Goal: Find specific page/section: Find specific page/section

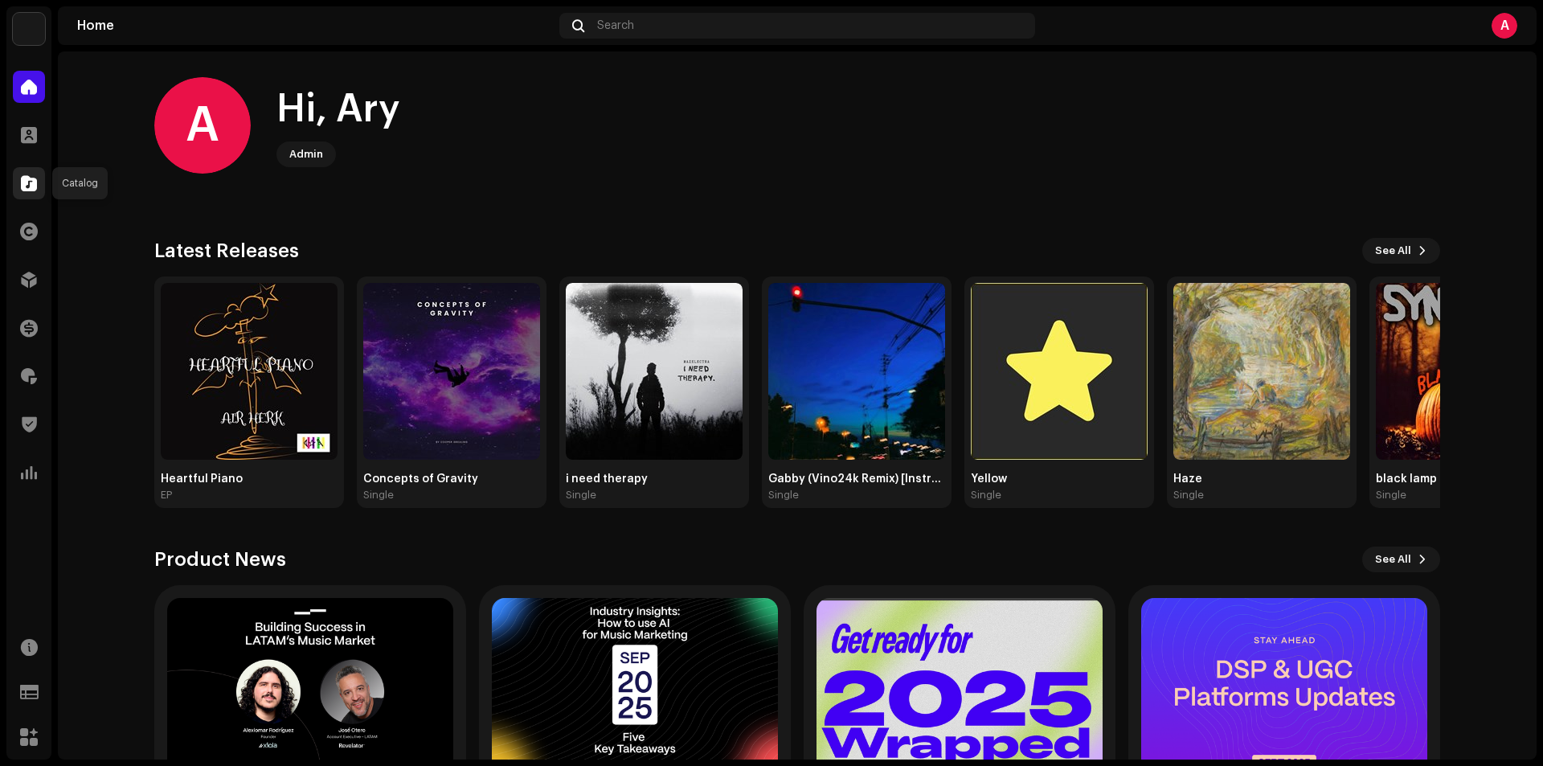
click at [34, 182] on span at bounding box center [29, 183] width 16 height 13
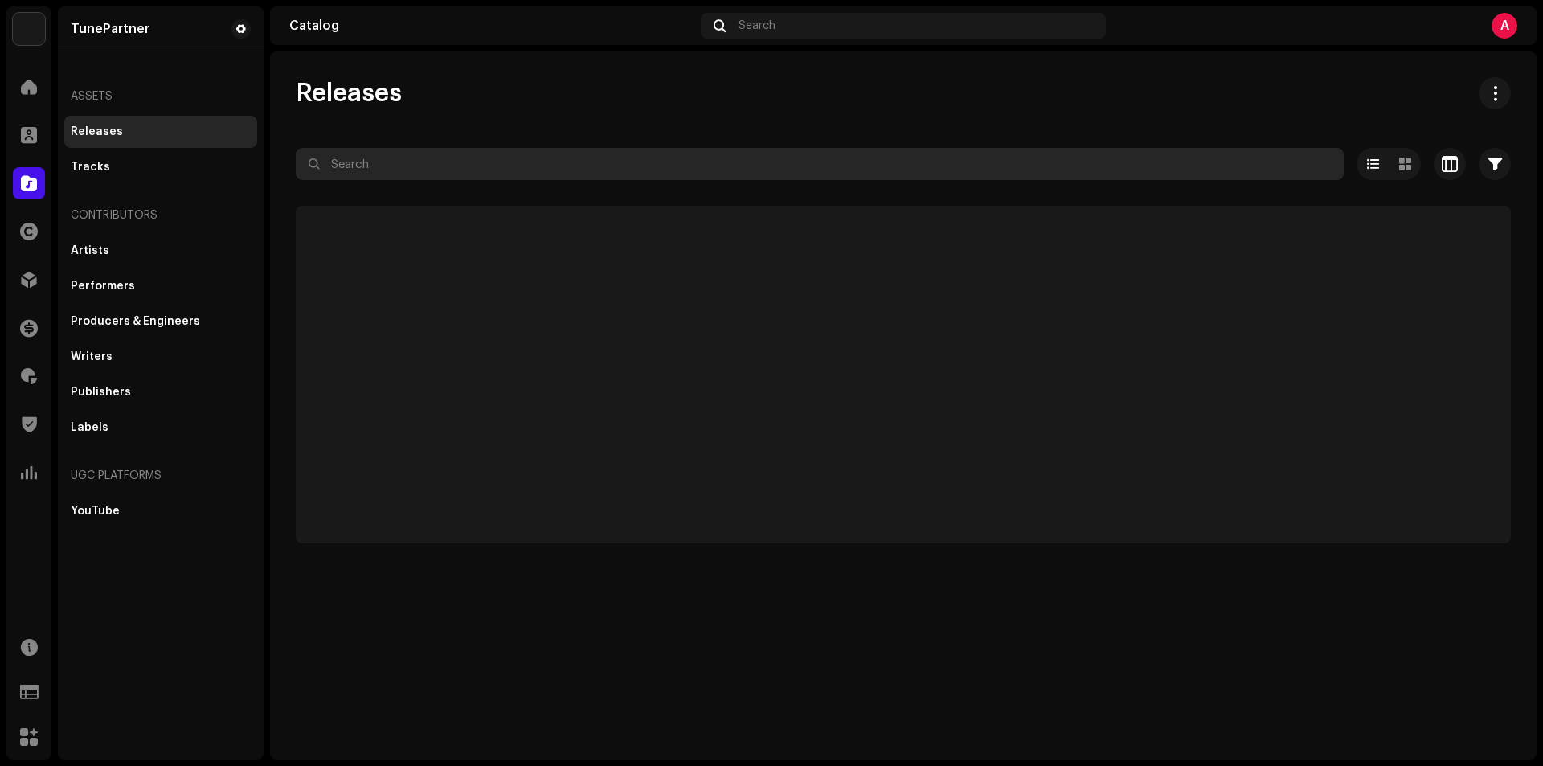
click at [506, 163] on input "text" at bounding box center [820, 164] width 1048 height 32
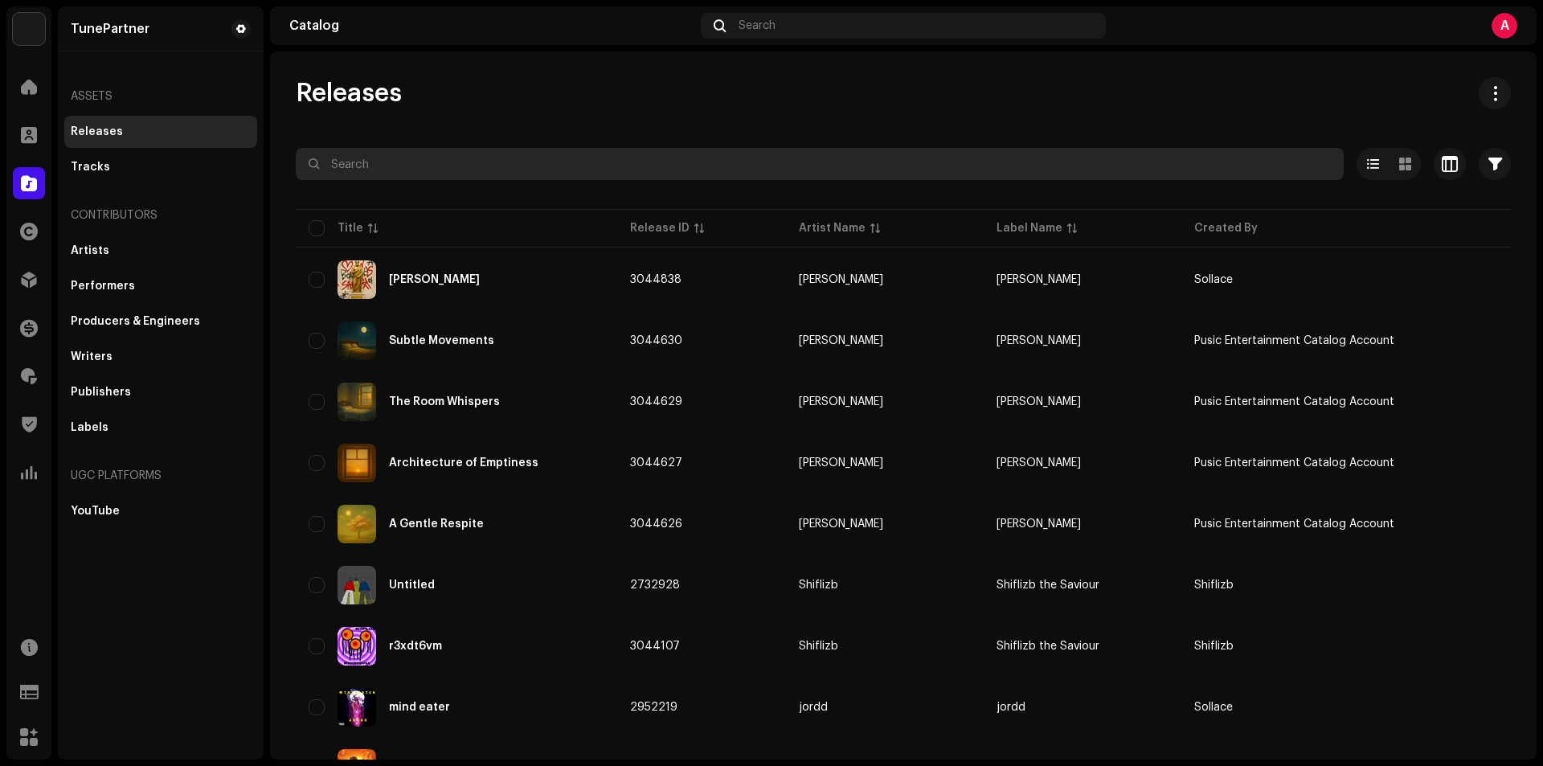
paste input "3047999"
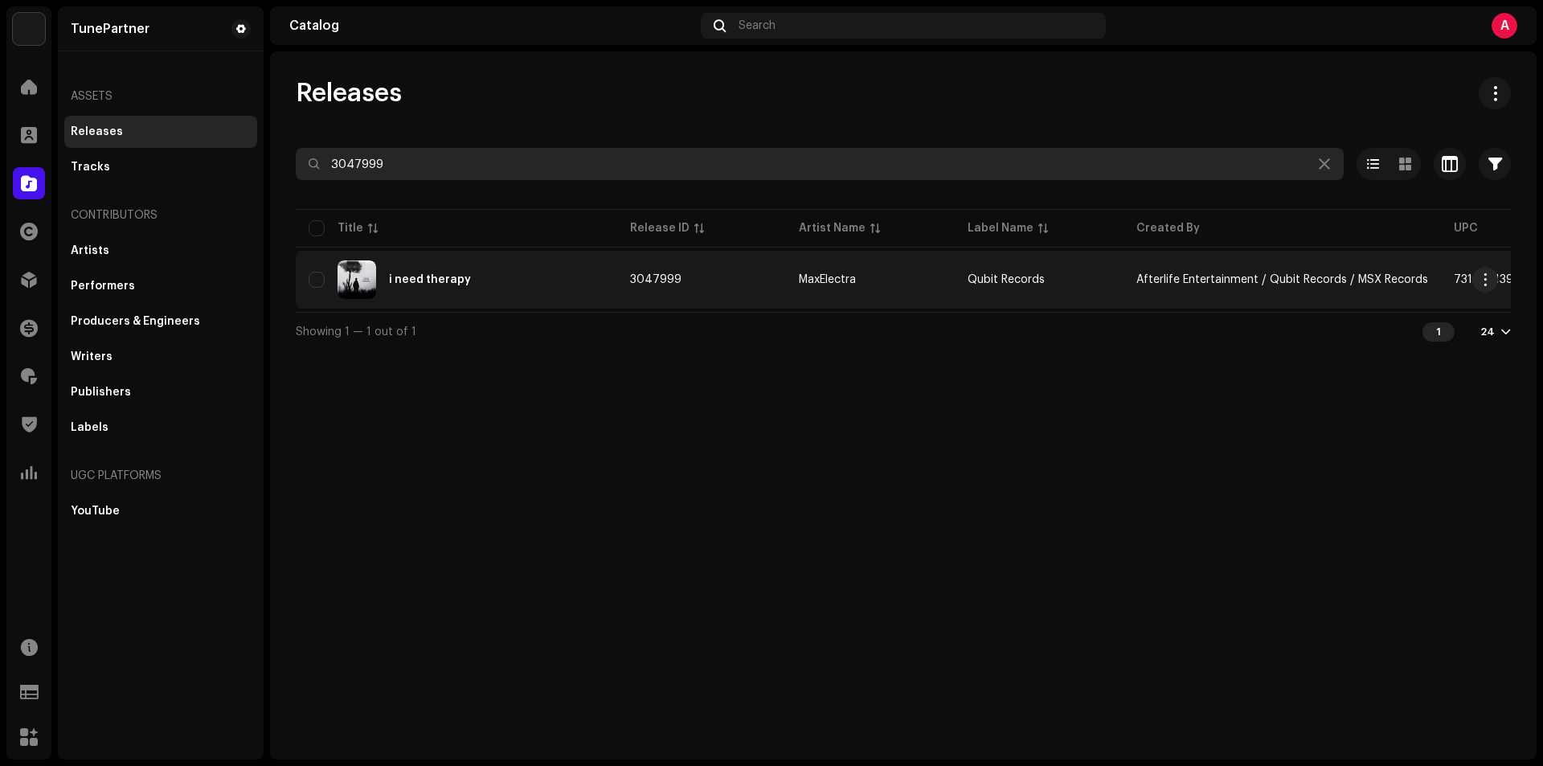
type input "3047999"
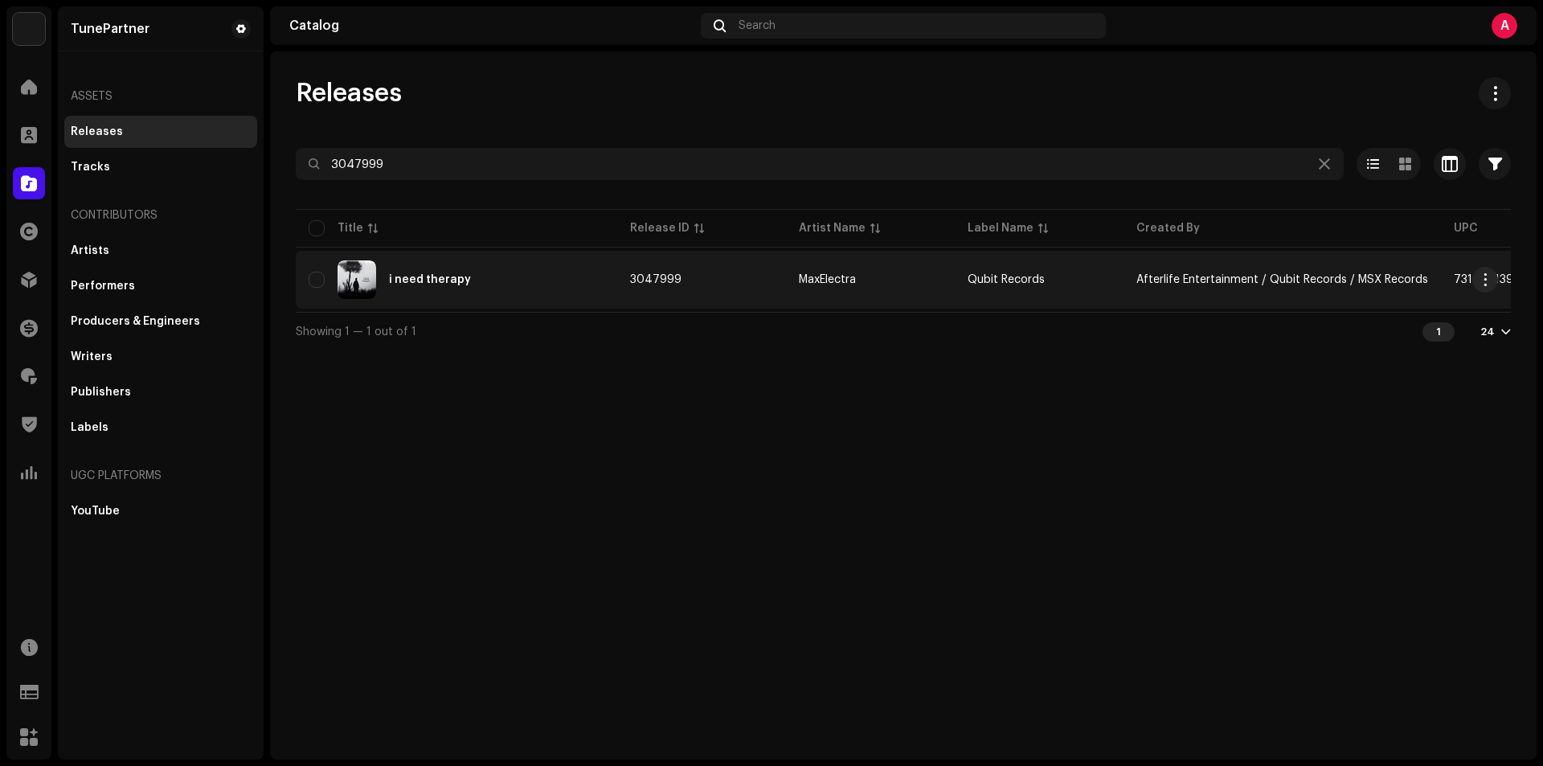
click at [751, 282] on td "3047999" at bounding box center [701, 280] width 169 height 58
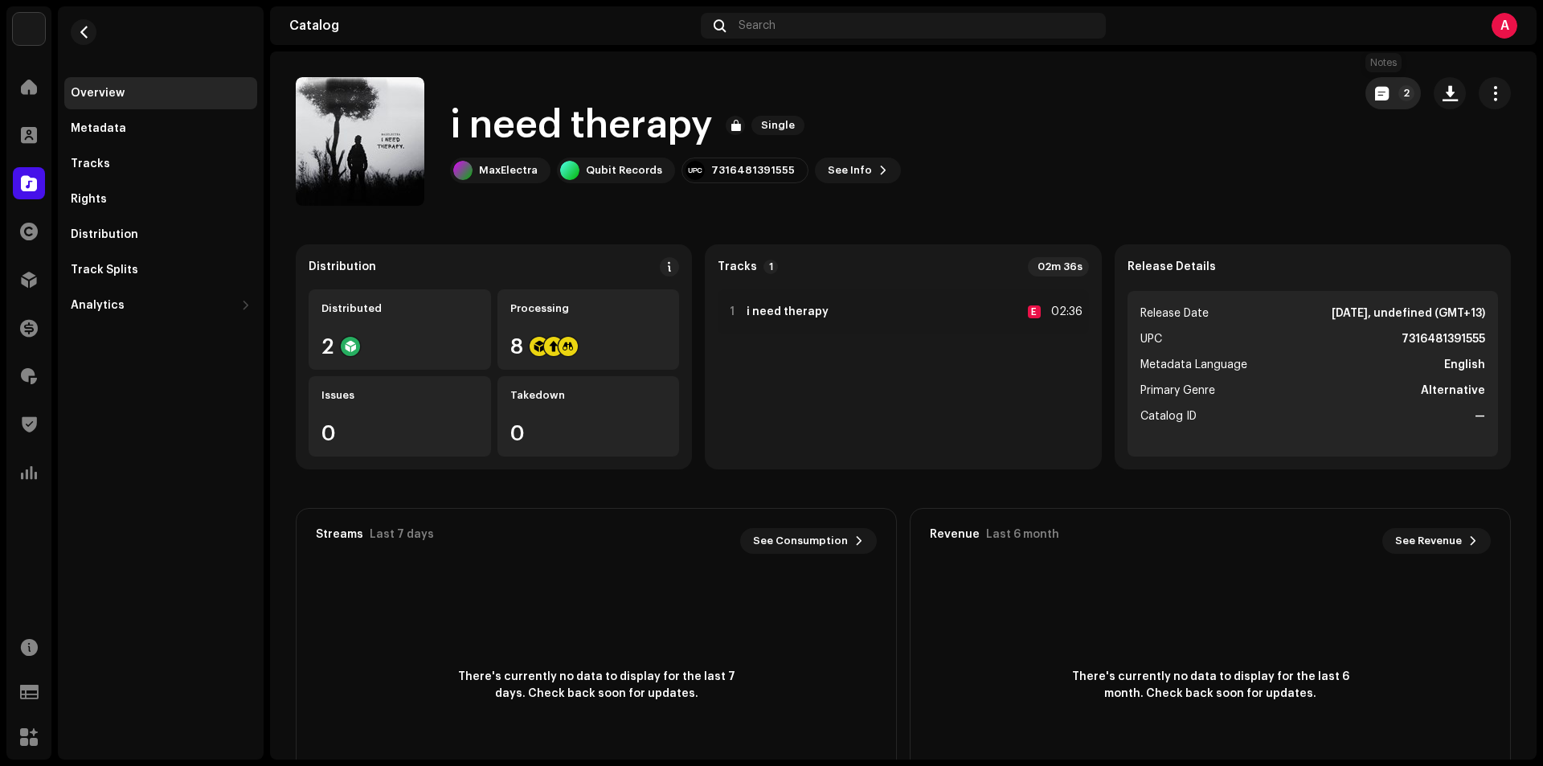
click at [1375, 92] on span "button" at bounding box center [1382, 93] width 14 height 13
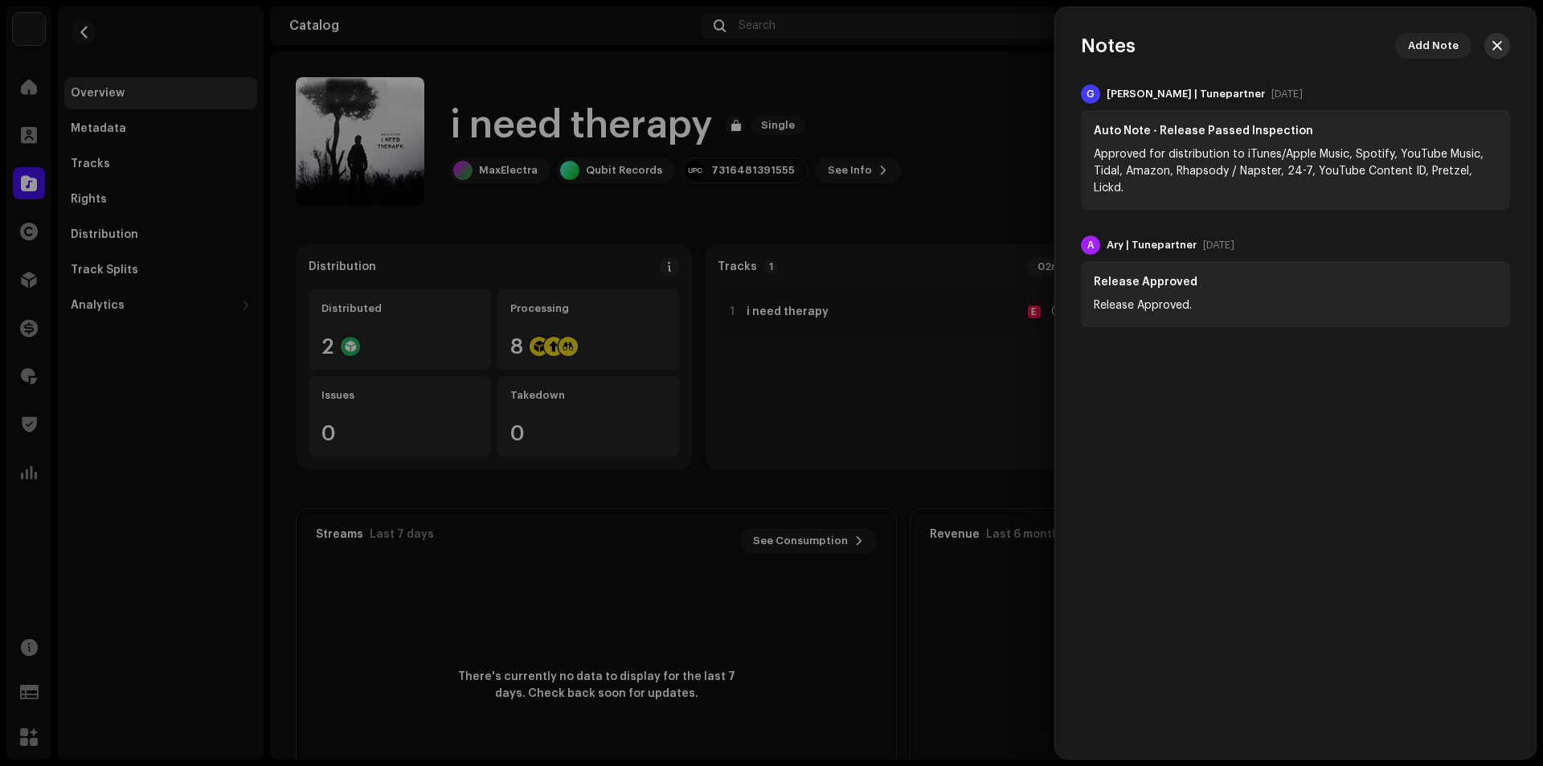
click at [1504, 40] on button "button" at bounding box center [1497, 46] width 26 height 26
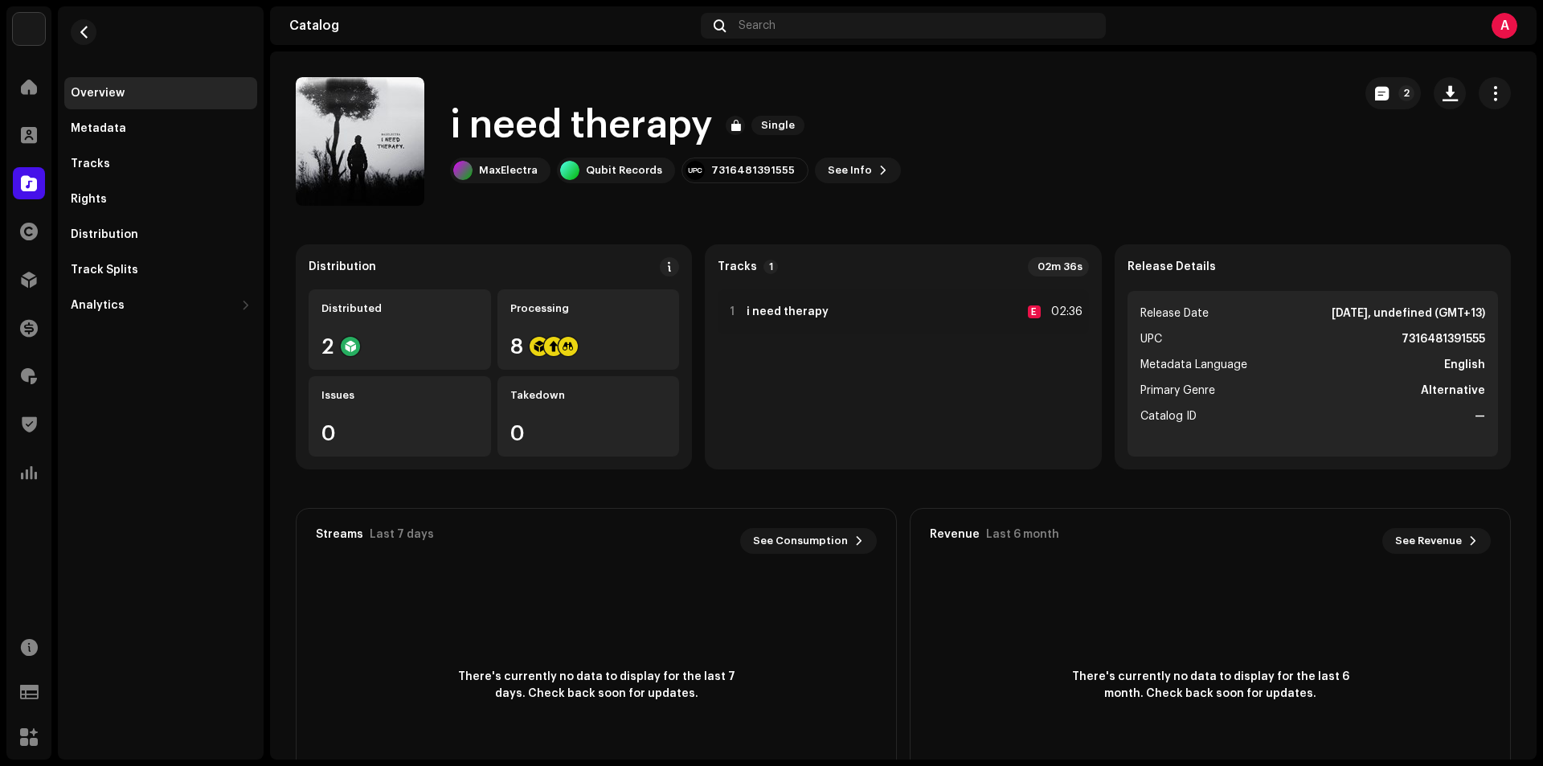
click at [14, 489] on div "Analytics" at bounding box center [28, 472] width 45 height 45
click at [27, 481] on div at bounding box center [29, 472] width 32 height 32
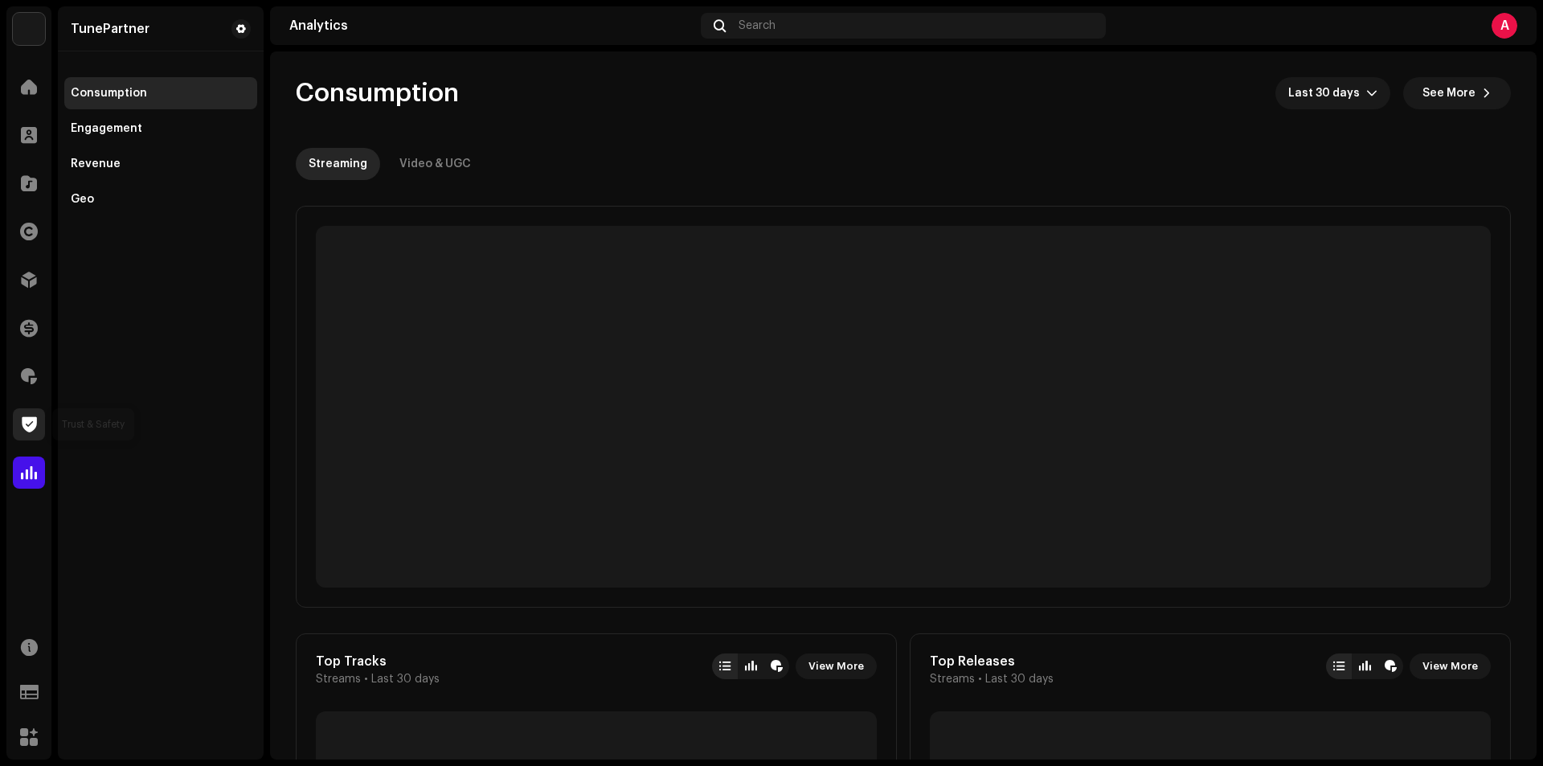
click at [37, 429] on div at bounding box center [29, 424] width 32 height 32
click at [32, 376] on span at bounding box center [29, 376] width 16 height 13
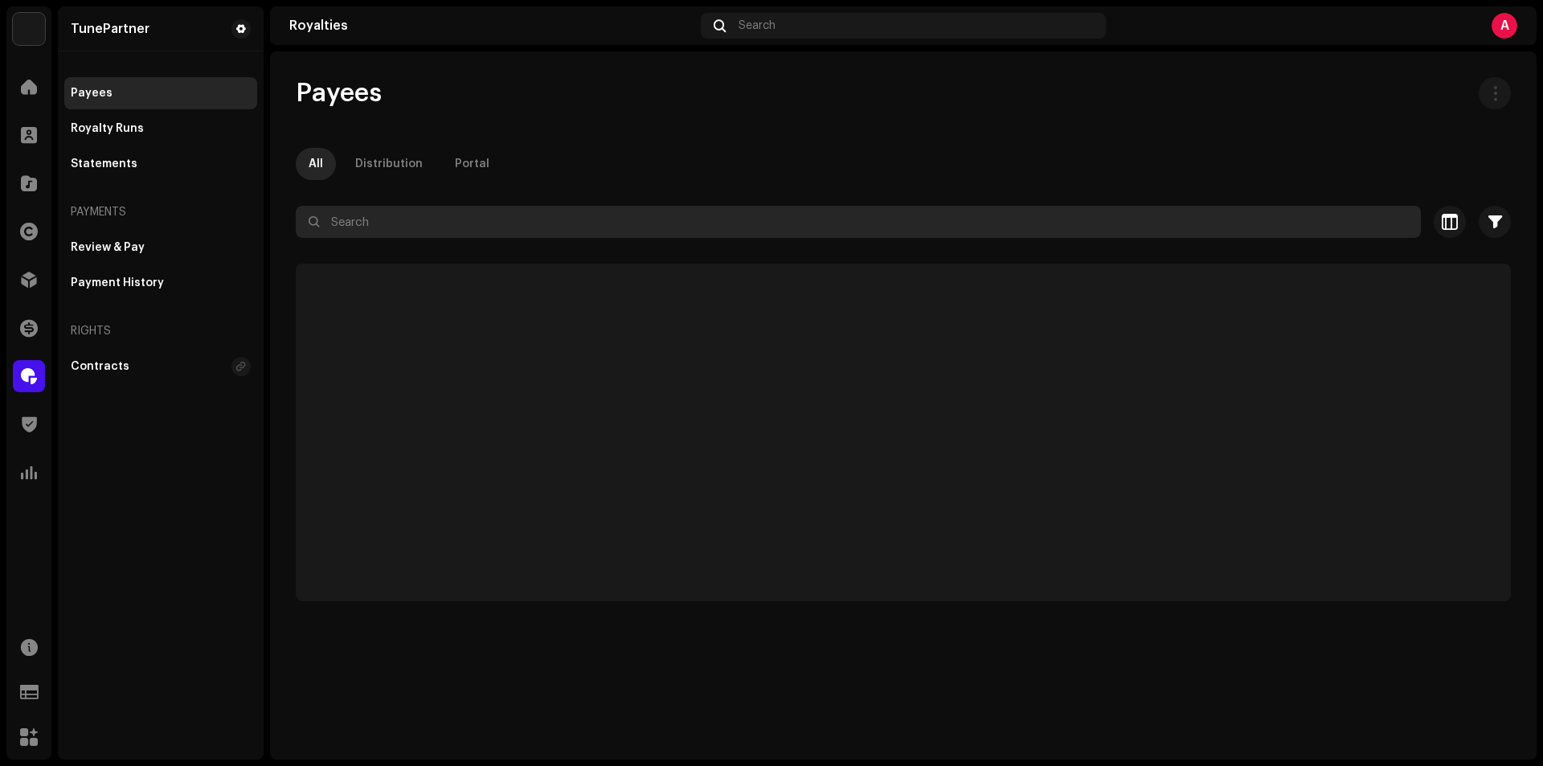
click at [352, 226] on input "text" at bounding box center [858, 222] width 1125 height 32
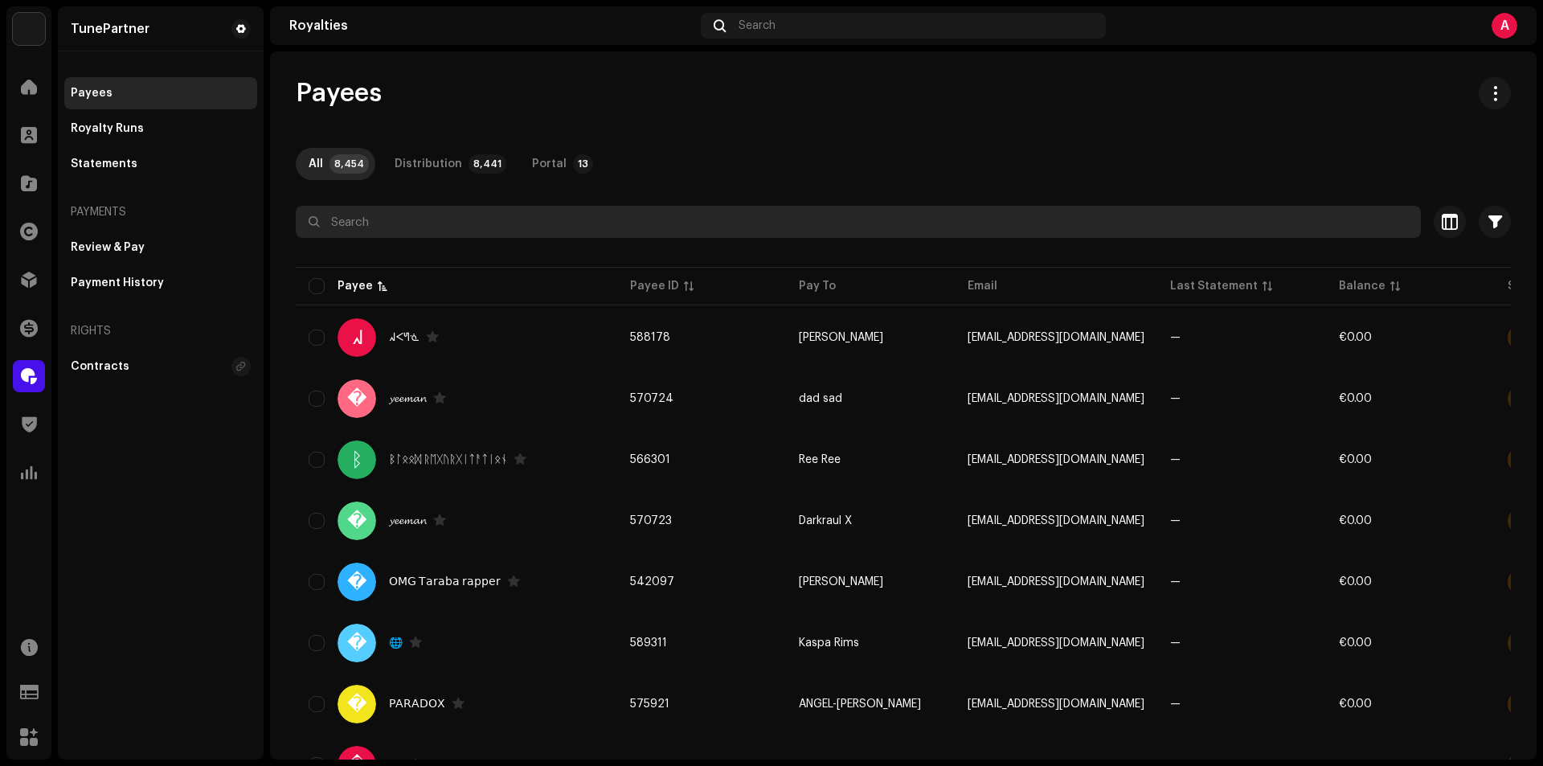
paste input "[EMAIL_ADDRESS][DOMAIN_NAME]"
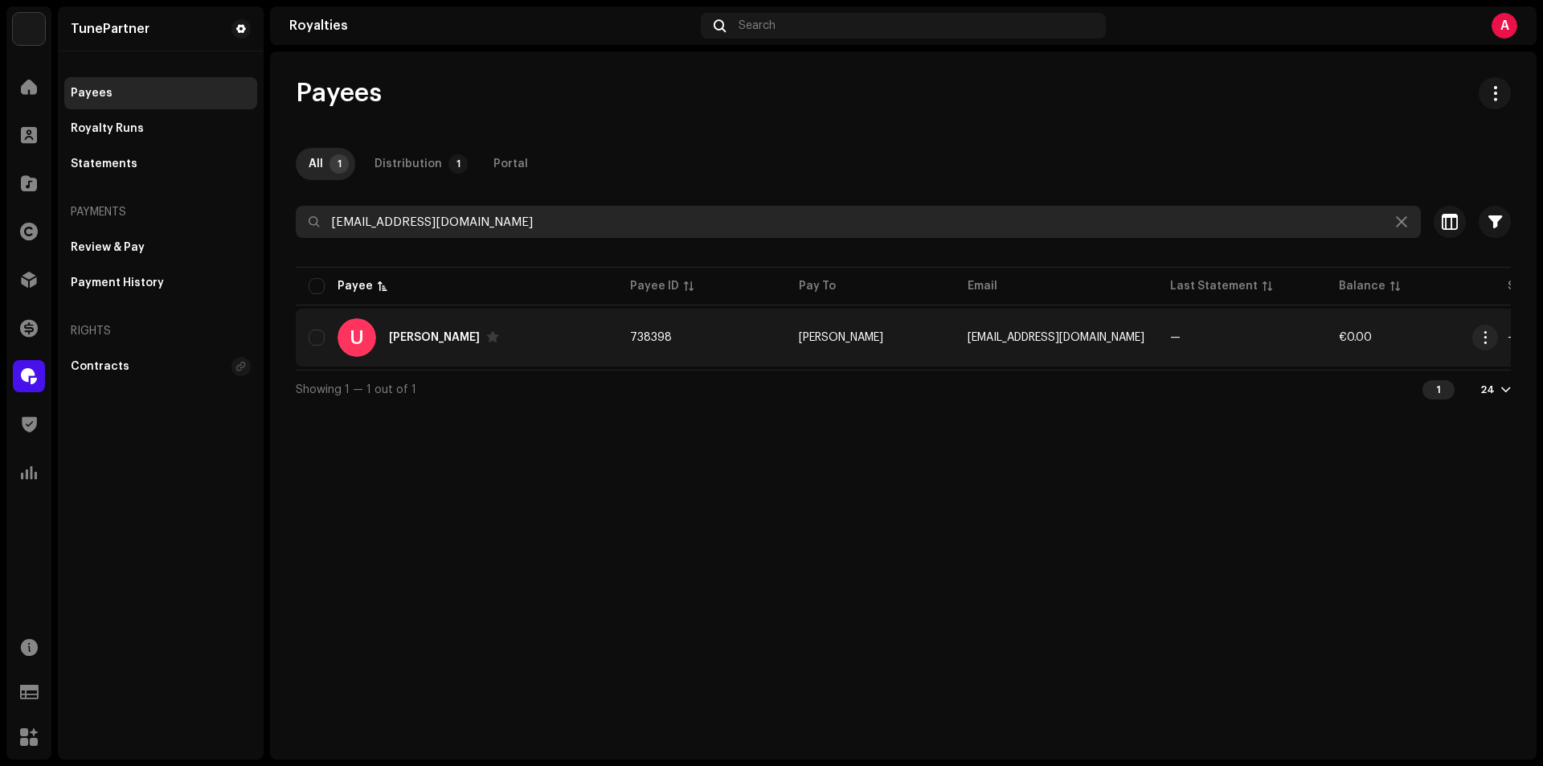
type input "[EMAIL_ADDRESS][DOMAIN_NAME]"
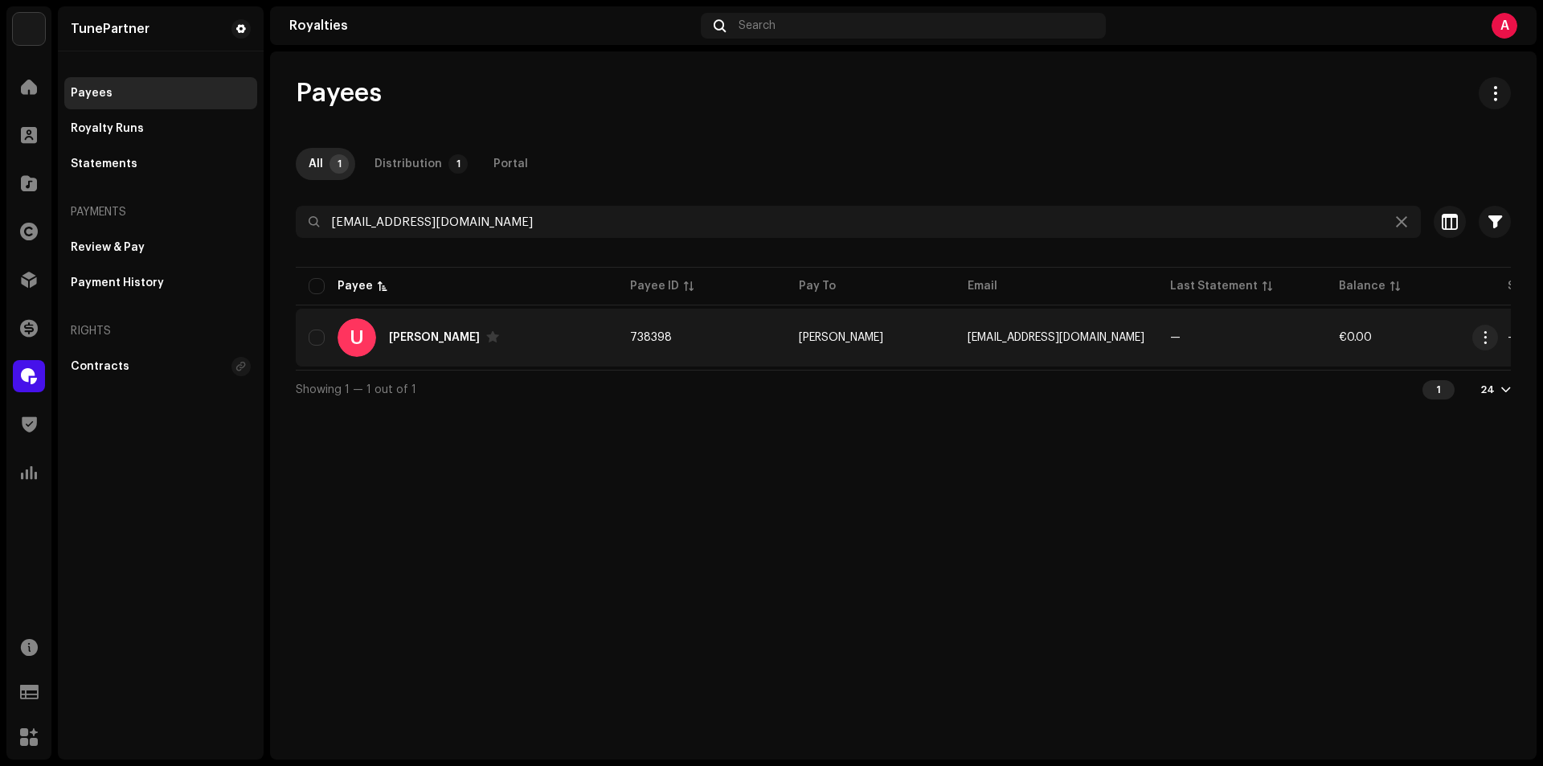
click at [550, 327] on div "U [PERSON_NAME]" at bounding box center [457, 337] width 296 height 39
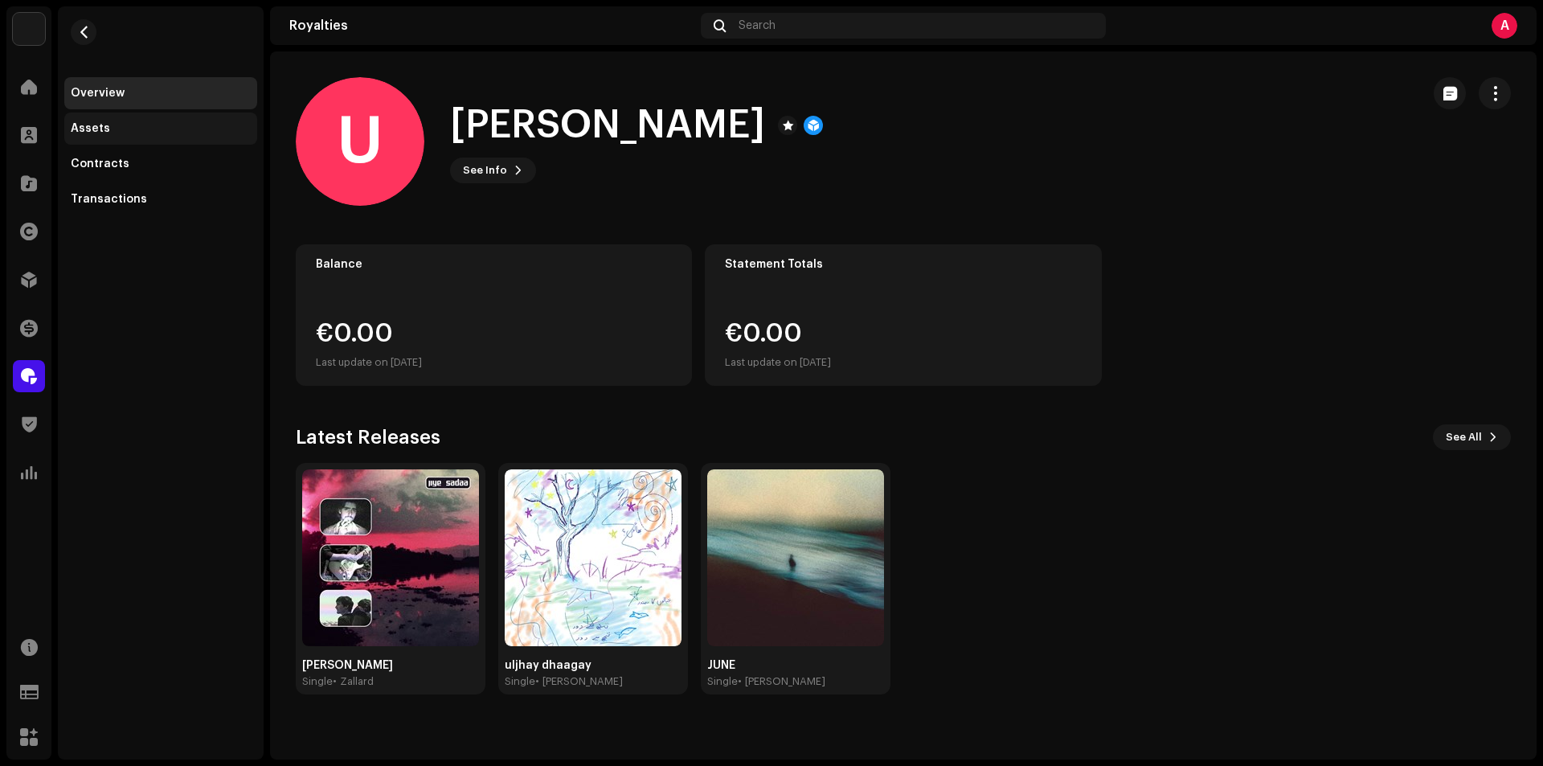
click at [100, 129] on div "Assets" at bounding box center [90, 128] width 39 height 13
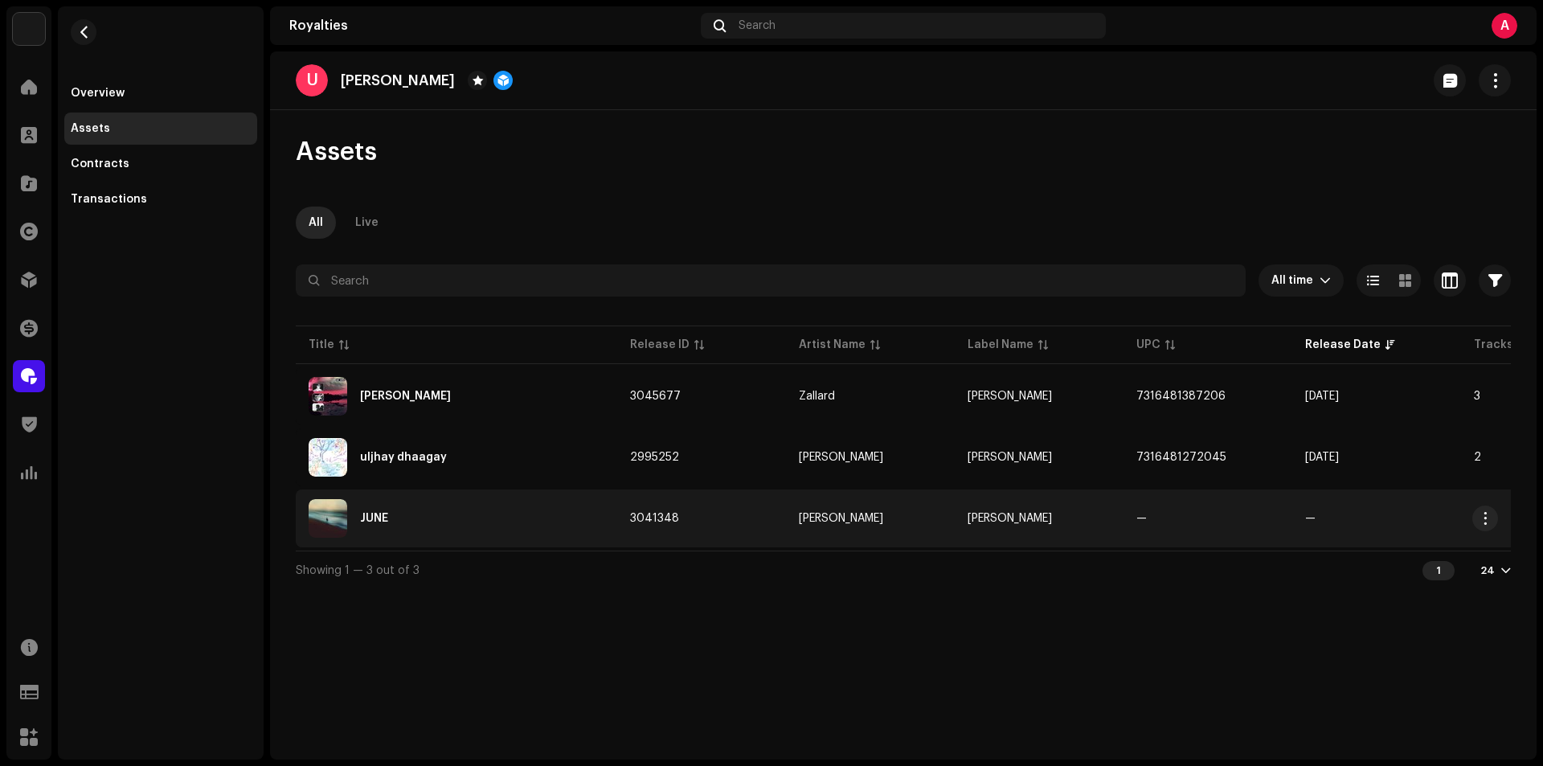
click at [906, 513] on re-a-table-link "[PERSON_NAME]" at bounding box center [870, 518] width 143 height 11
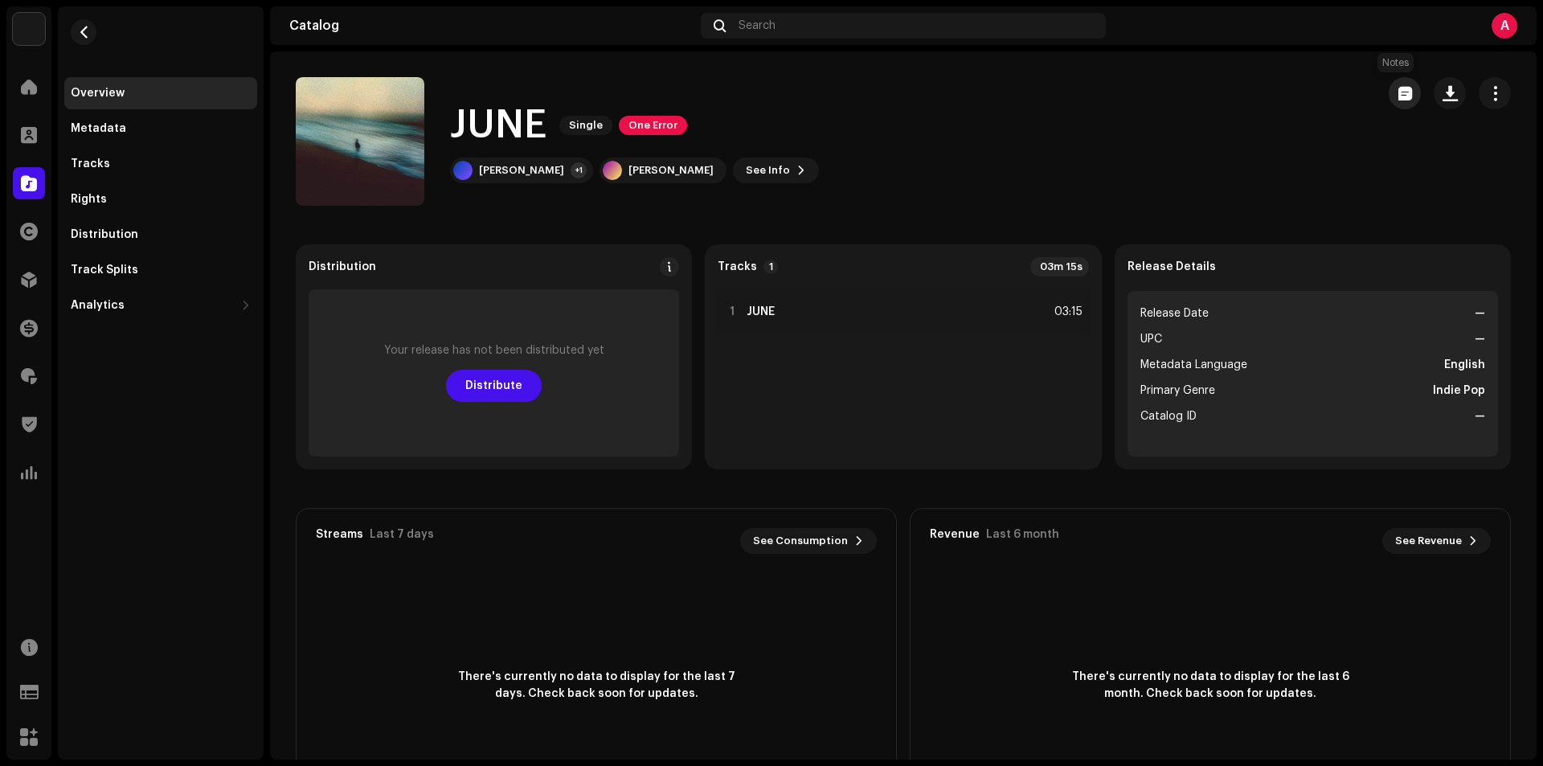
click at [1398, 93] on span "button" at bounding box center [1405, 93] width 14 height 13
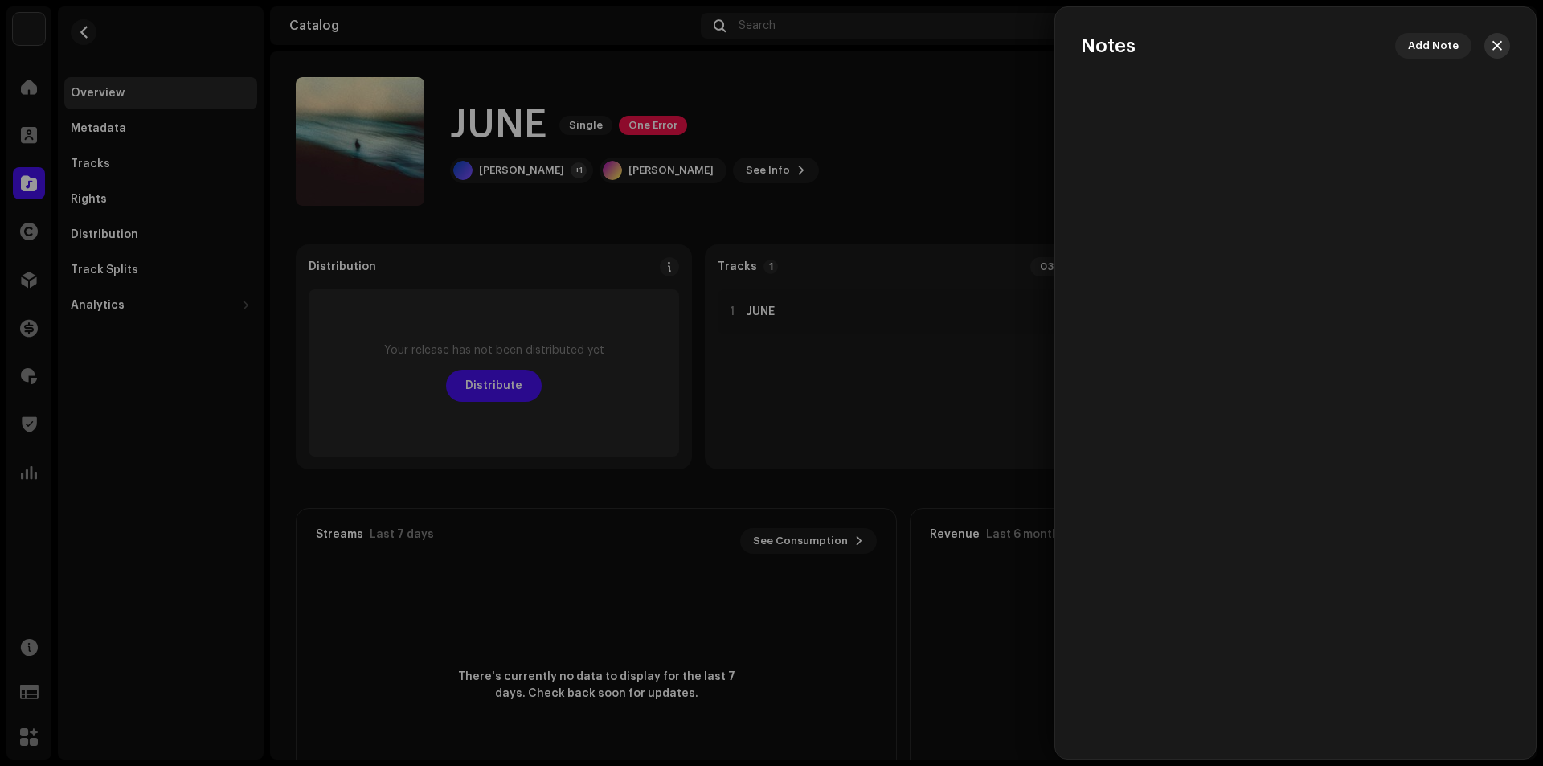
click at [1505, 45] on button "button" at bounding box center [1497, 46] width 26 height 26
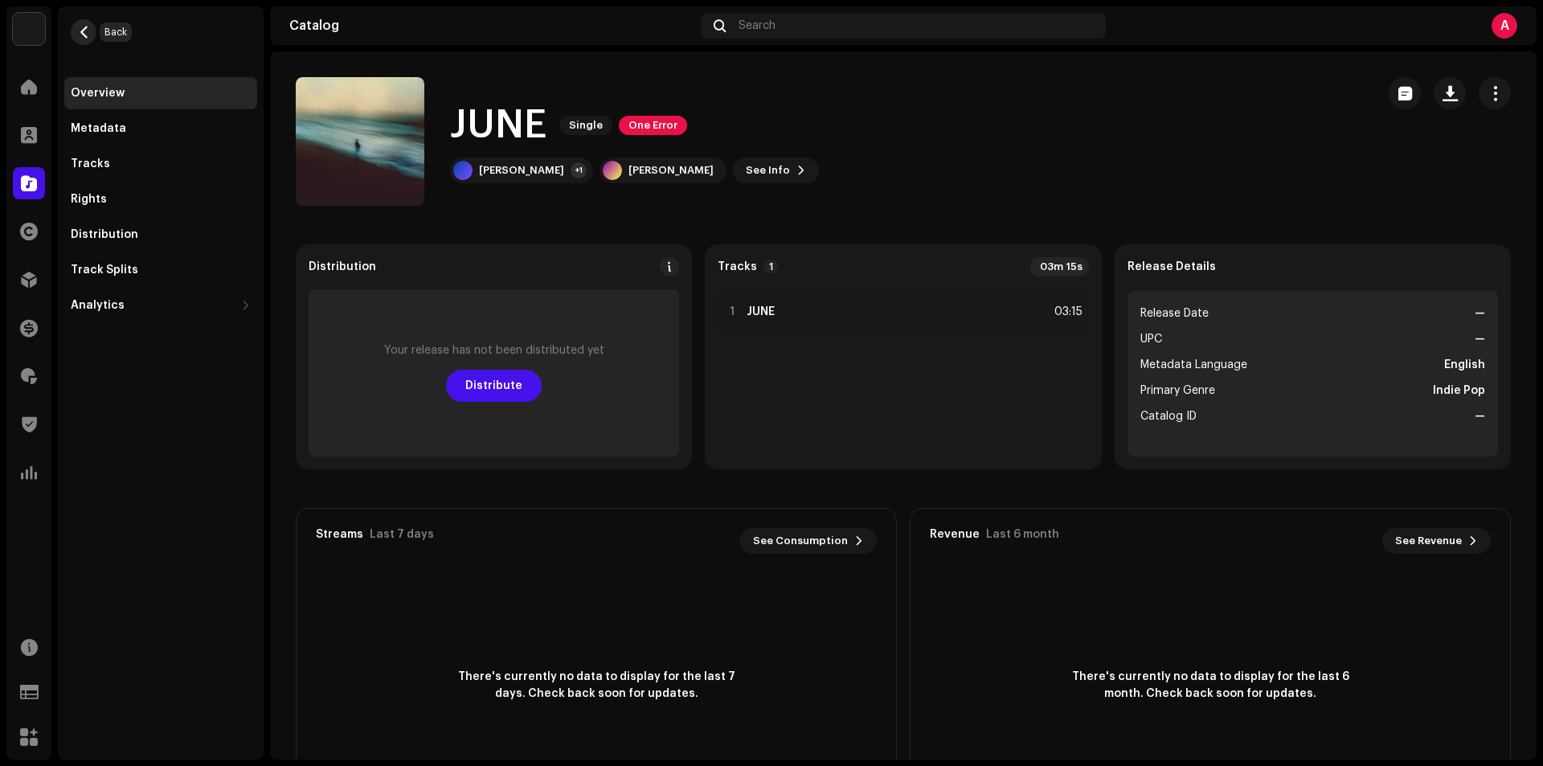
click at [85, 36] on span "button" at bounding box center [84, 32] width 12 height 13
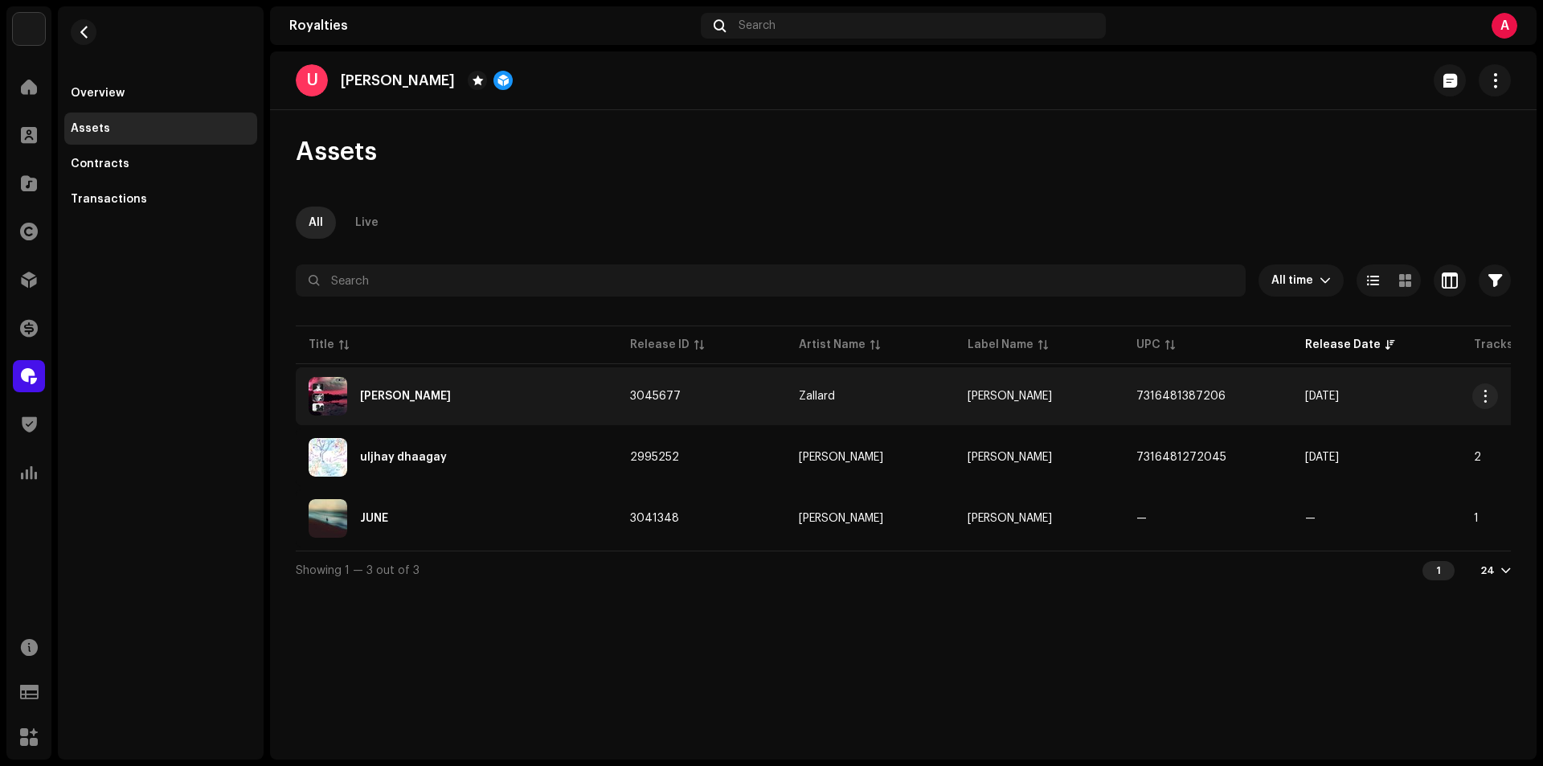
click at [513, 405] on div "[PERSON_NAME]" at bounding box center [457, 396] width 296 height 39
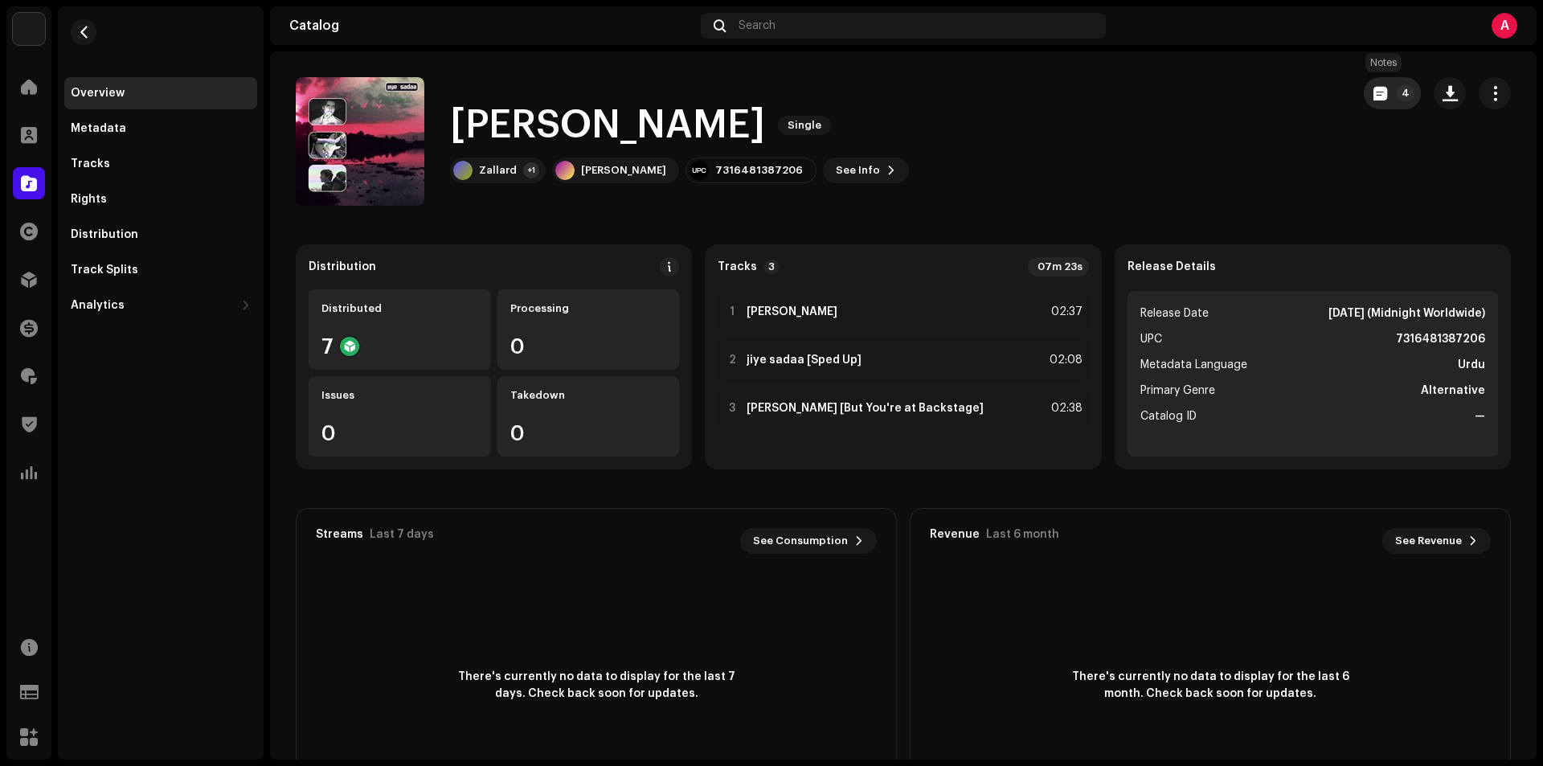
click at [1377, 89] on span "button" at bounding box center [1380, 93] width 14 height 13
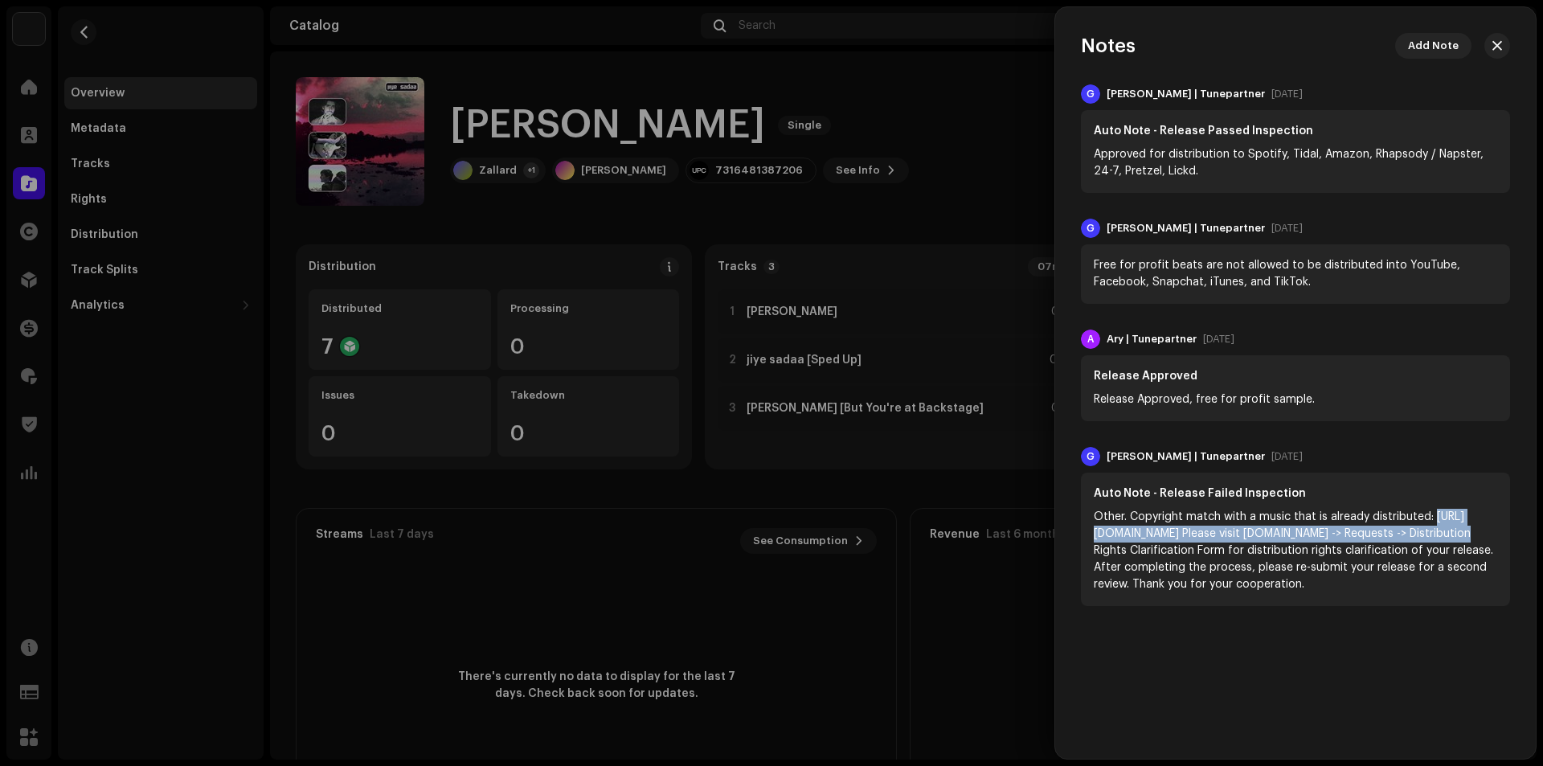
drag, startPoint x: 1095, startPoint y: 530, endPoint x: 1208, endPoint y: 551, distance: 115.4
click at [1208, 551] on div "Other. Copyright match with a music that is already distributed: [URL][DOMAIN_N…" at bounding box center [1295, 551] width 403 height 84
copy div "[URL][DOMAIN_NAME]"
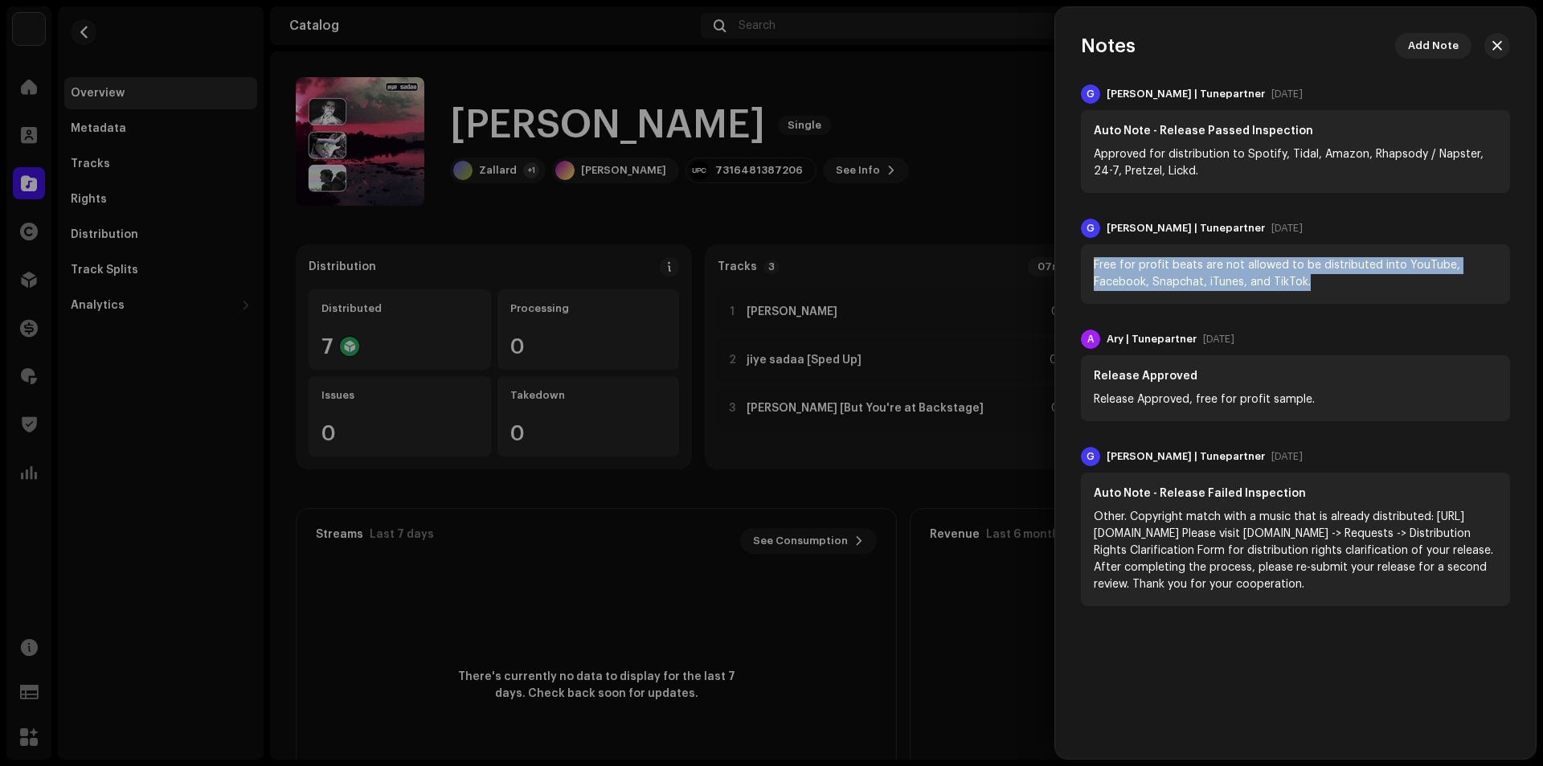
drag, startPoint x: 1096, startPoint y: 260, endPoint x: 1315, endPoint y: 275, distance: 219.1
click at [1315, 275] on div "Free for profit beats are not allowed to be distributed into YouTube, Facebook,…" at bounding box center [1295, 274] width 403 height 34
copy div "Free for profit beats are not allowed to be distributed into YouTube, Facebook,…"
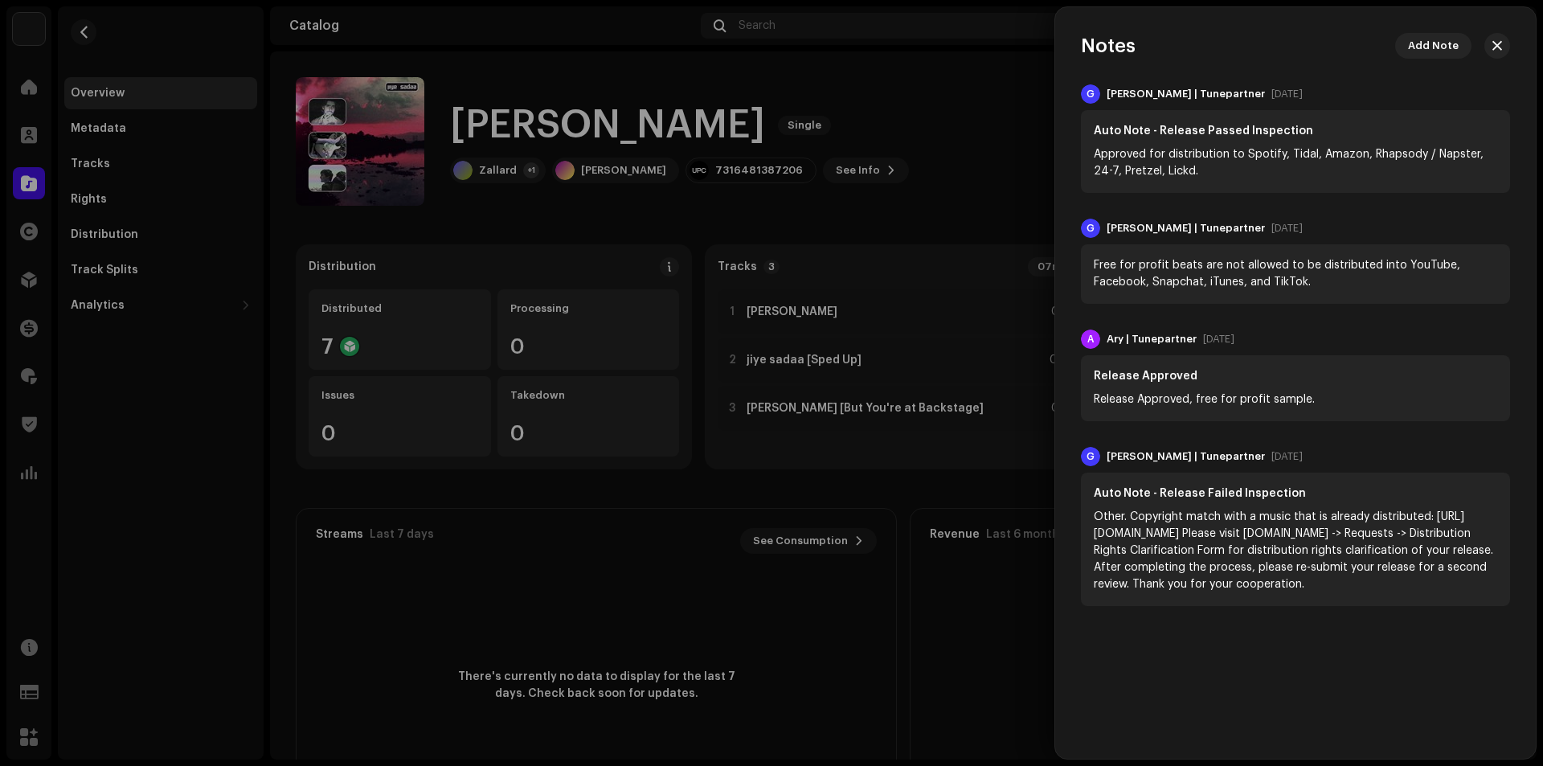
click at [524, 233] on div at bounding box center [771, 383] width 1543 height 766
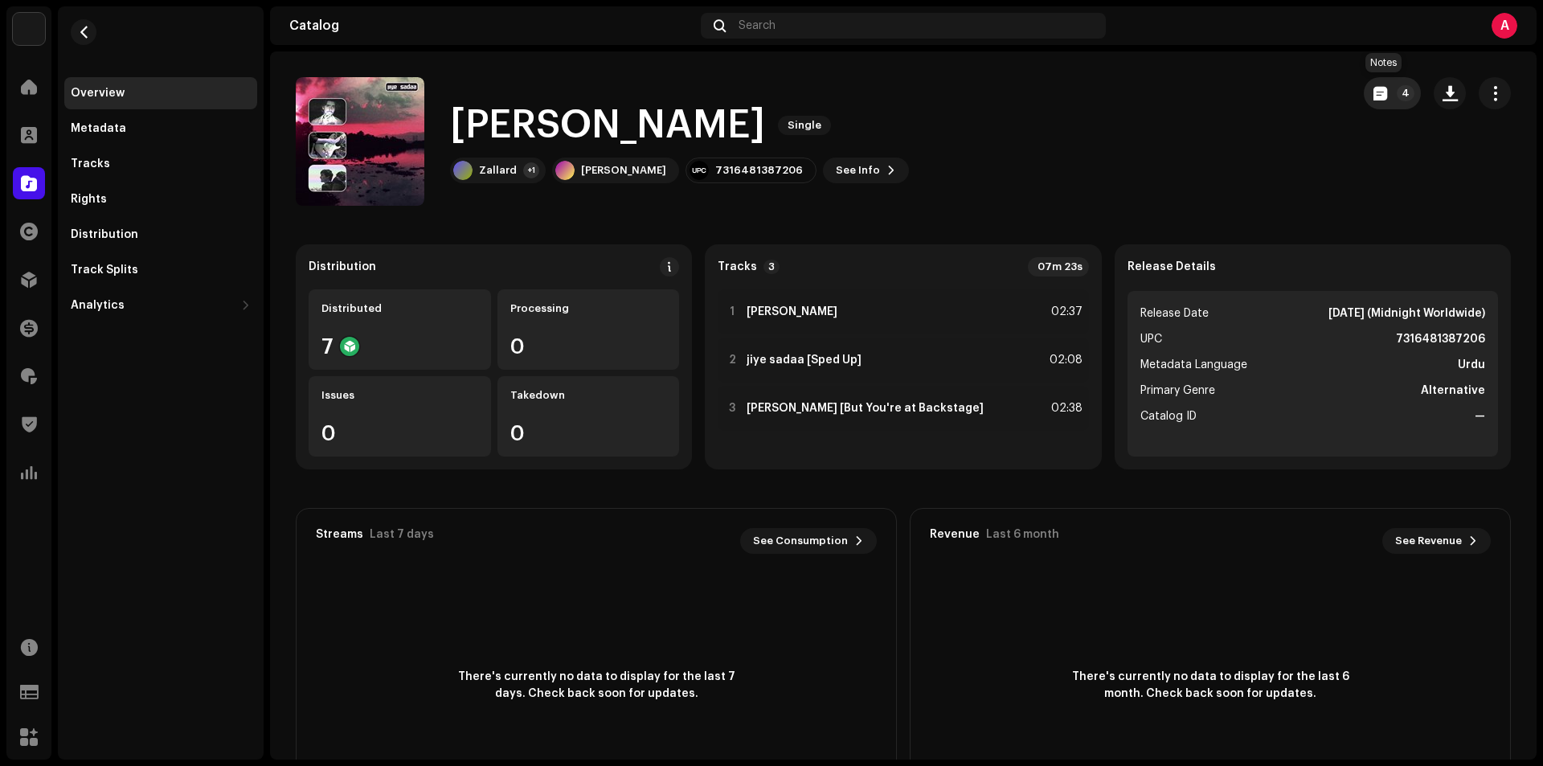
click at [1383, 94] on button "4" at bounding box center [1392, 93] width 57 height 32
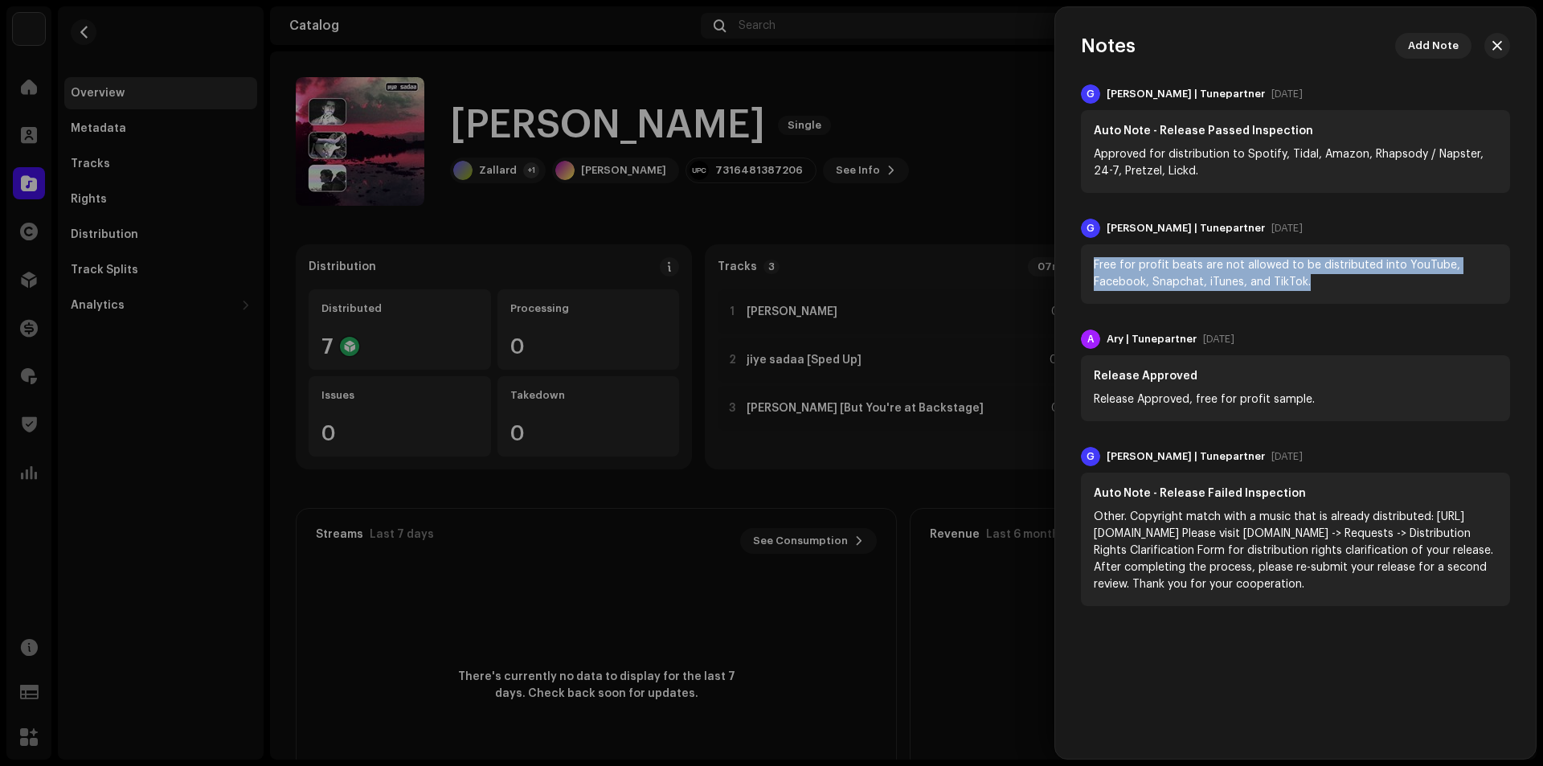
drag, startPoint x: 1096, startPoint y: 260, endPoint x: 1316, endPoint y: 289, distance: 222.2
click at [1316, 289] on div "Free for profit beats are not allowed to be distributed into YouTube, Facebook,…" at bounding box center [1295, 274] width 403 height 34
copy div "Free for profit beats are not allowed to be distributed into YouTube, Facebook,…"
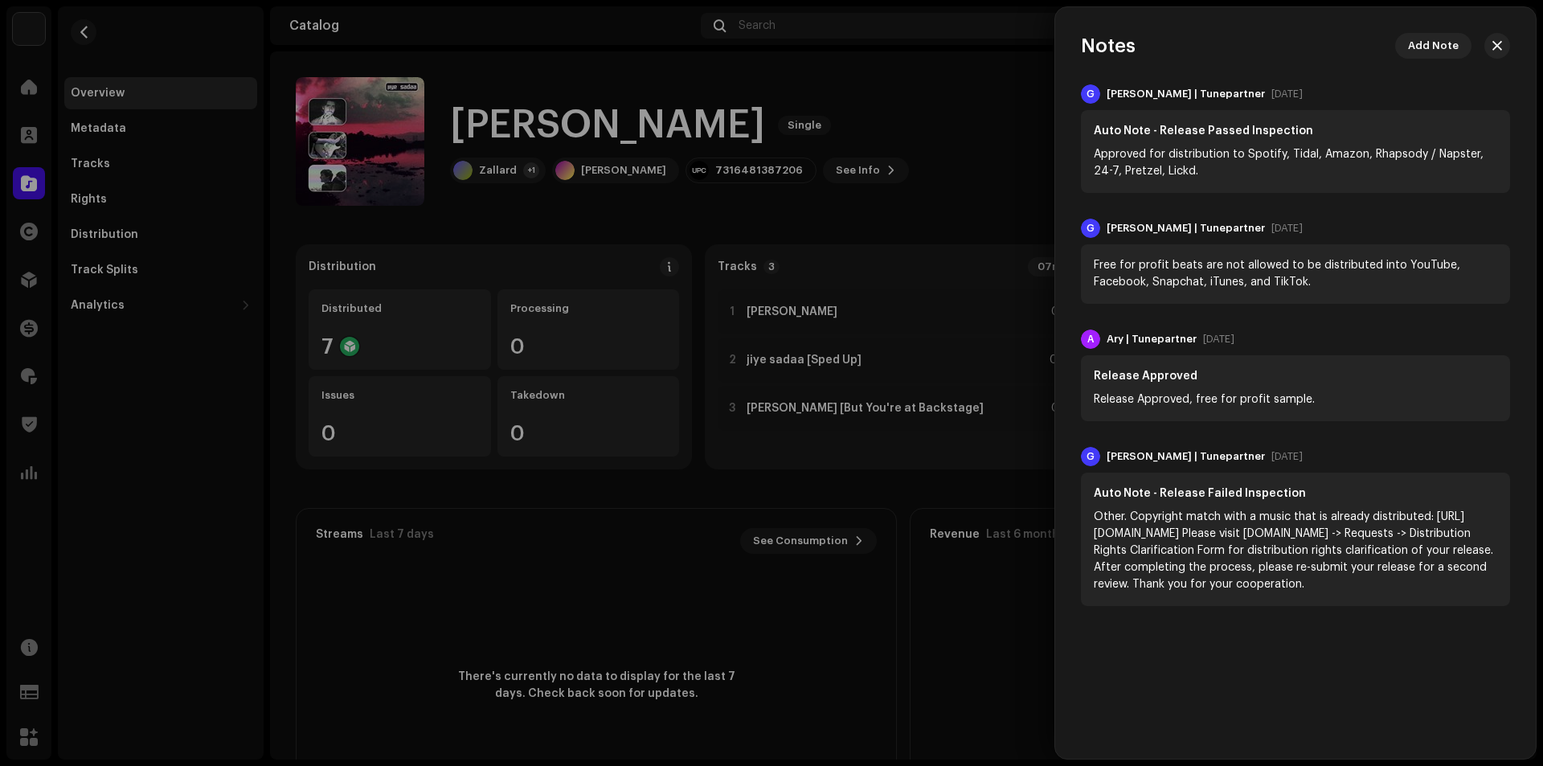
click at [790, 108] on div at bounding box center [771, 383] width 1543 height 766
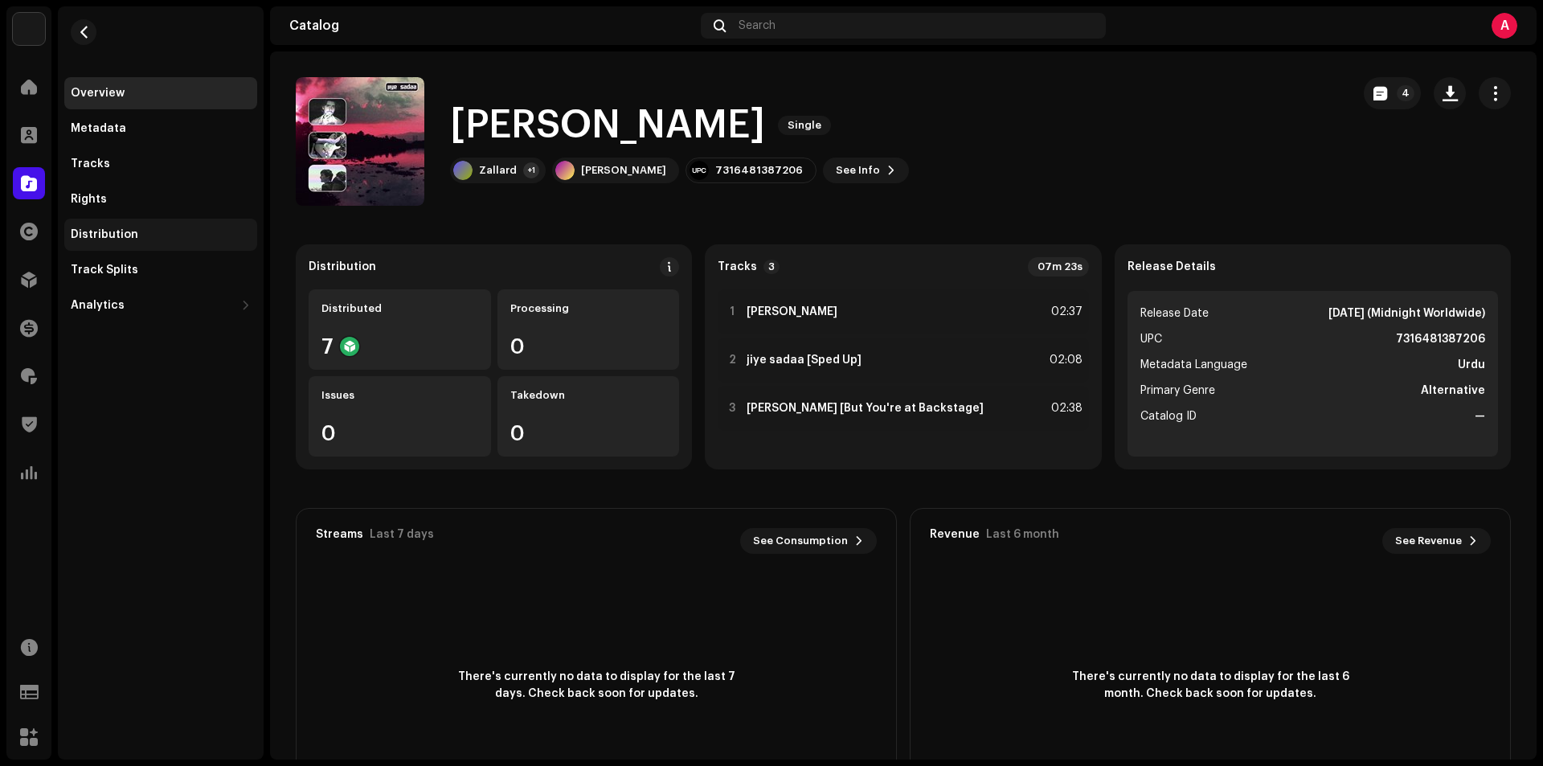
click at [120, 225] on div "Distribution" at bounding box center [160, 235] width 193 height 32
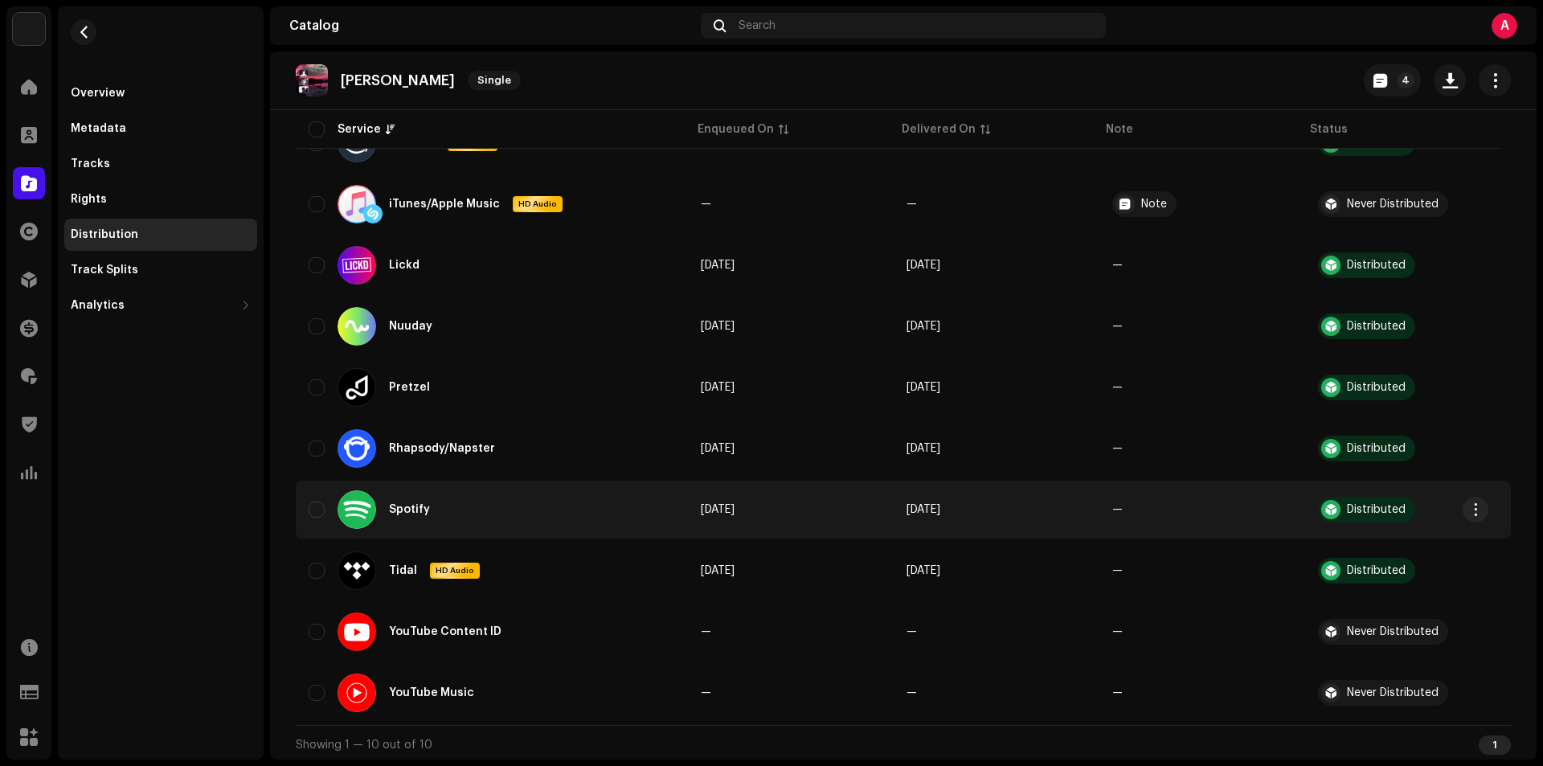
scroll to position [261, 0]
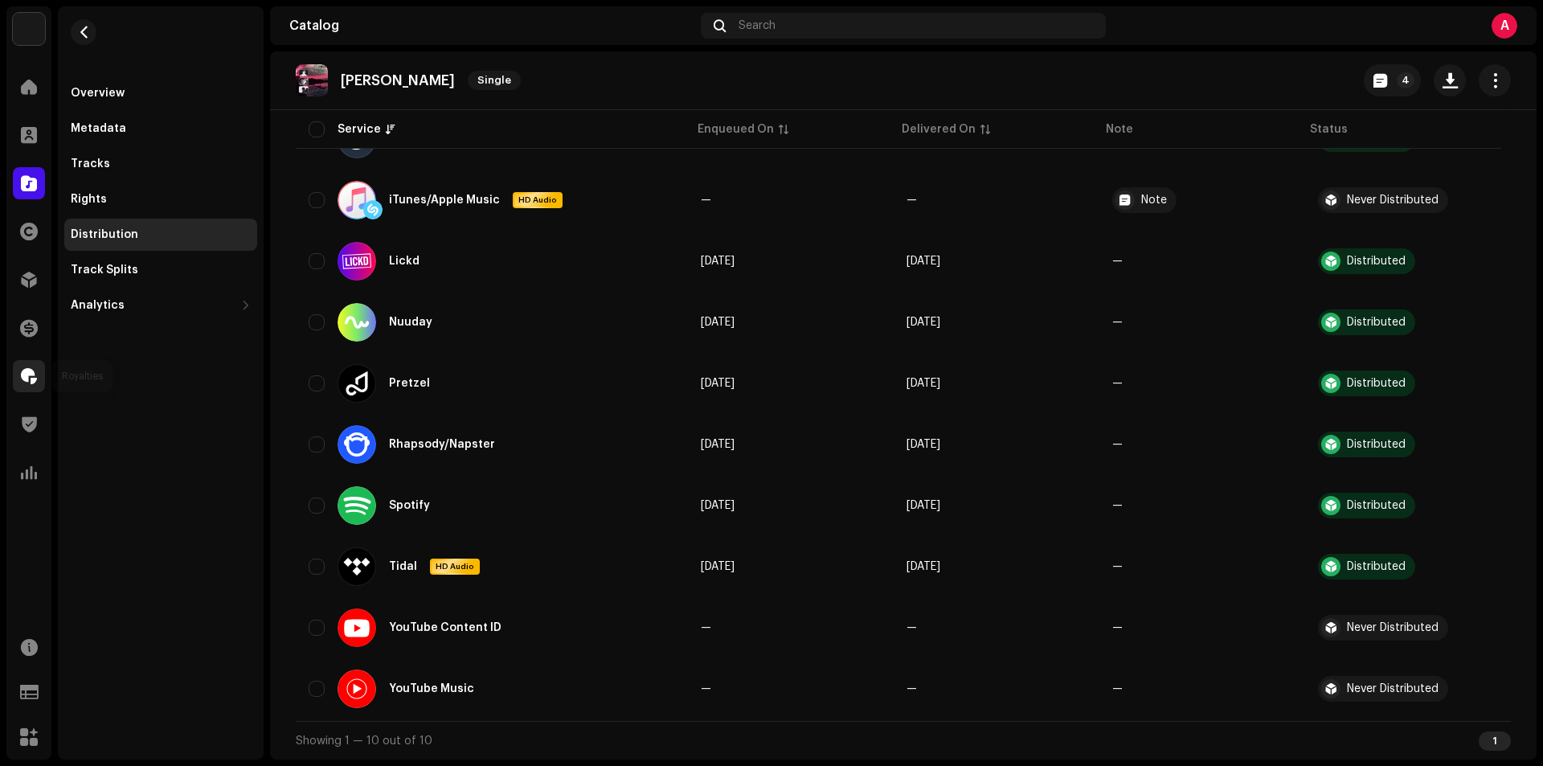
click at [23, 388] on div at bounding box center [29, 376] width 32 height 32
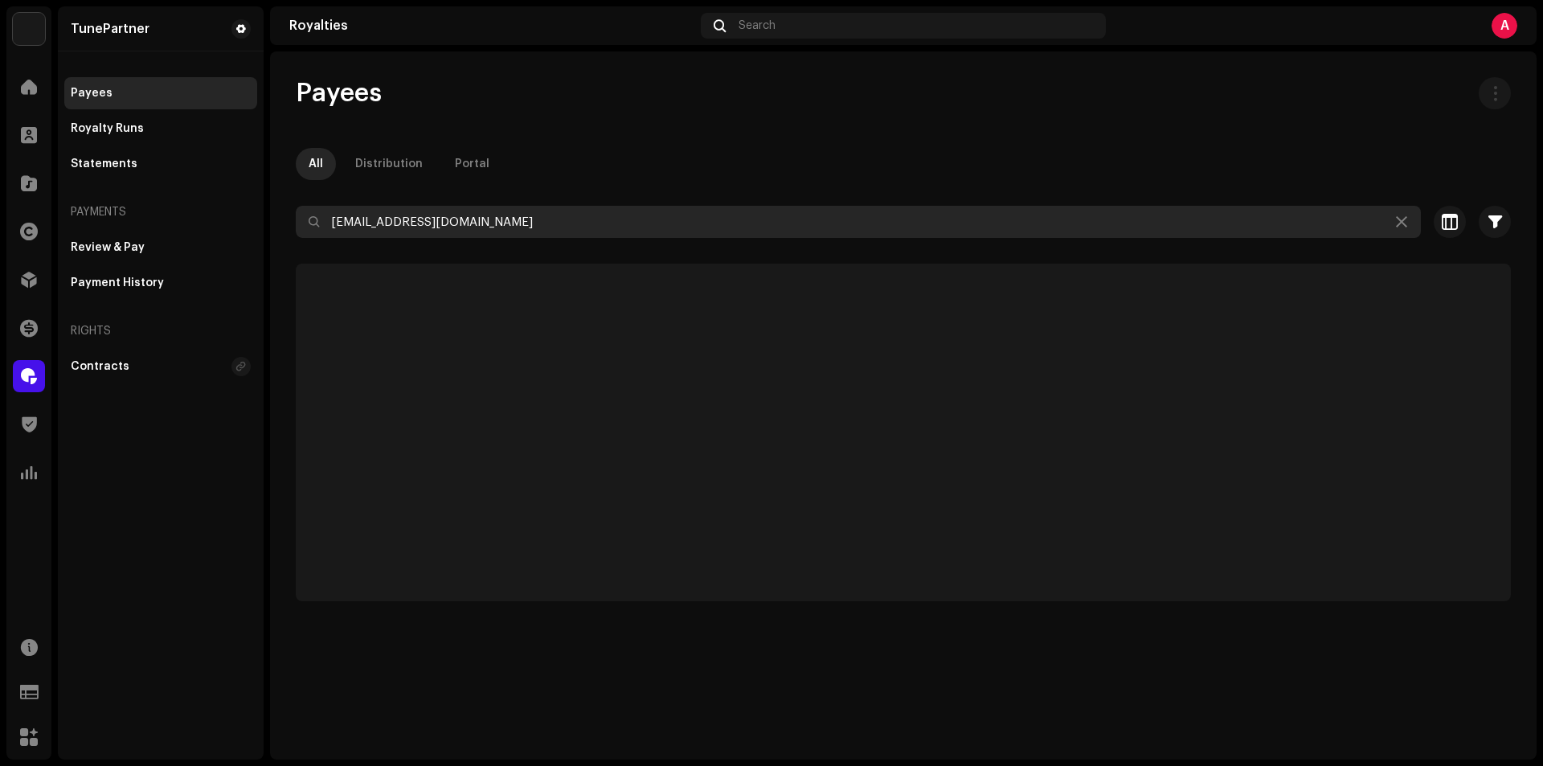
click at [436, 228] on input "[EMAIL_ADDRESS][DOMAIN_NAME]" at bounding box center [858, 222] width 1125 height 32
paste input "indolentmilitary10"
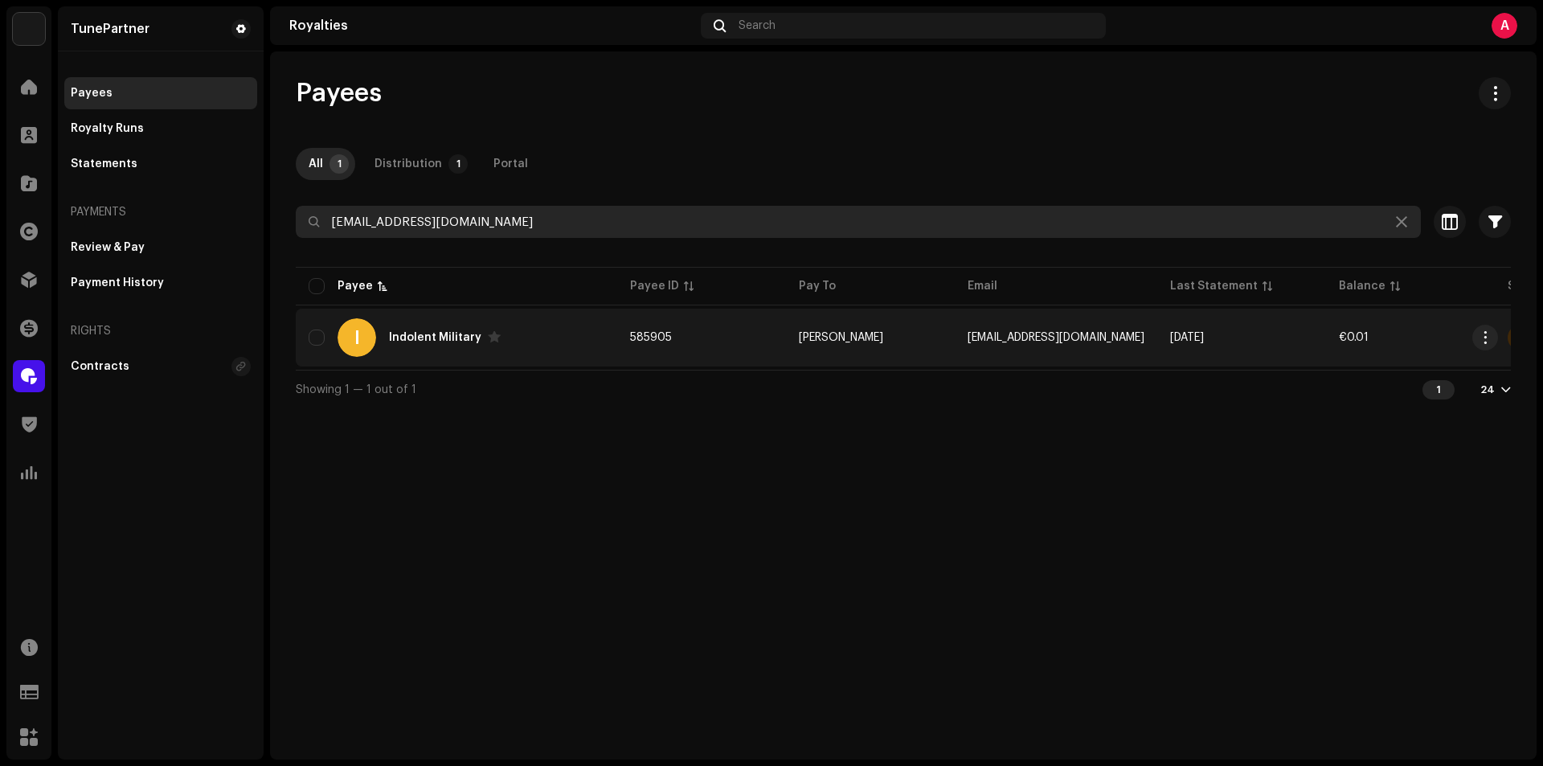
type input "[EMAIL_ADDRESS][DOMAIN_NAME]"
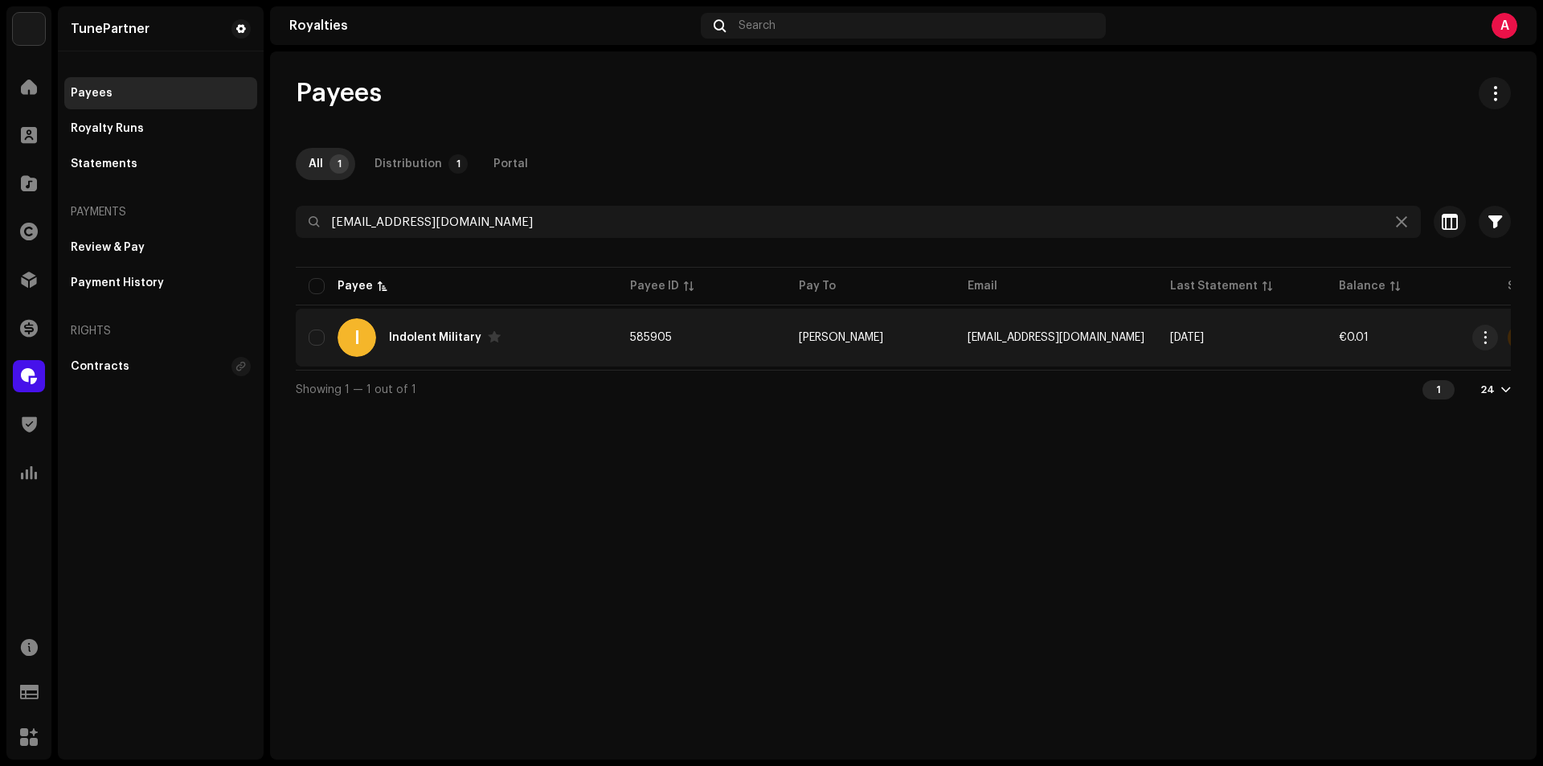
click at [574, 344] on div "I Indolent Military" at bounding box center [457, 337] width 296 height 39
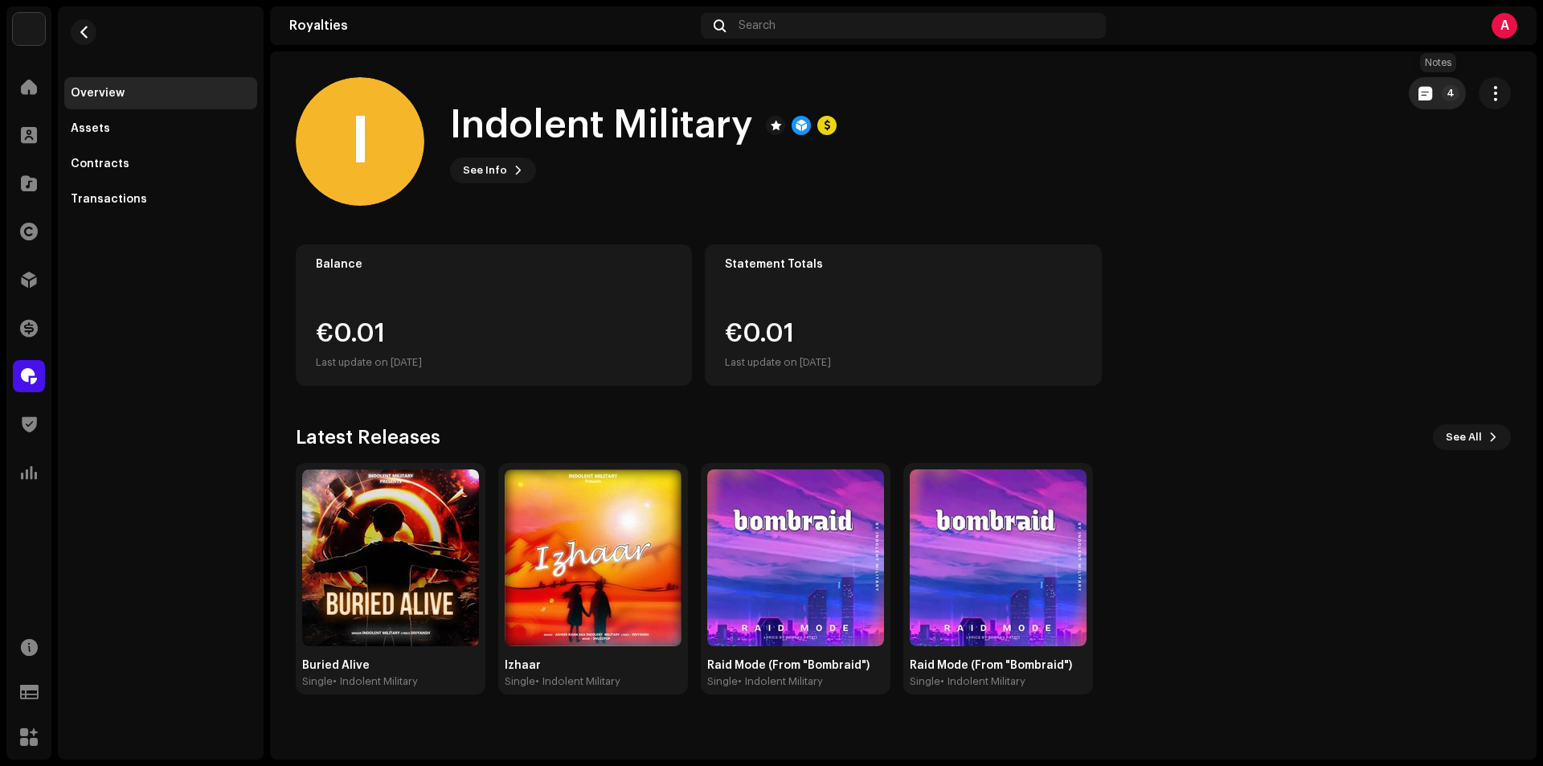
click at [1426, 100] on span "button" at bounding box center [1425, 93] width 14 height 13
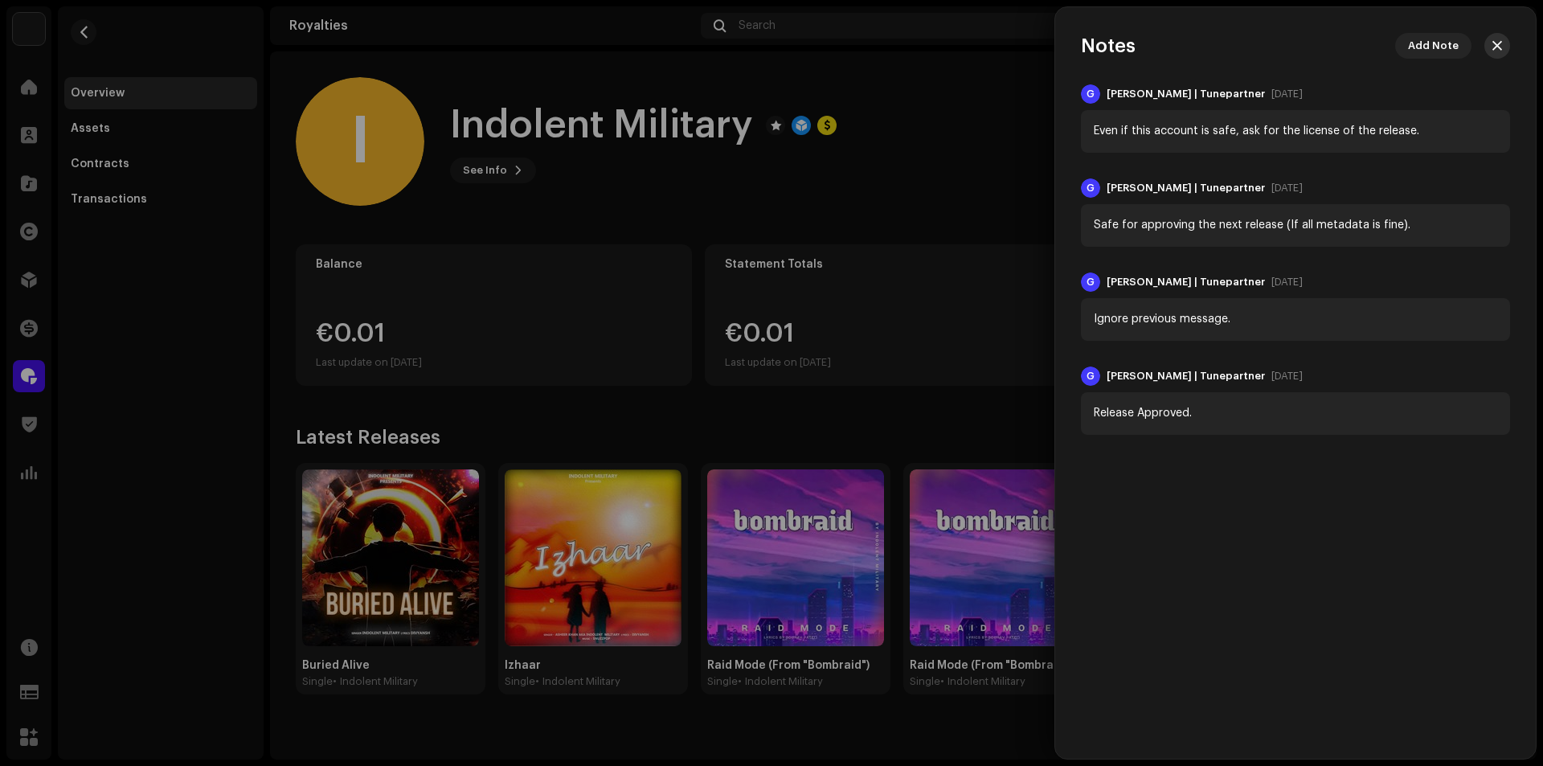
click at [1496, 46] on span "button" at bounding box center [1497, 45] width 10 height 13
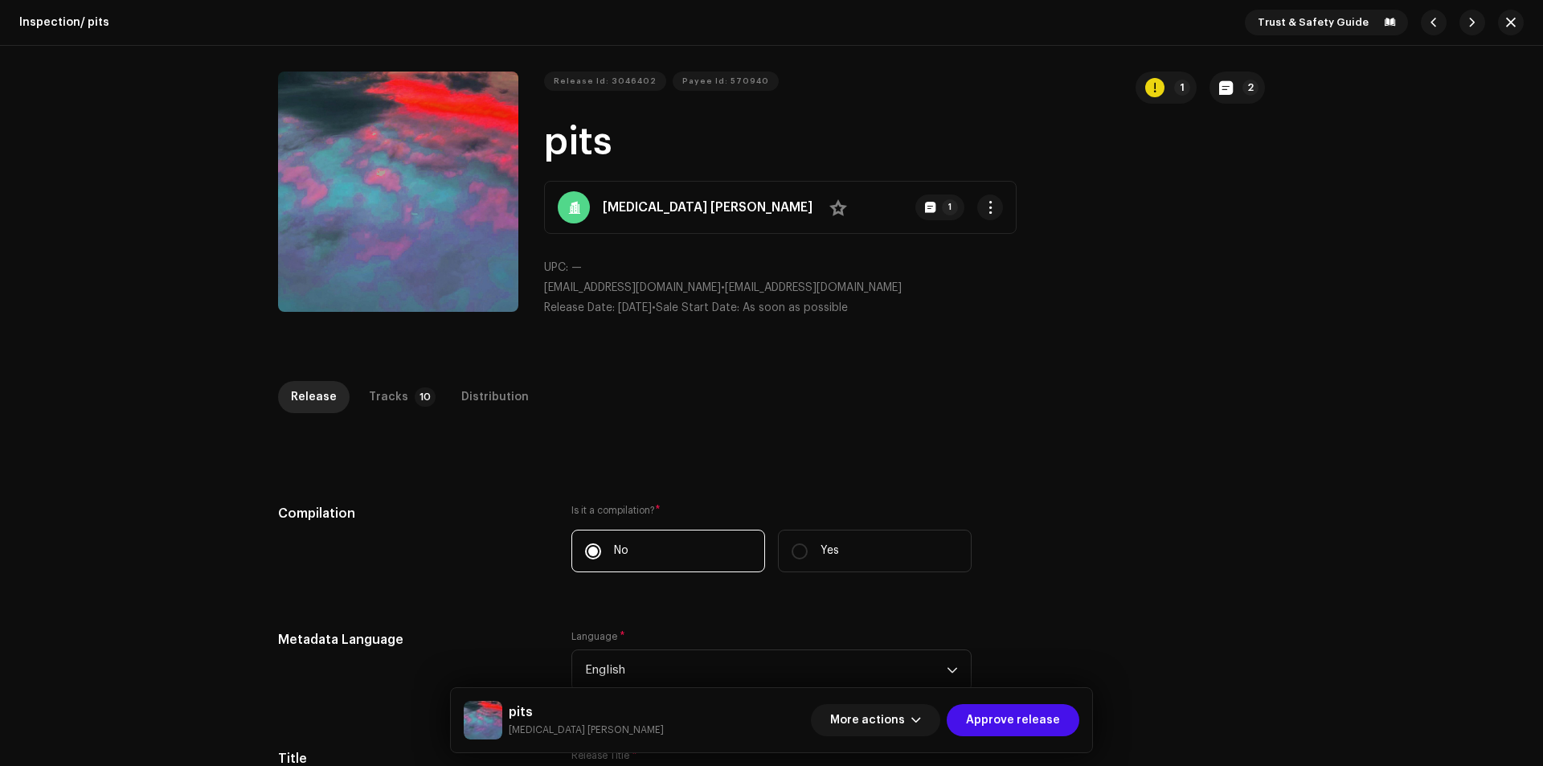
drag, startPoint x: 383, startPoint y: 395, endPoint x: 529, endPoint y: 362, distance: 150.1
click at [383, 397] on div "Tracks" at bounding box center [388, 397] width 39 height 32
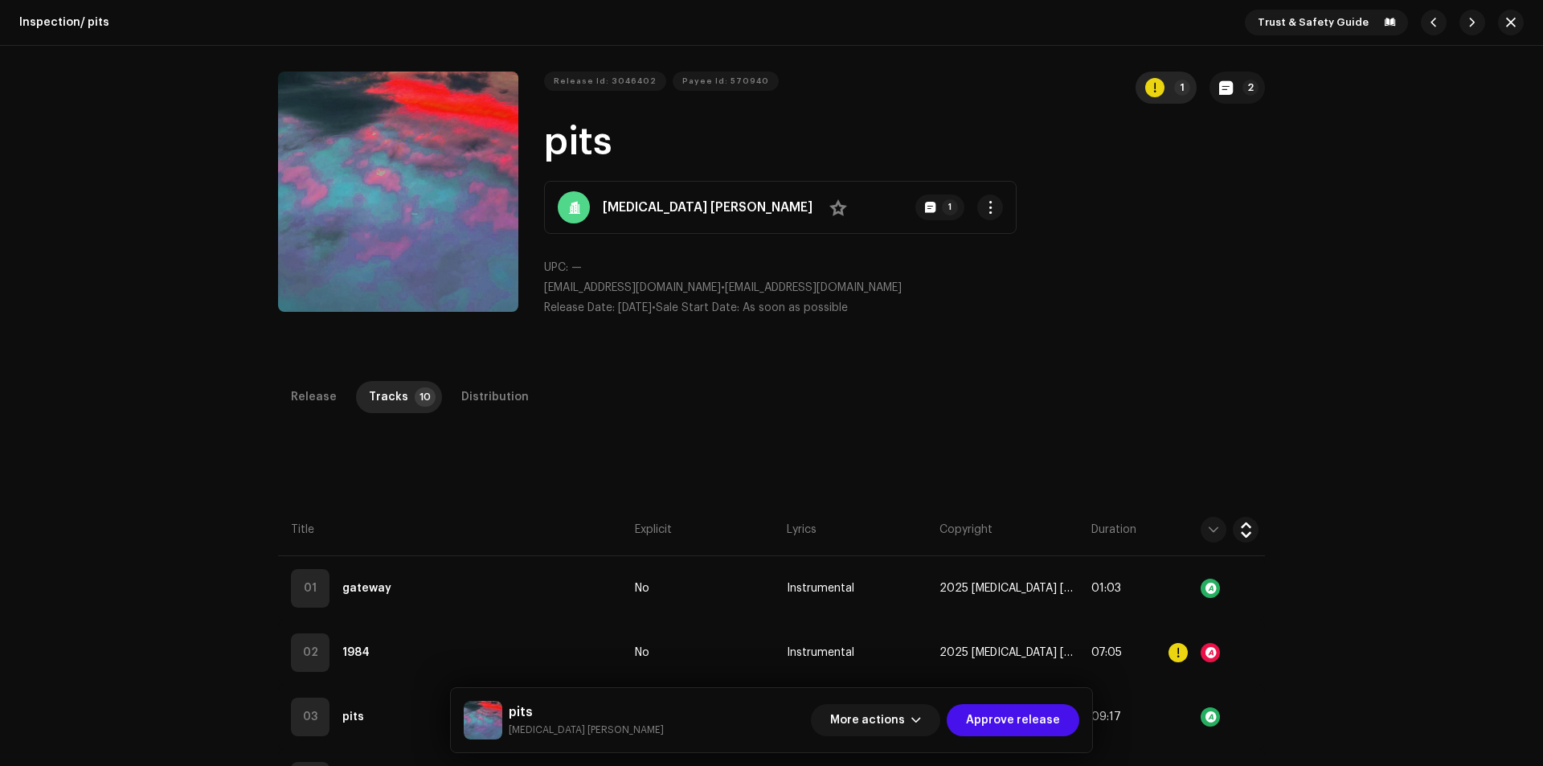
click at [1152, 92] on div "button" at bounding box center [1154, 87] width 19 height 19
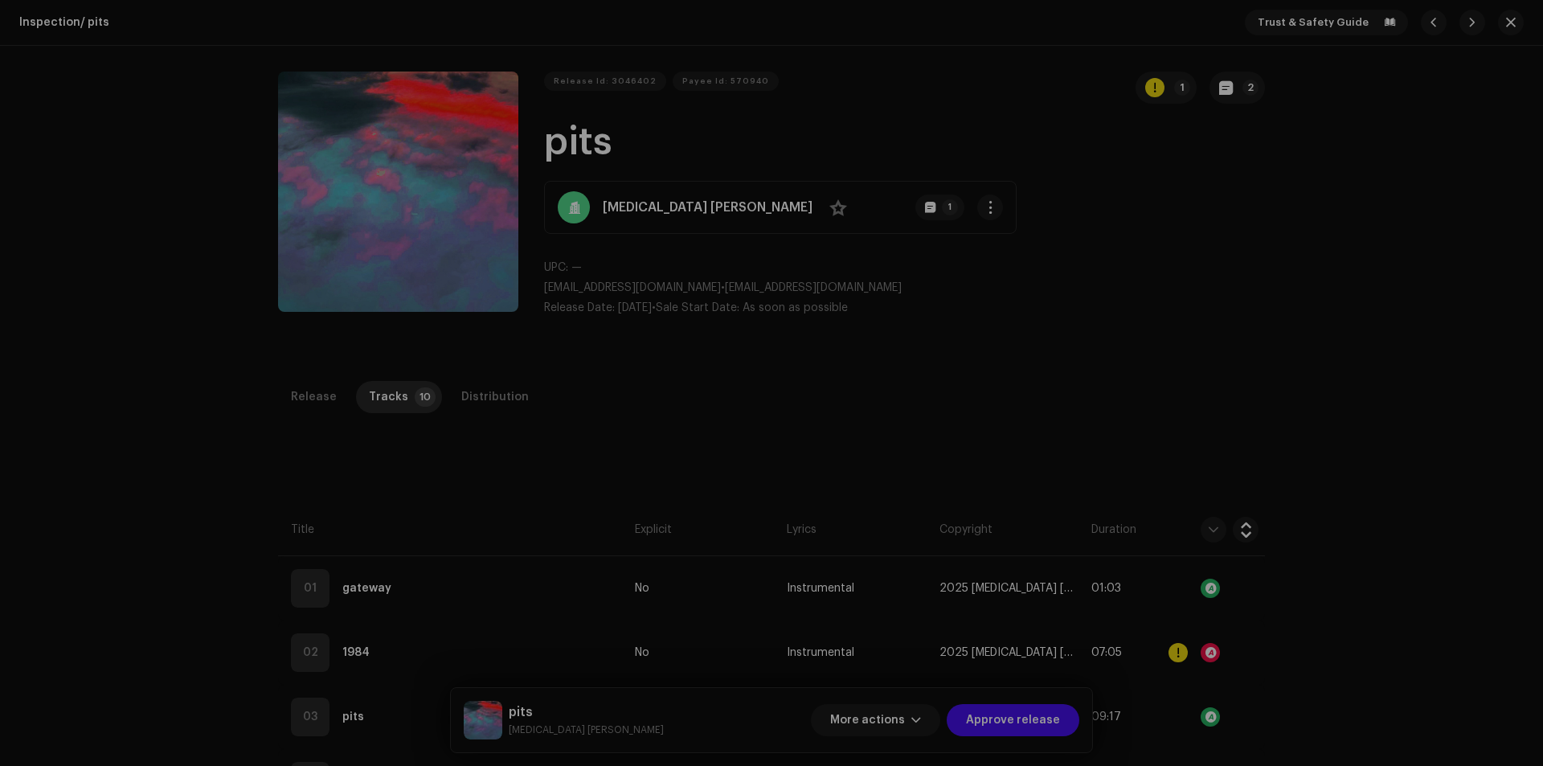
click at [1217, 335] on div "Errors & Warnings Error Warnings 1 Please review these warnings to see if you n…" at bounding box center [771, 383] width 1543 height 766
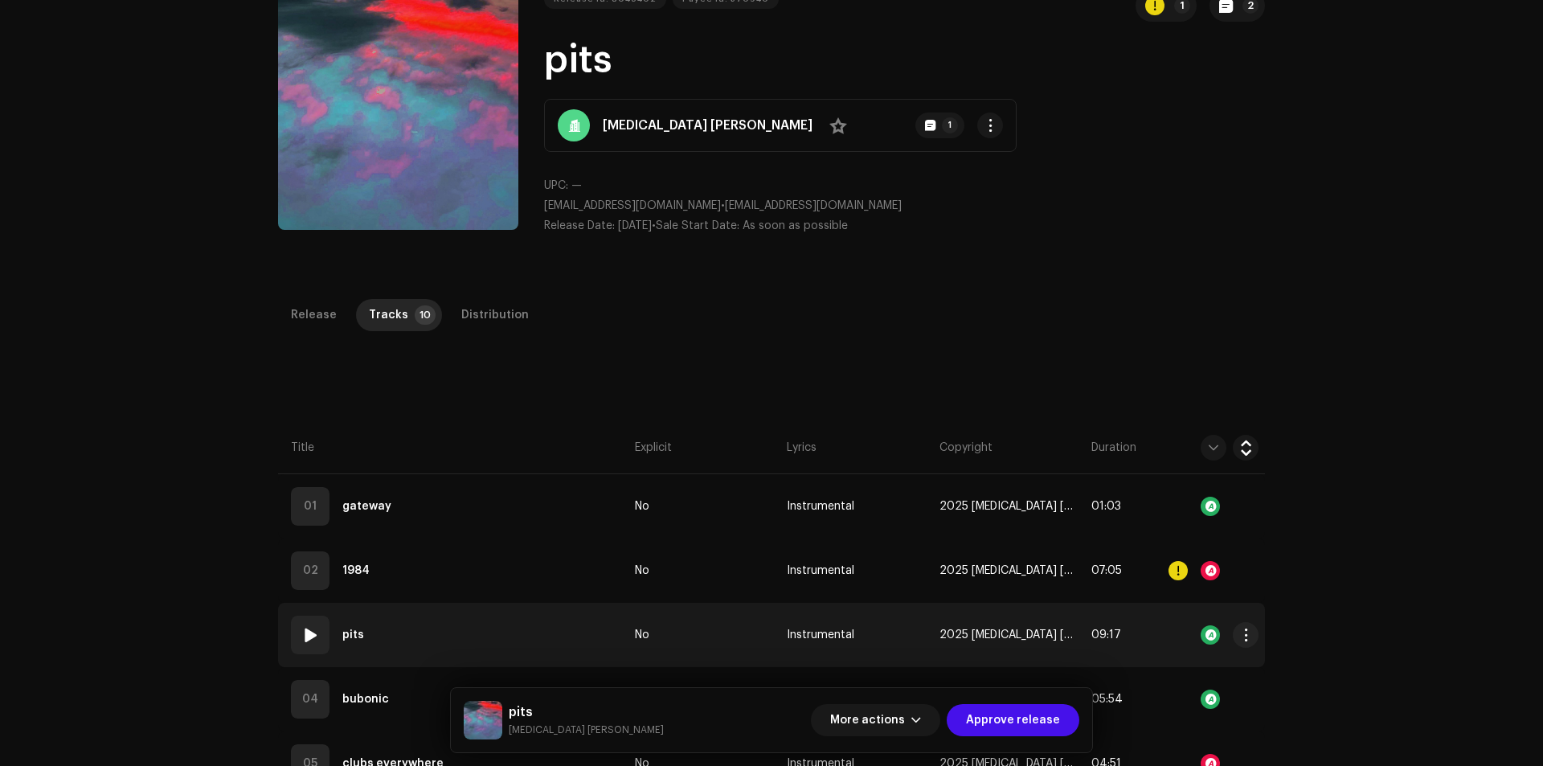
scroll to position [321, 0]
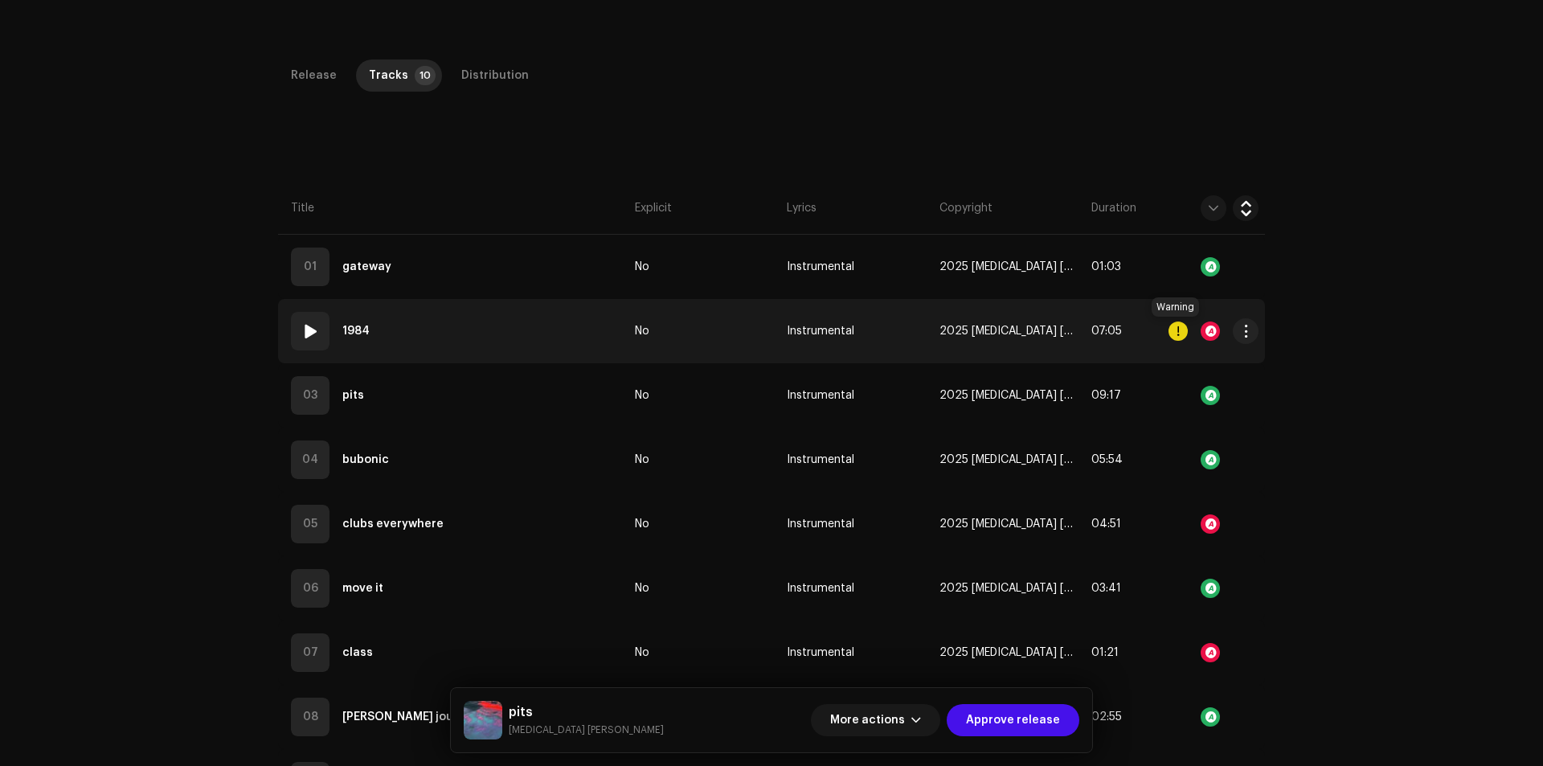
click at [1174, 331] on div at bounding box center [1177, 330] width 19 height 19
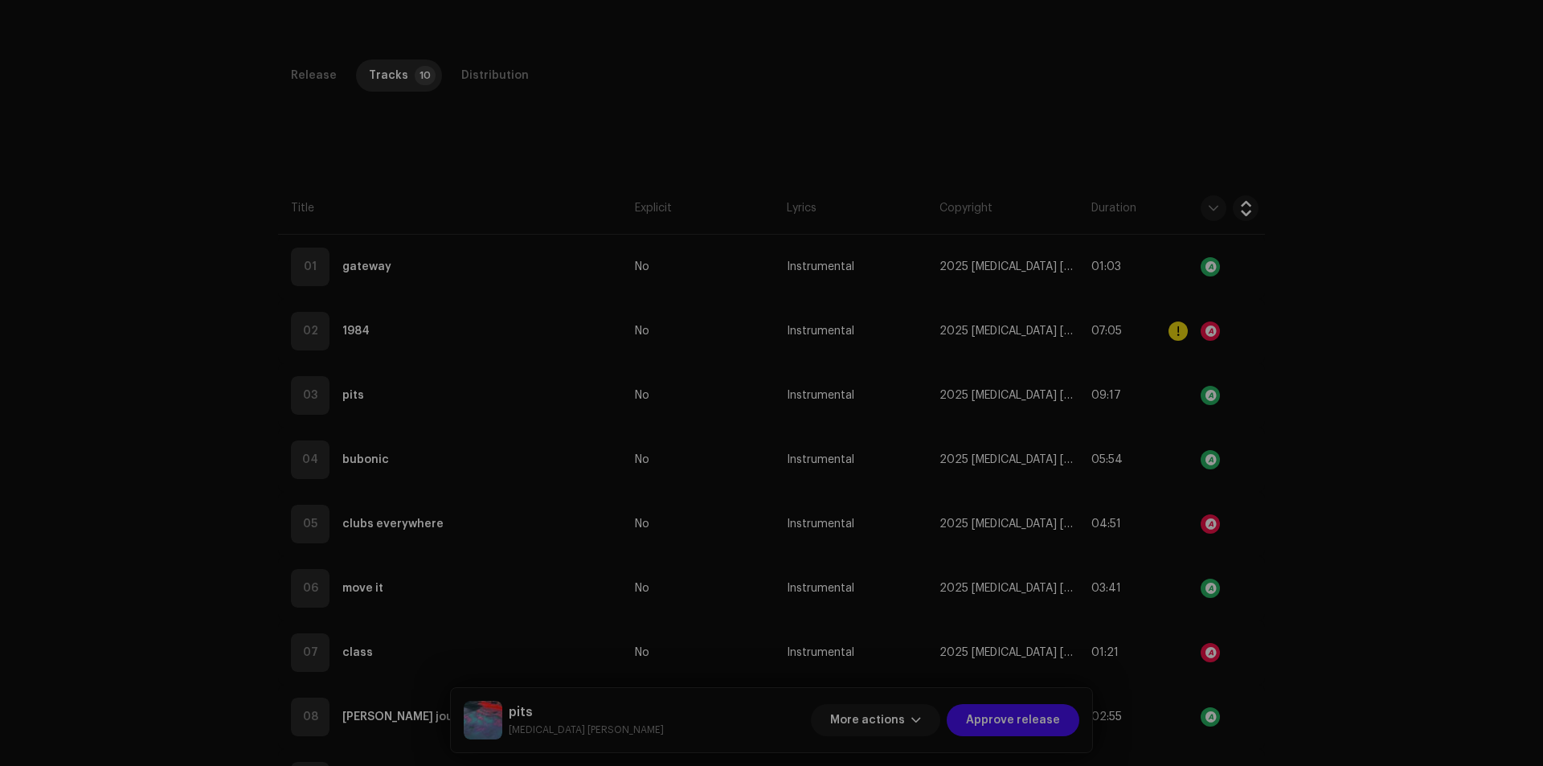
click at [1399, 324] on div "Errors & Warnings Error Warnings 1 Please review these warnings to see if you n…" at bounding box center [771, 383] width 1543 height 766
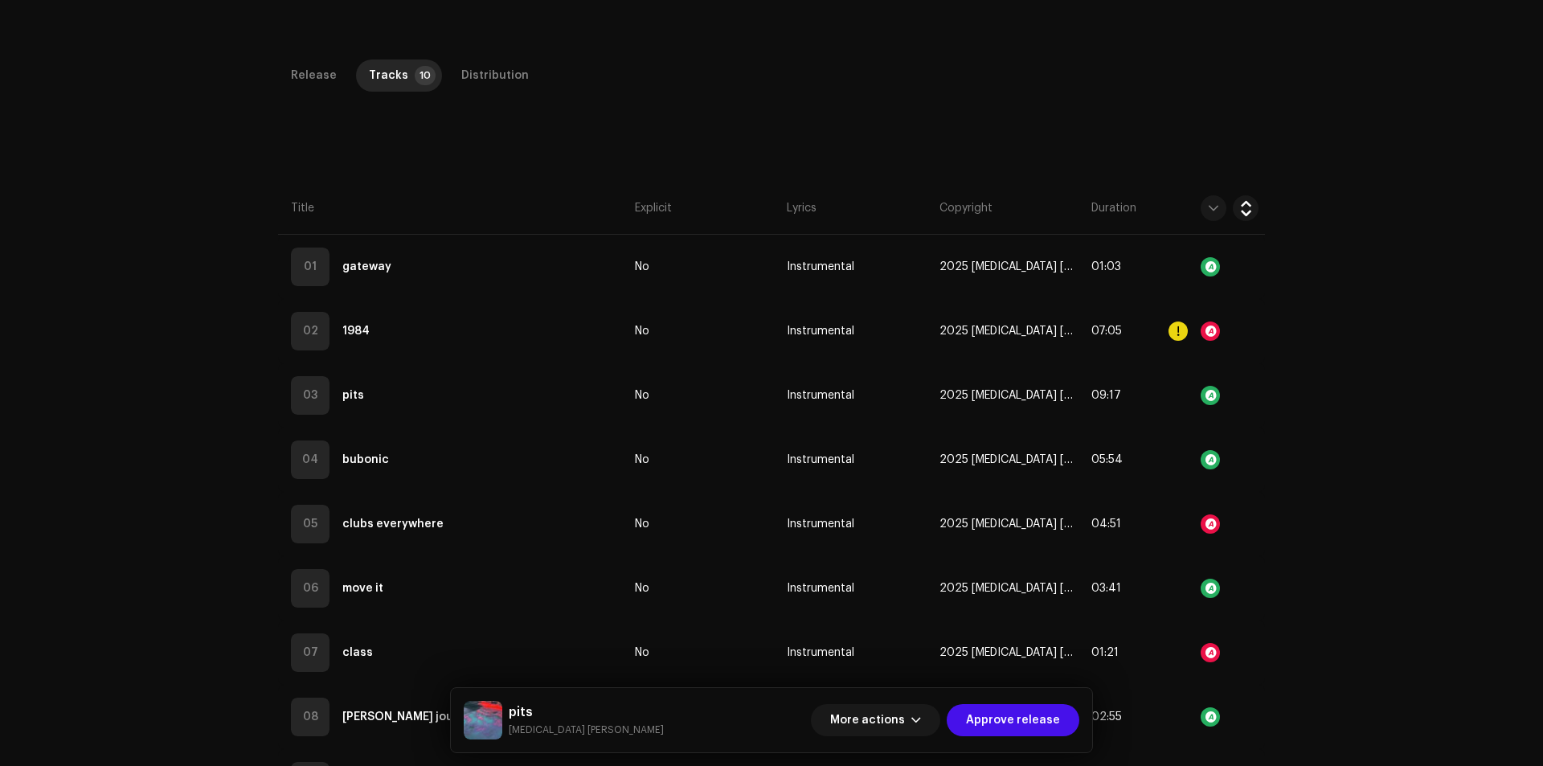
scroll to position [0, 0]
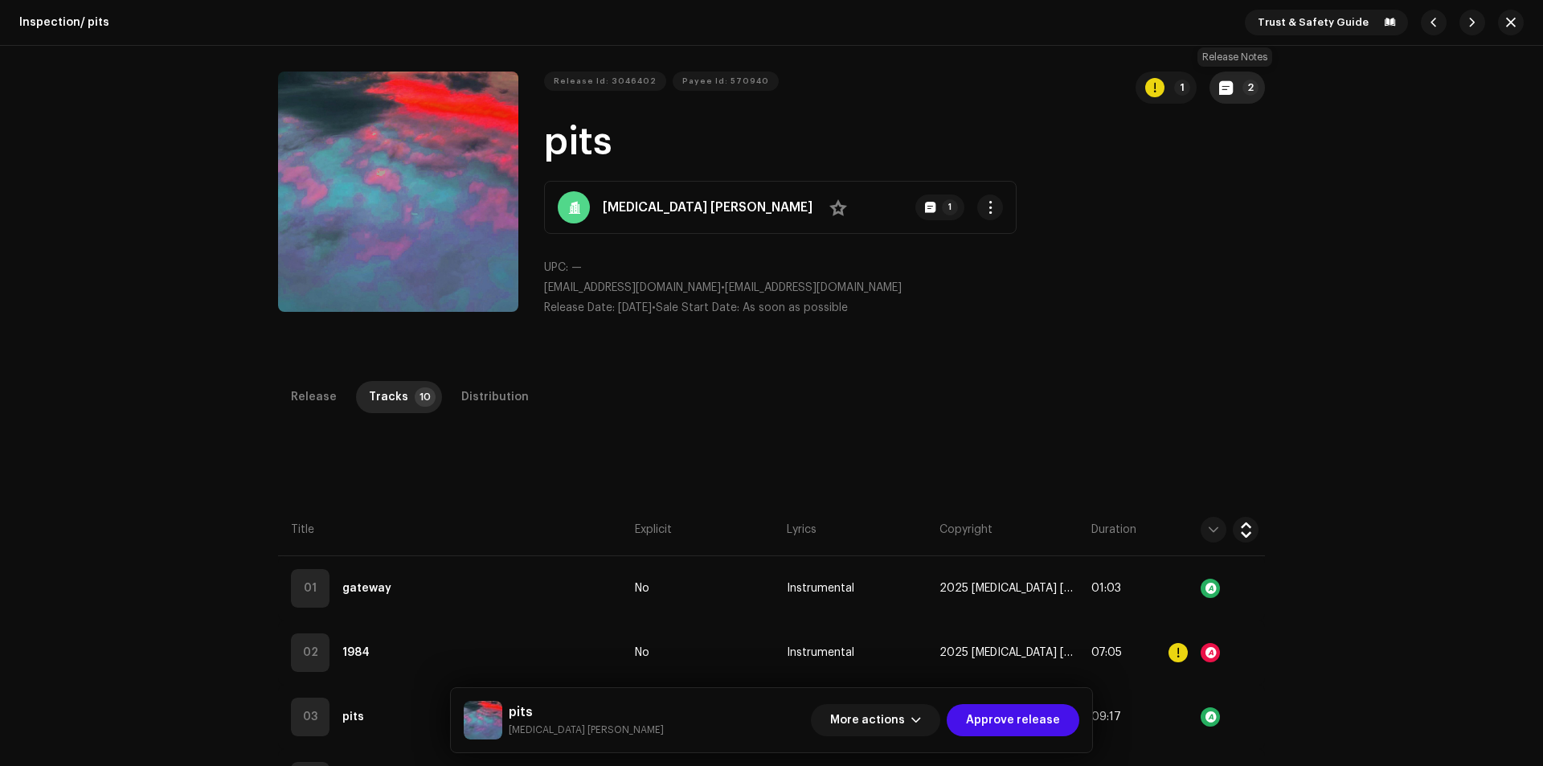
click at [1239, 93] on button "2" at bounding box center [1236, 88] width 55 height 32
click at [1221, 342] on div "Release notes Galang | TunePartner Oct 9, 2025 AUTO NOTE - RELEASE FAILED INSPE…" at bounding box center [771, 383] width 1543 height 766
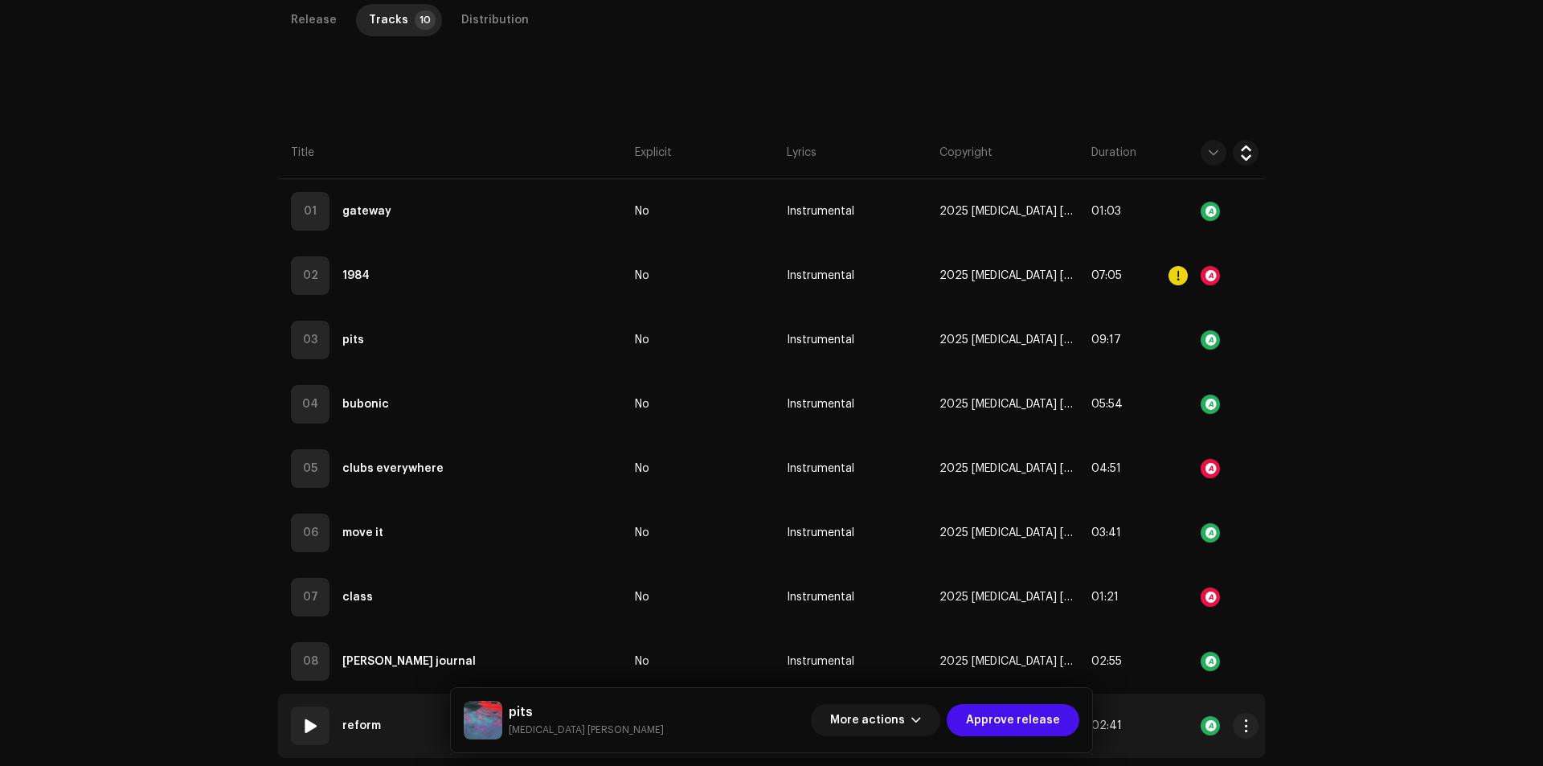
scroll to position [549, 0]
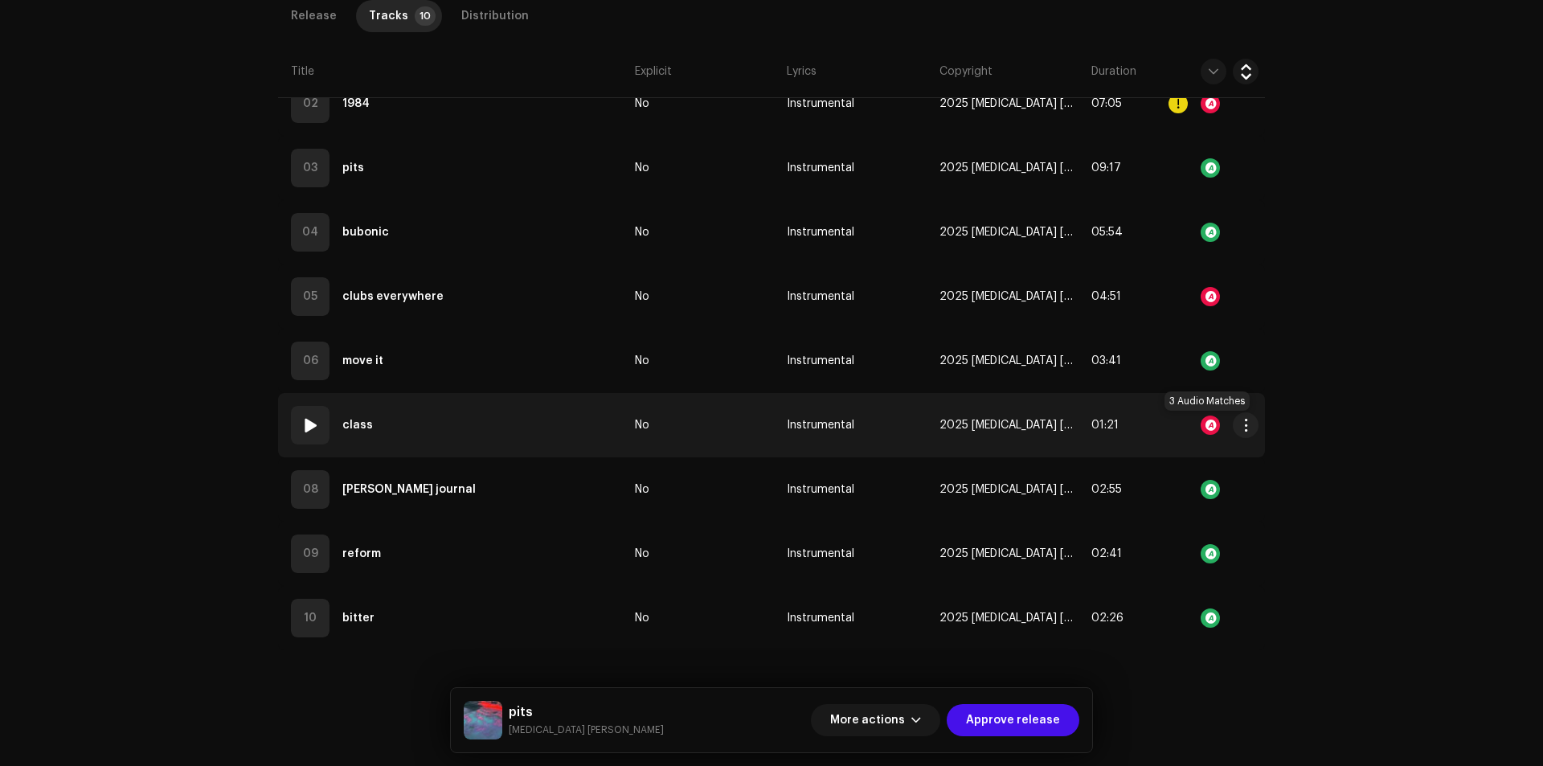
click at [1201, 423] on div at bounding box center [1210, 424] width 19 height 19
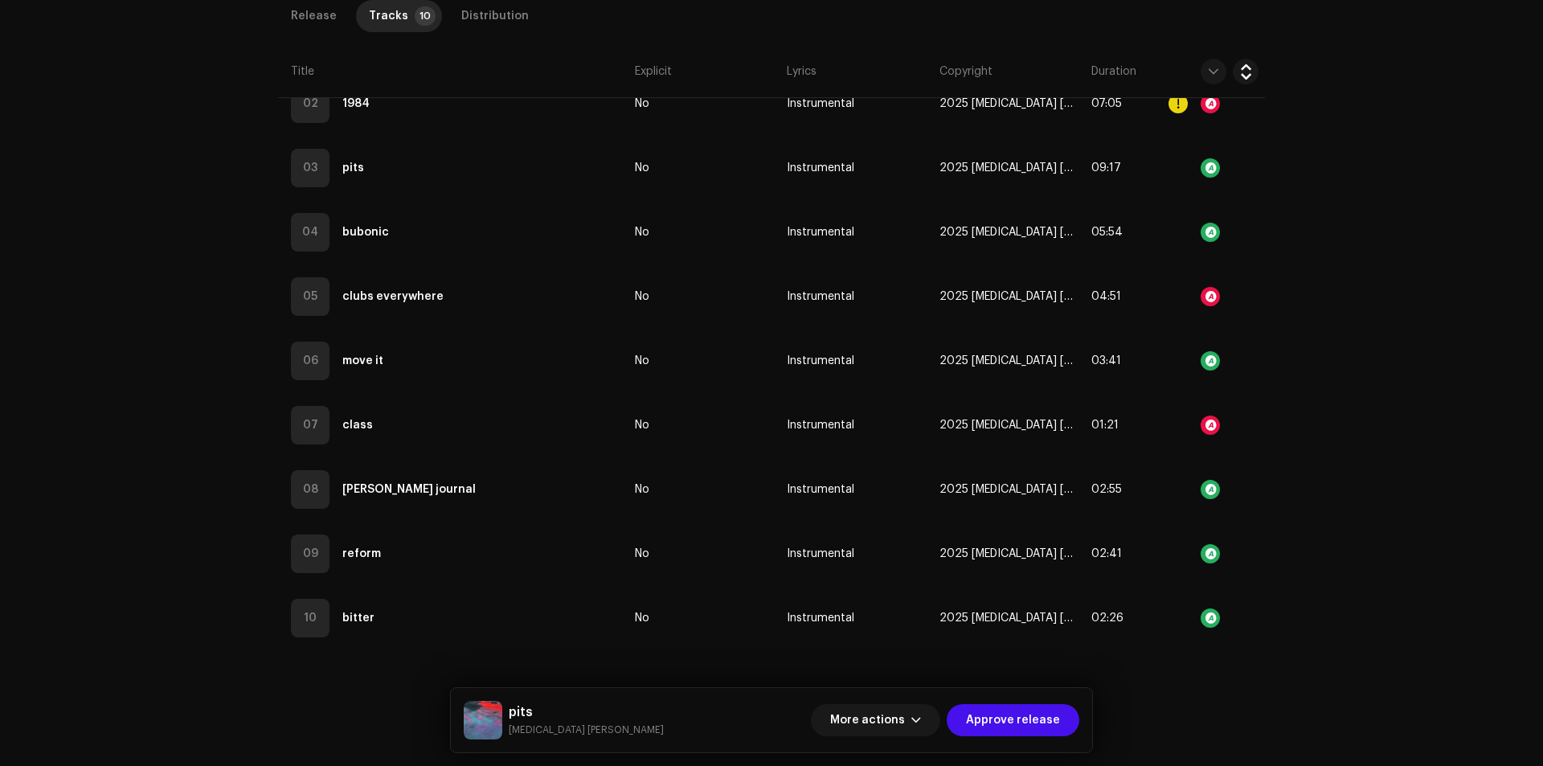
drag, startPoint x: 1393, startPoint y: 436, endPoint x: 1374, endPoint y: 439, distance: 18.6
click at [1385, 439] on div "Audio Recognition by Cover Song 3 Speech ! All results require review/listening…" at bounding box center [771, 383] width 1543 height 766
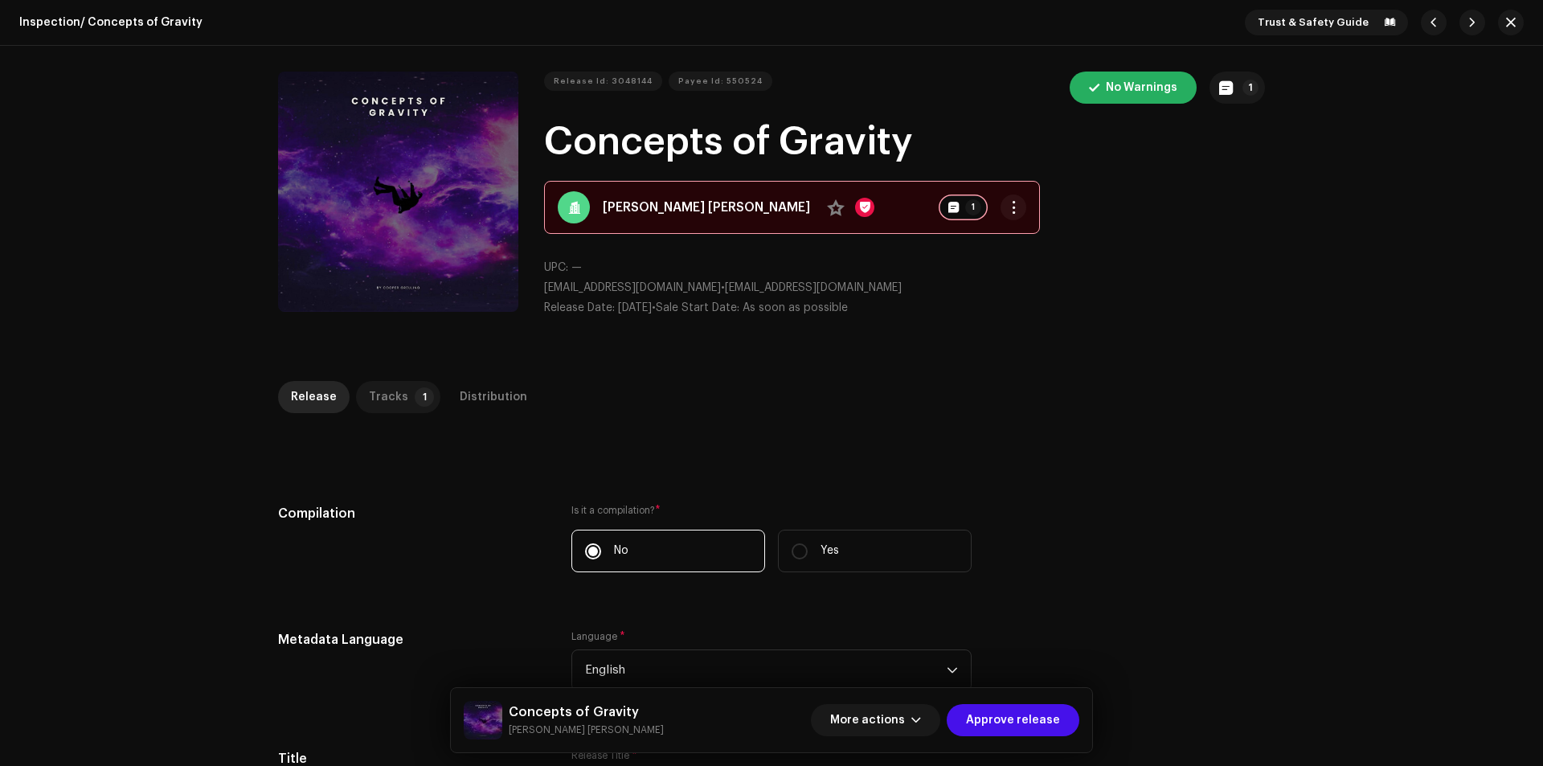
click at [393, 393] on div "Tracks" at bounding box center [388, 397] width 39 height 32
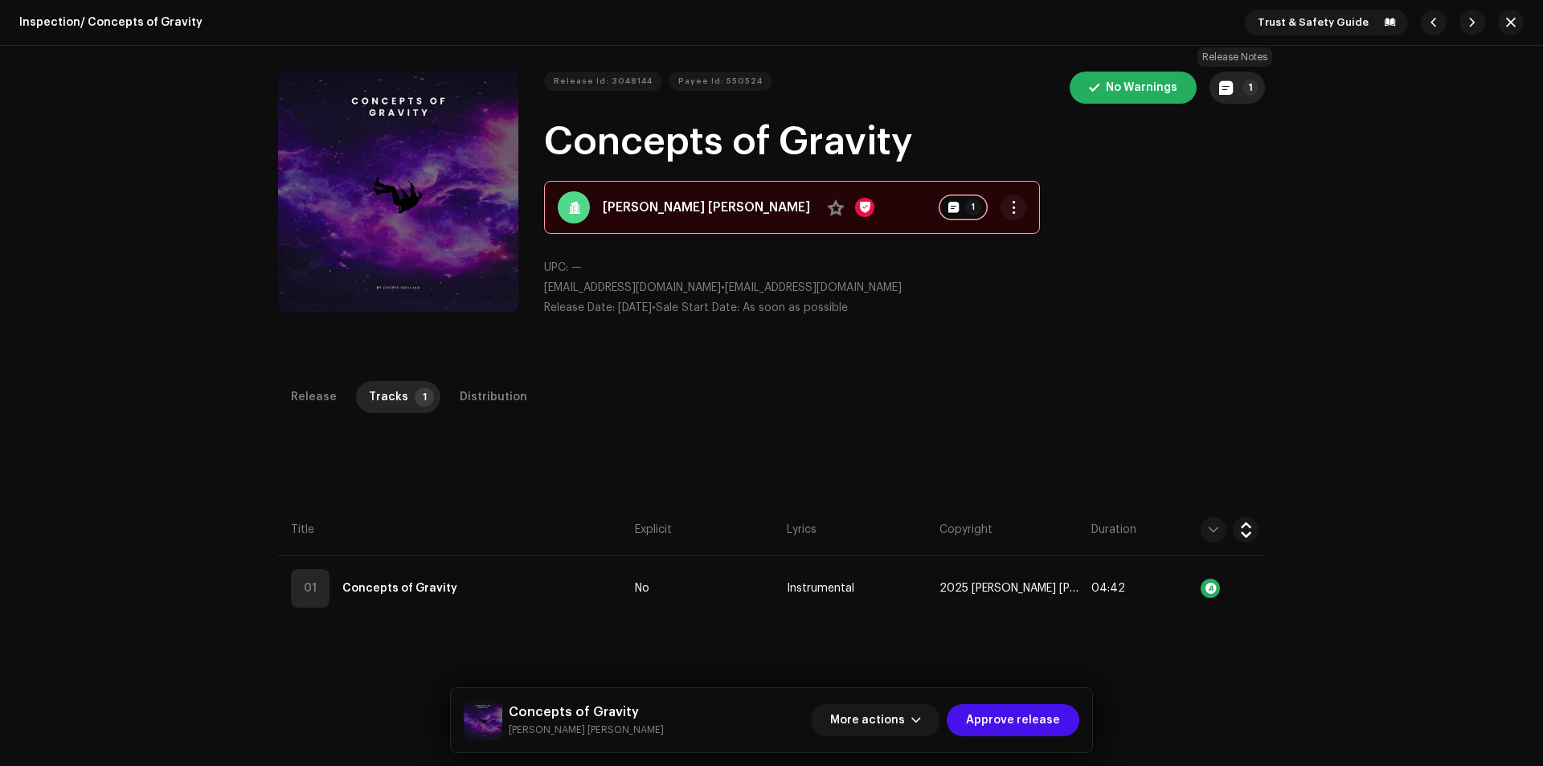
click at [1246, 87] on p-badge "1" at bounding box center [1250, 88] width 16 height 16
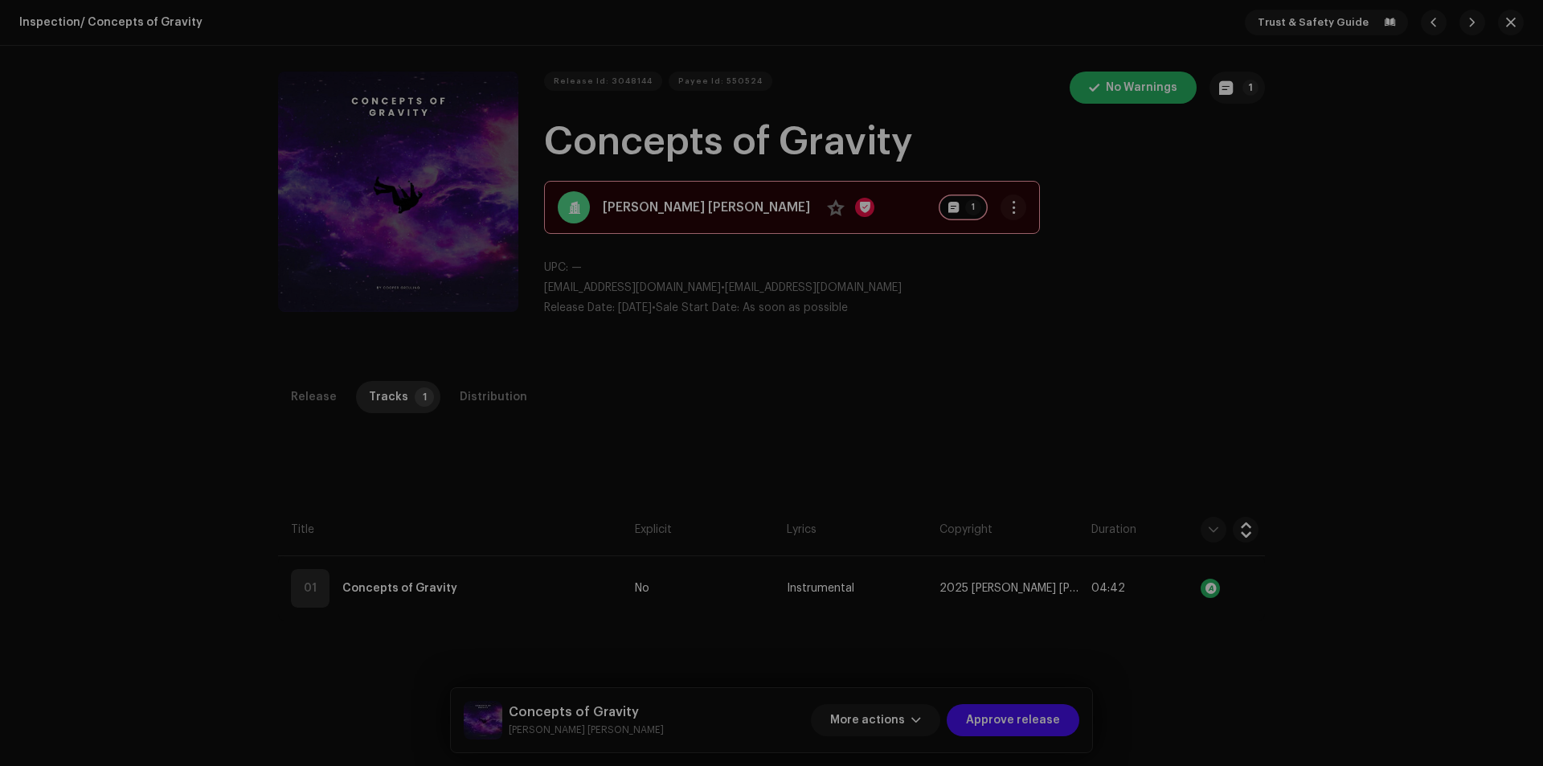
click at [1226, 321] on div "Release notes Galang | TunePartner Oct 10, 2025 AUTO NOTE - RELEASE FAILED INSP…" at bounding box center [771, 383] width 1543 height 766
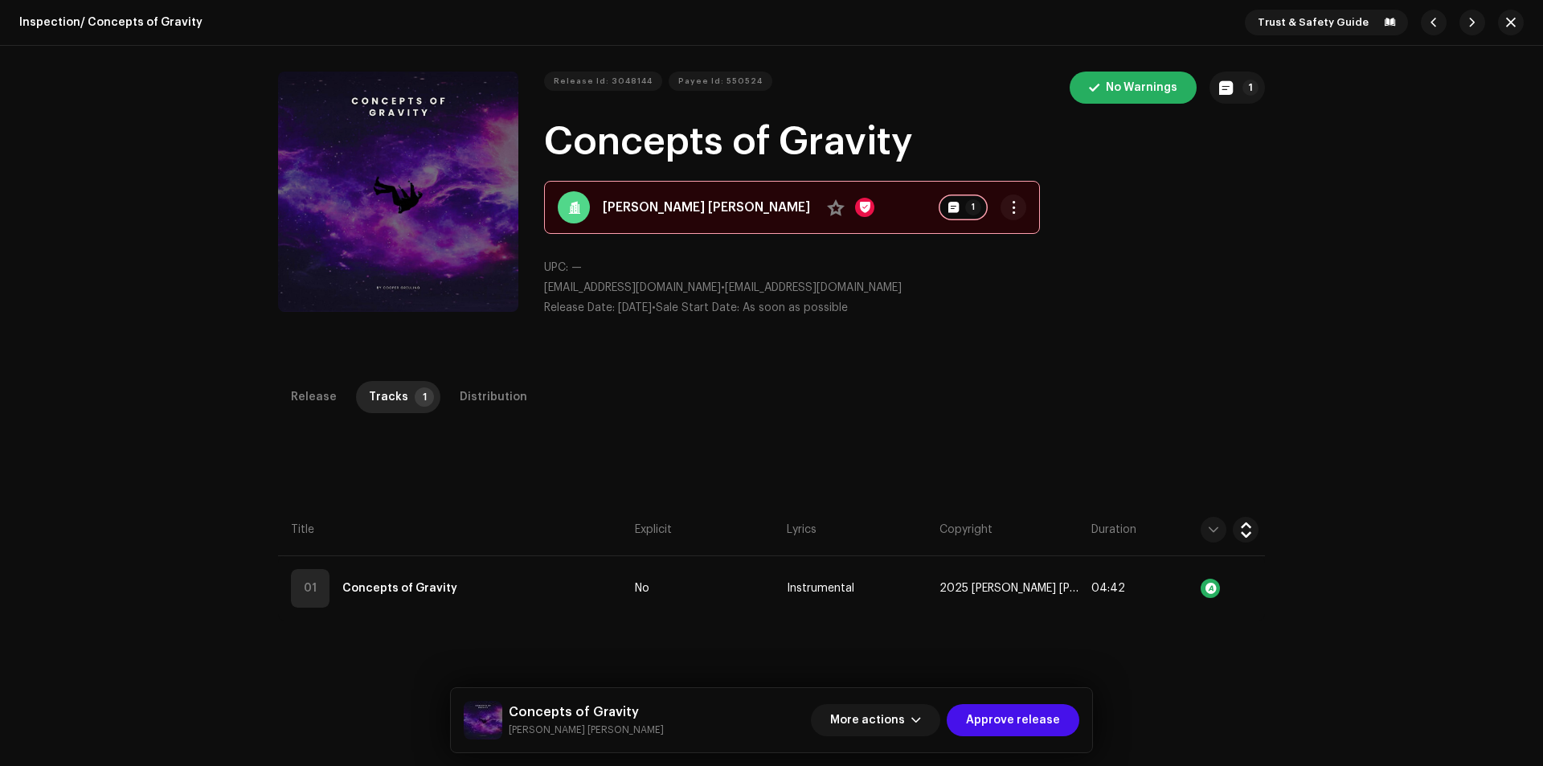
click at [624, 202] on strong "[PERSON_NAME] [PERSON_NAME]" at bounding box center [706, 207] width 207 height 19
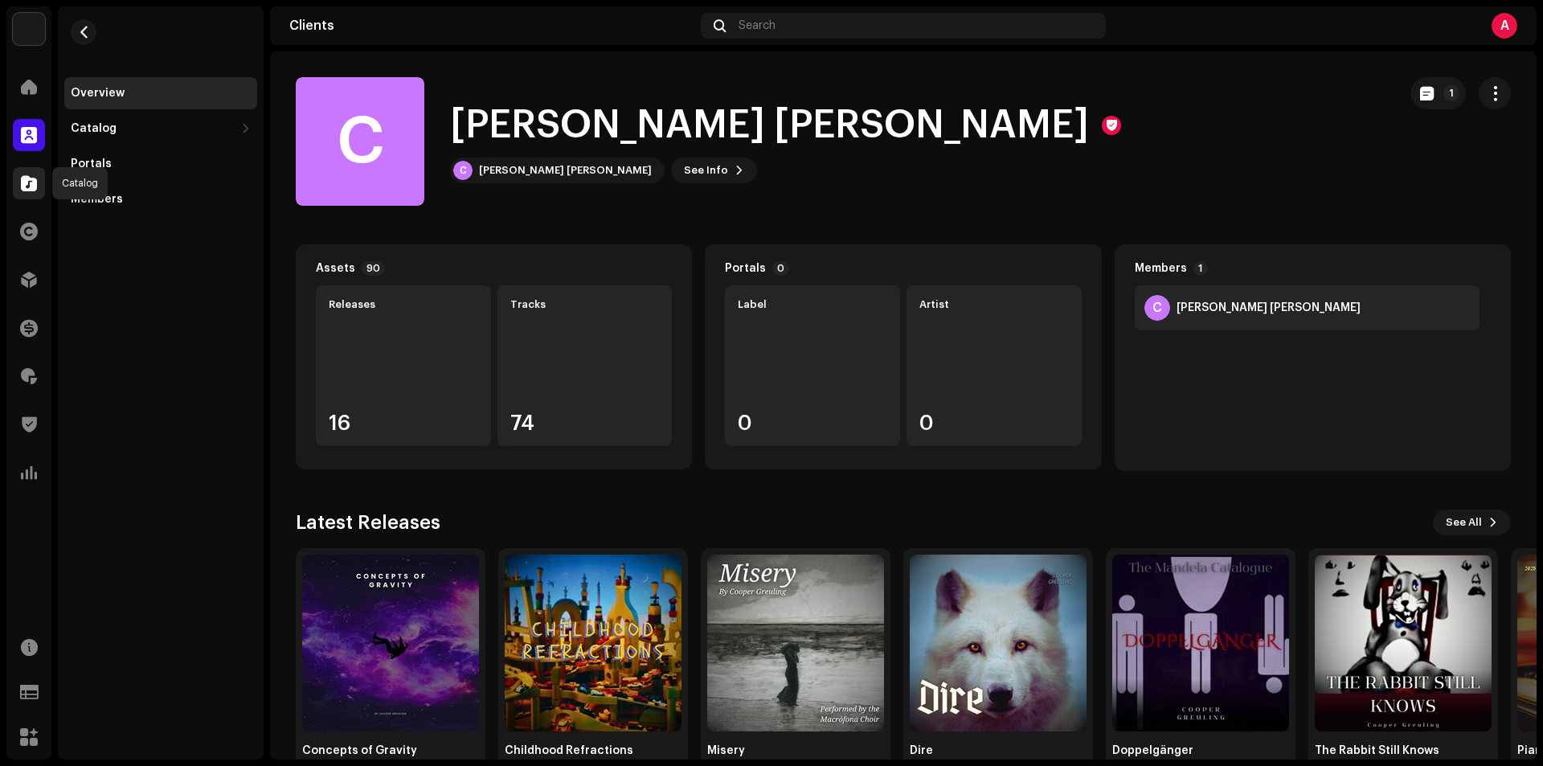
click at [29, 190] on span at bounding box center [29, 183] width 16 height 13
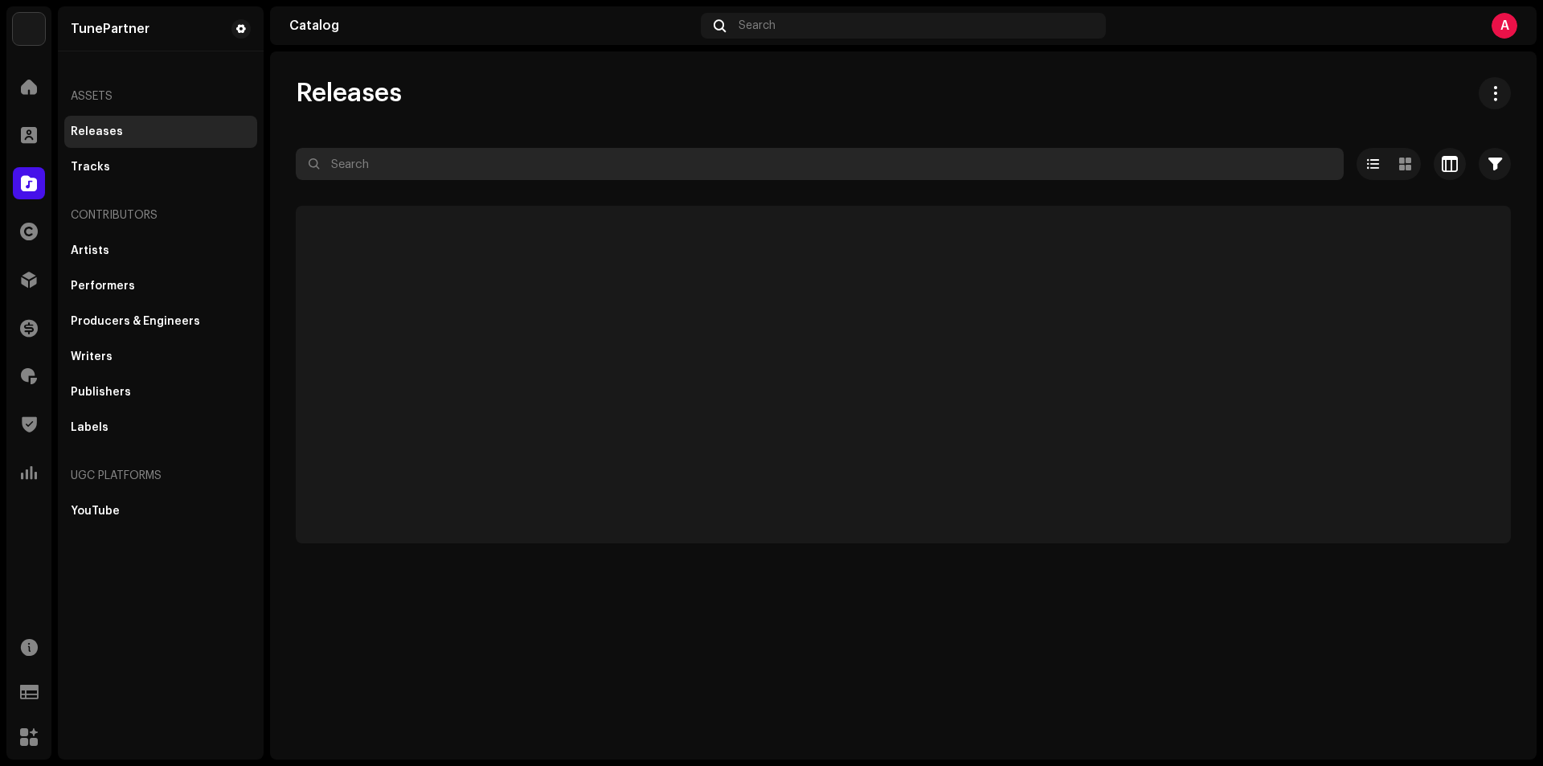
click at [355, 167] on input "text" at bounding box center [820, 164] width 1048 height 32
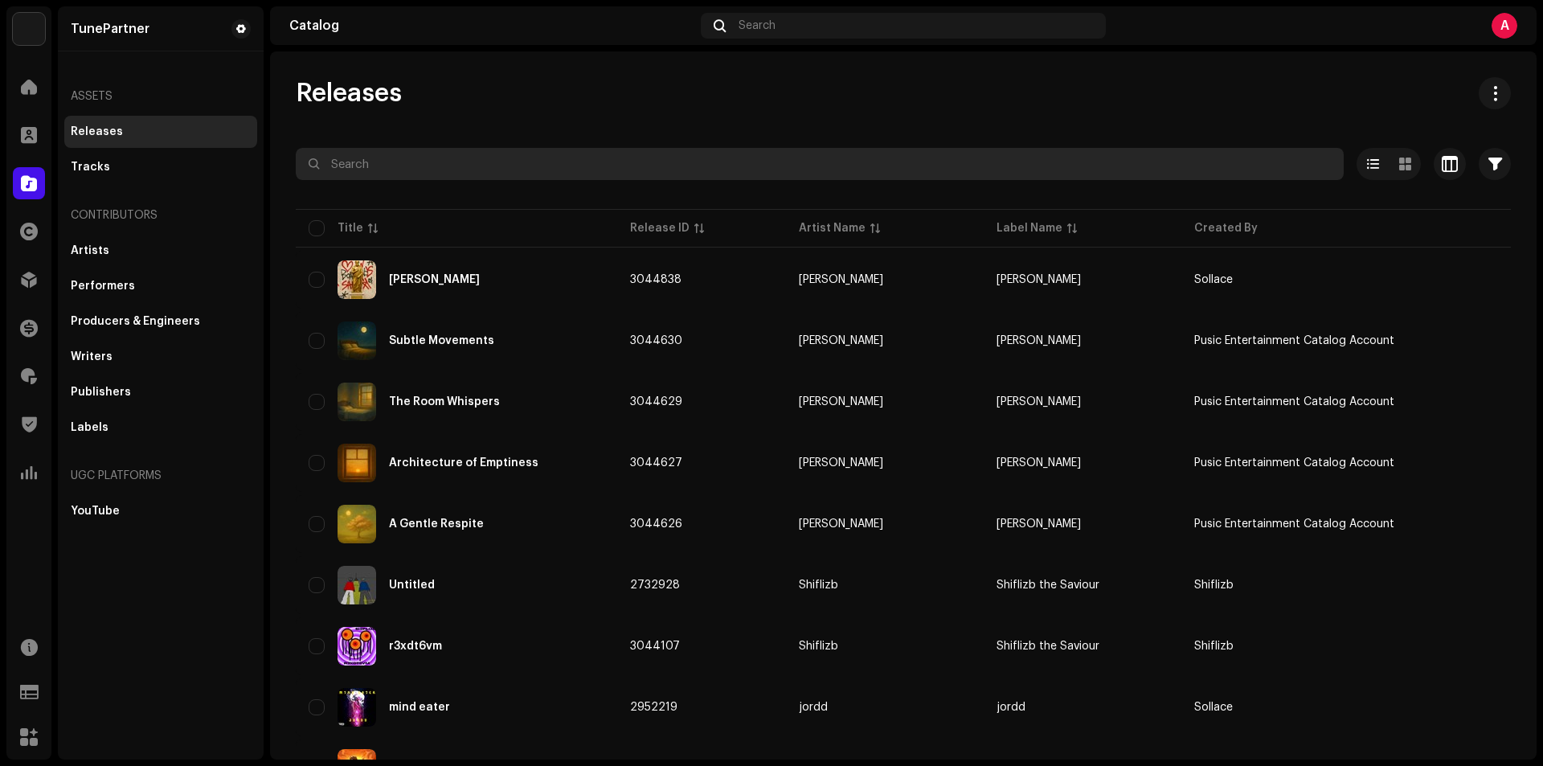
paste input "3045635"
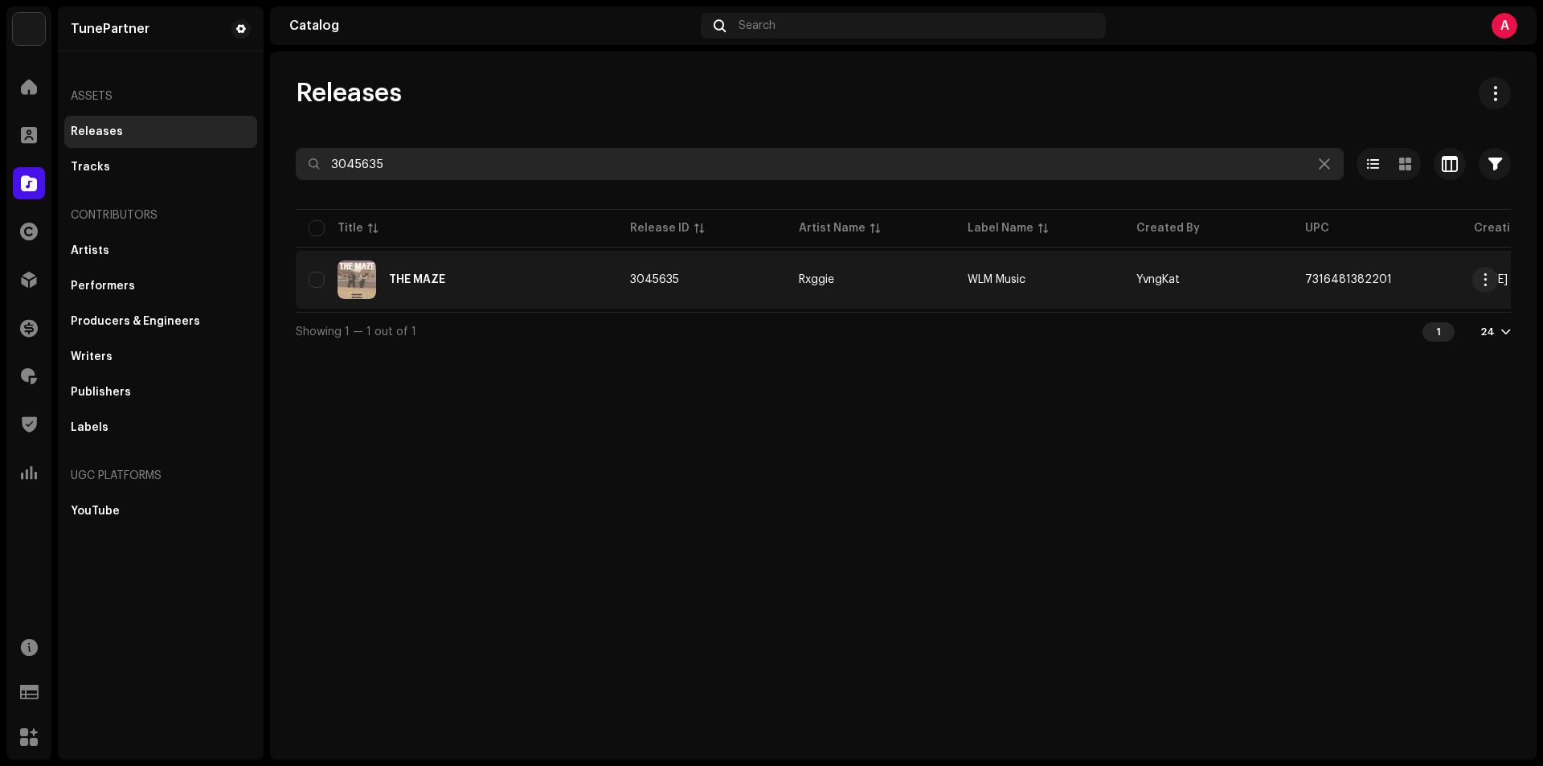
type input "3045635"
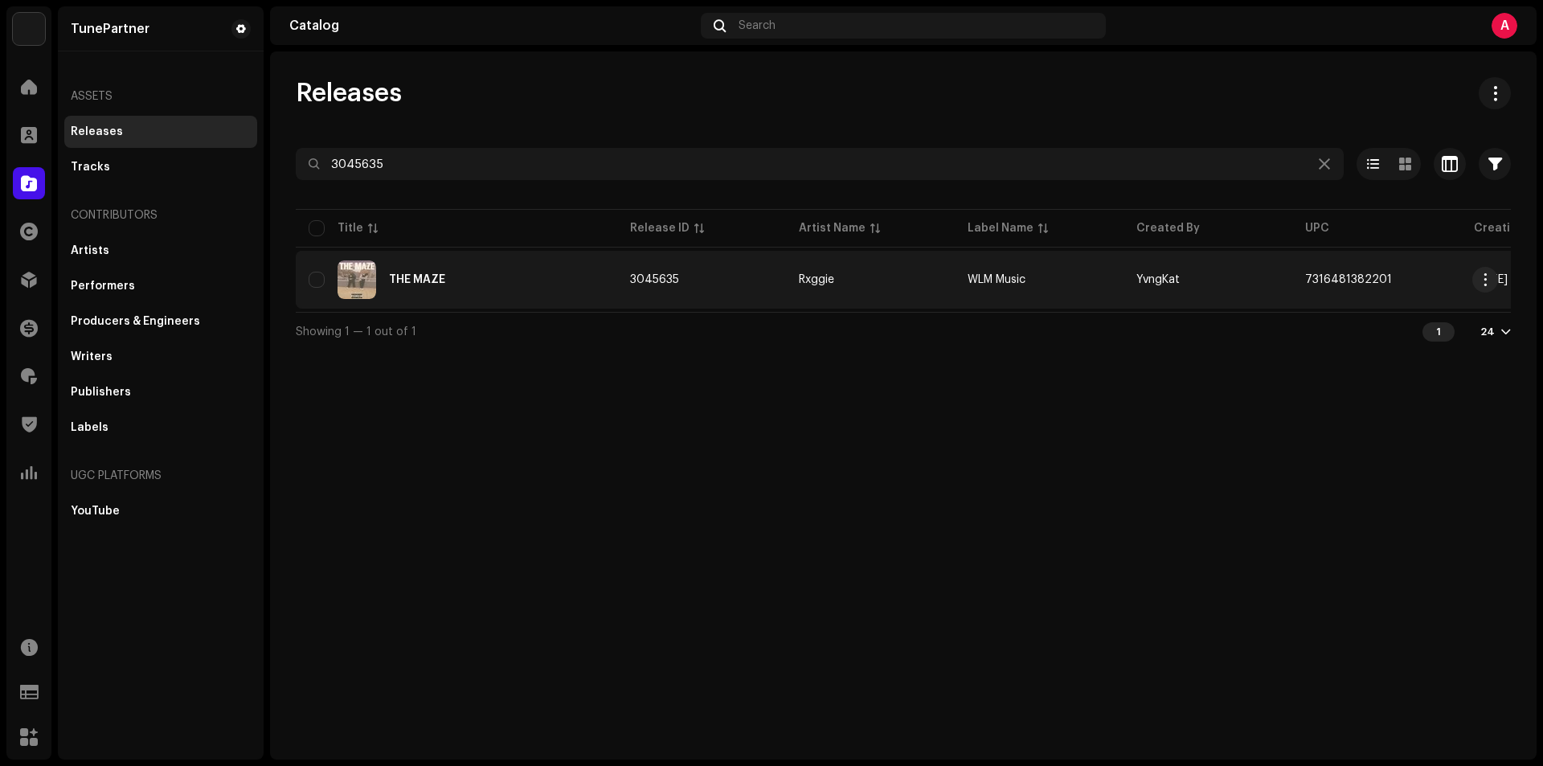
click at [1096, 270] on td "WLM Music" at bounding box center [1039, 280] width 169 height 58
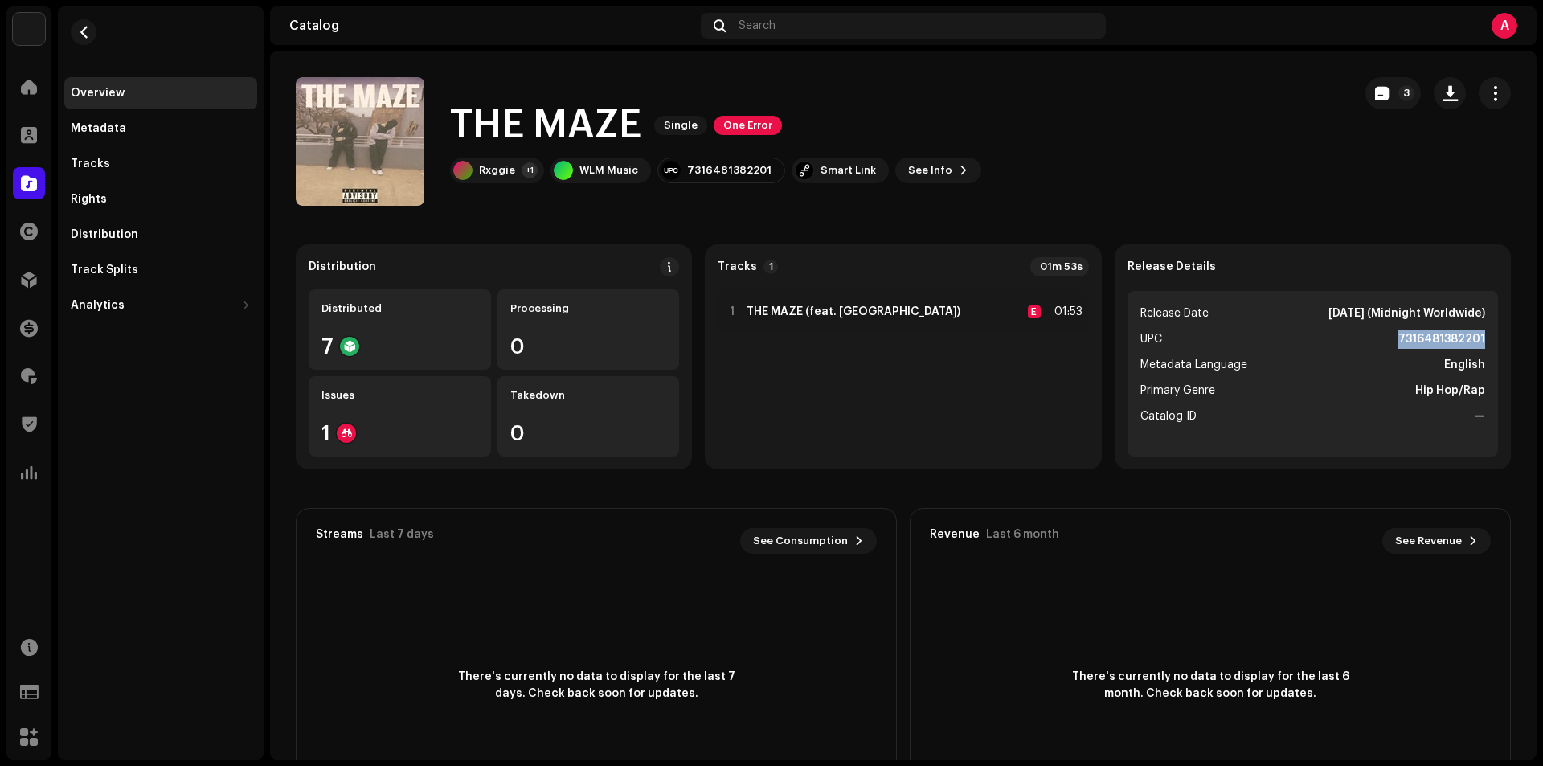
drag, startPoint x: 1393, startPoint y: 336, endPoint x: 1482, endPoint y: 340, distance: 88.5
click at [1482, 340] on ul "Release Date Oct 6, 2025 (Midnight Worldwide) UPC 7316481382201 Metadata Langua…" at bounding box center [1312, 374] width 370 height 166
copy strong "7316481382201"
click at [27, 383] on span at bounding box center [29, 376] width 16 height 13
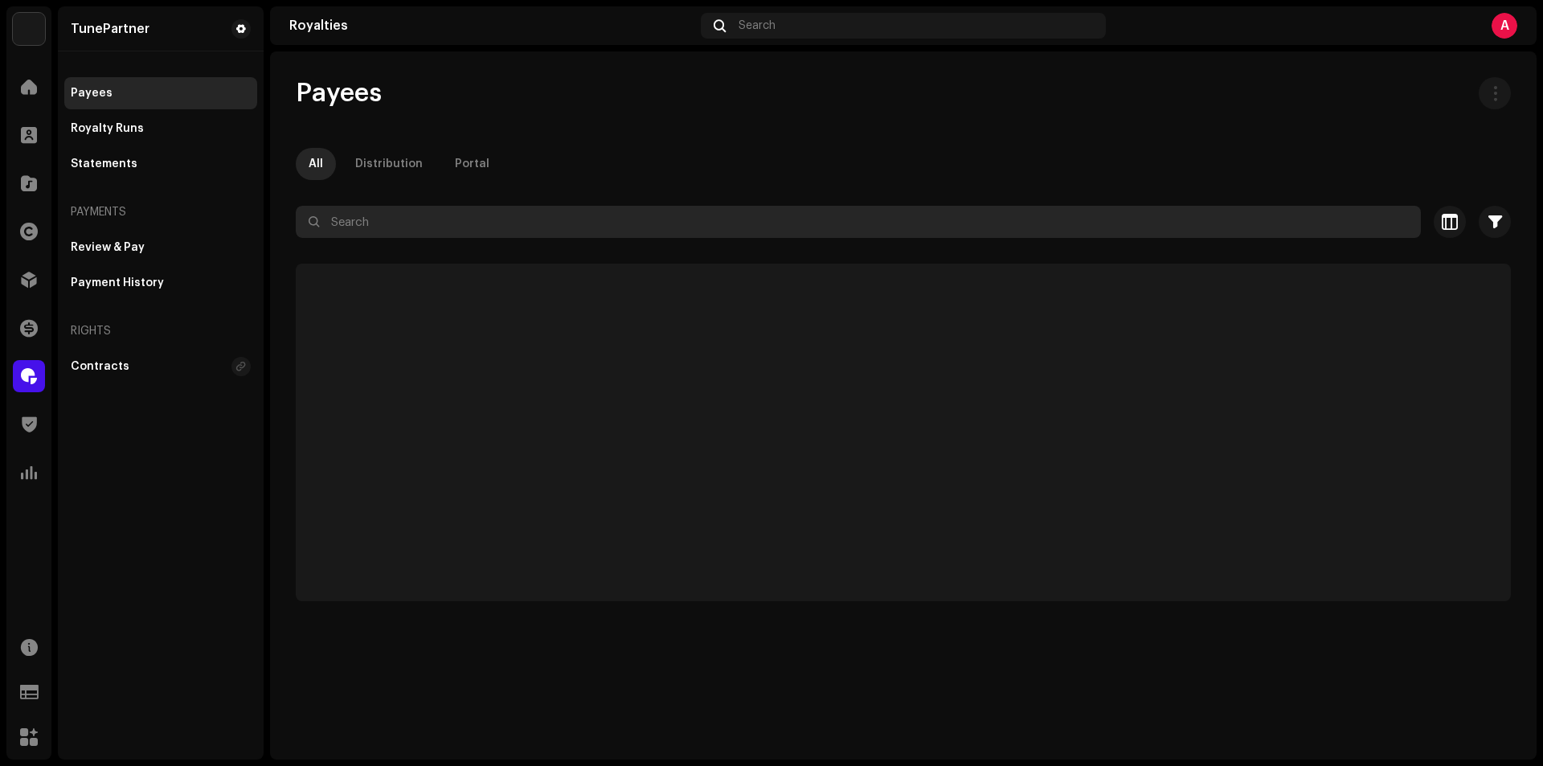
click at [389, 214] on input "text" at bounding box center [858, 222] width 1125 height 32
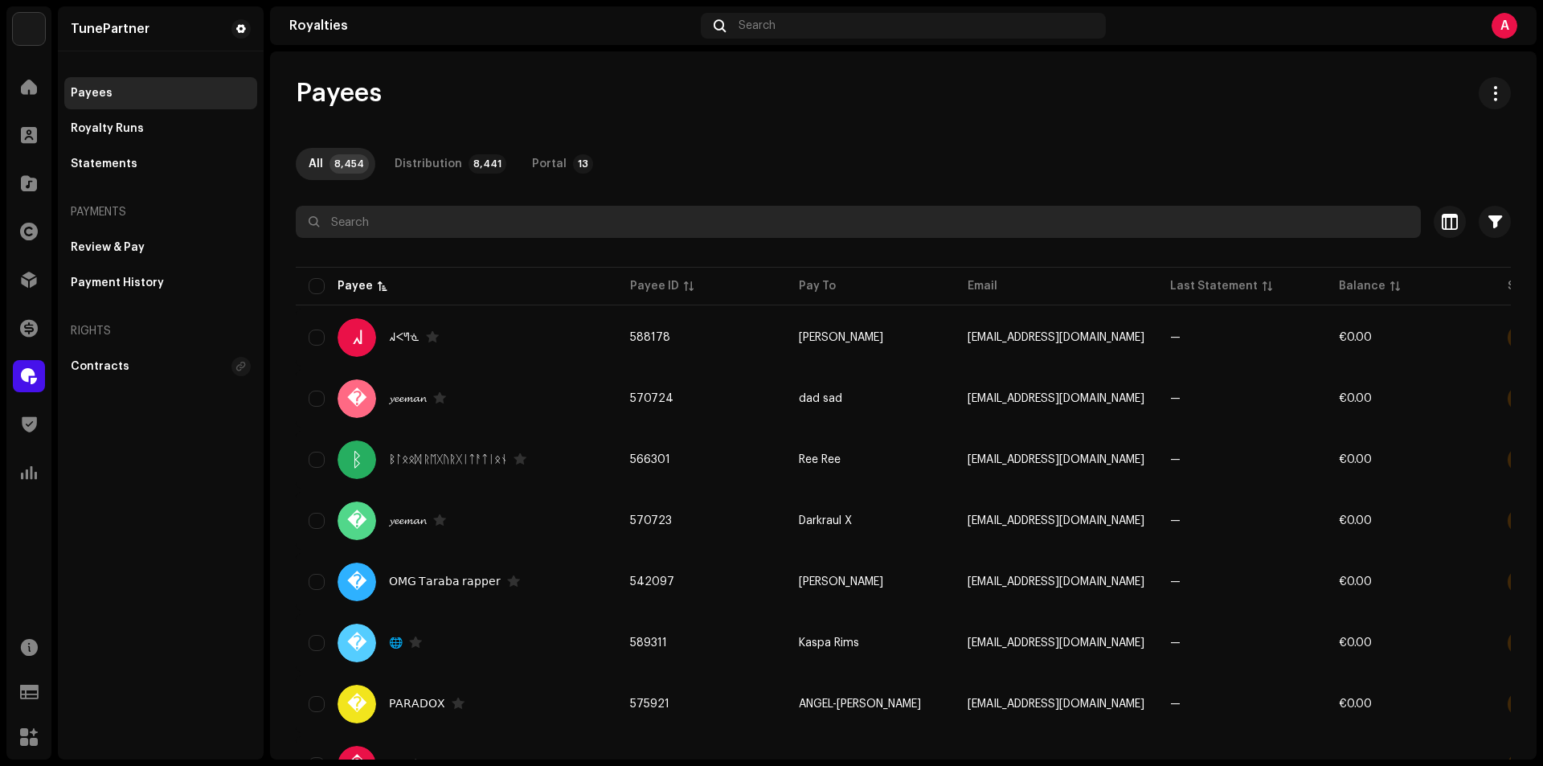
paste input "alabimojeed95@gmail.com"
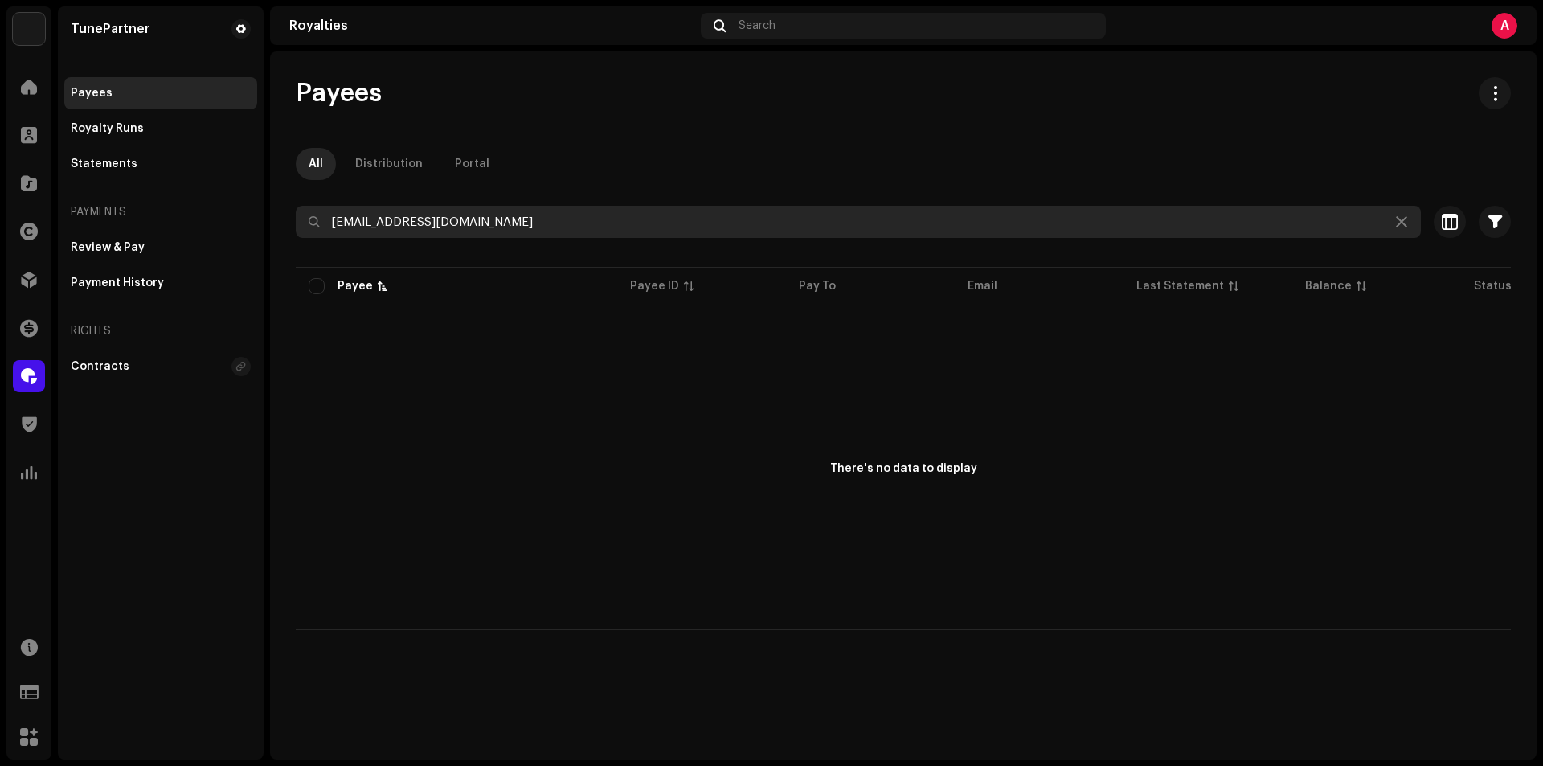
type input "alabimojeed95@gmail.com"
